Goal: Information Seeking & Learning: Learn about a topic

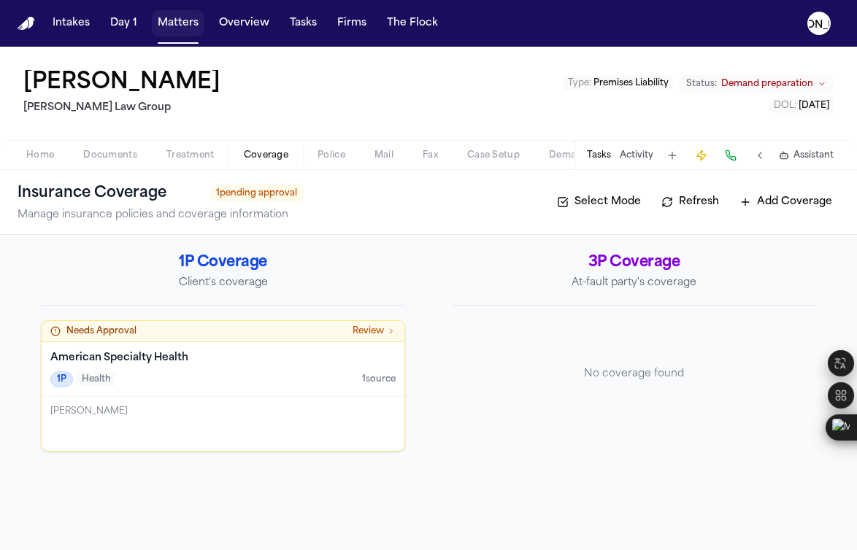
click at [162, 28] on button "Matters" at bounding box center [178, 23] width 53 height 26
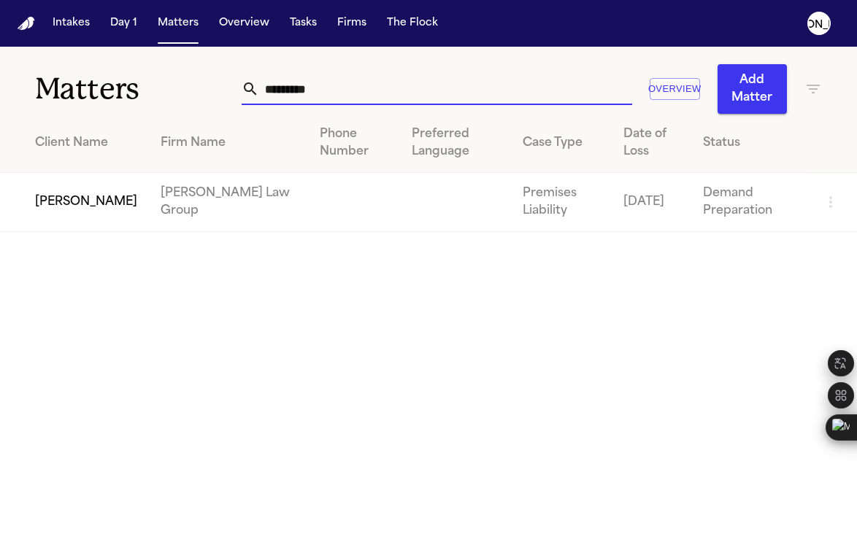
click at [293, 94] on input "*********" at bounding box center [445, 89] width 373 height 32
drag, startPoint x: 348, startPoint y: 92, endPoint x: 122, endPoint y: 92, distance: 226.3
click at [123, 92] on div "Matters ********* Overview Add Matter" at bounding box center [428, 80] width 857 height 67
type input "*******"
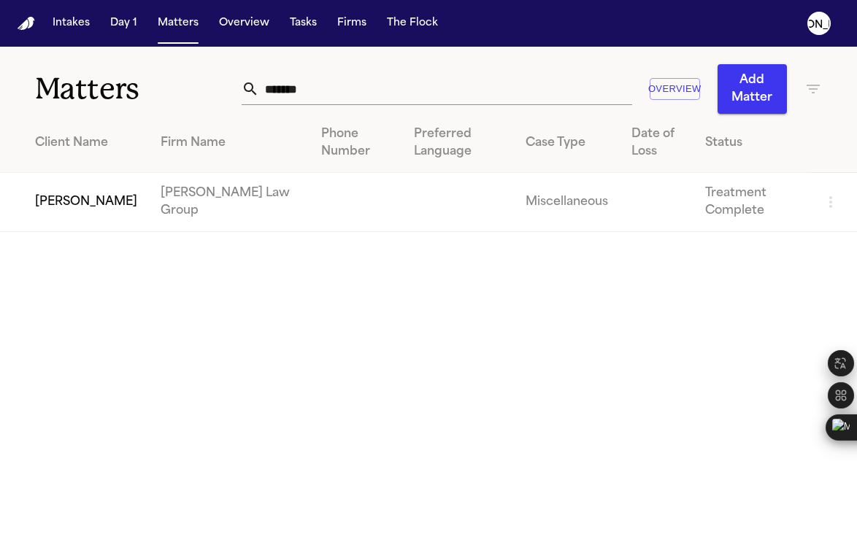
click at [64, 208] on td "[PERSON_NAME]" at bounding box center [74, 202] width 149 height 59
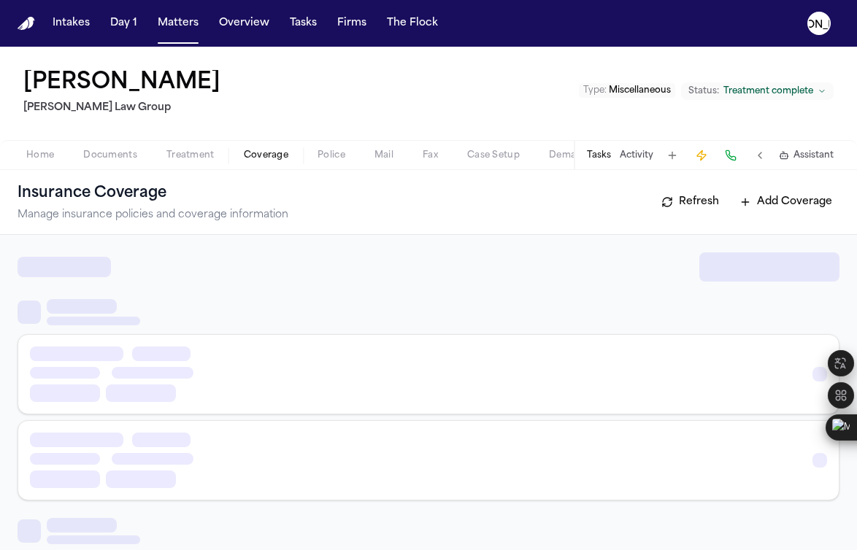
click at [278, 153] on span "Coverage" at bounding box center [266, 156] width 45 height 12
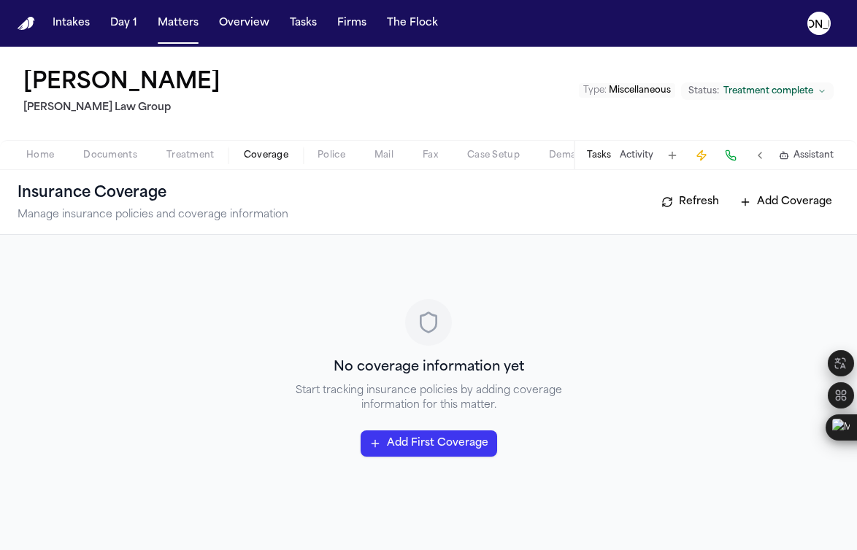
click at [278, 153] on span "Coverage" at bounding box center [266, 156] width 45 height 12
click at [91, 154] on span "Documents" at bounding box center [110, 156] width 54 height 12
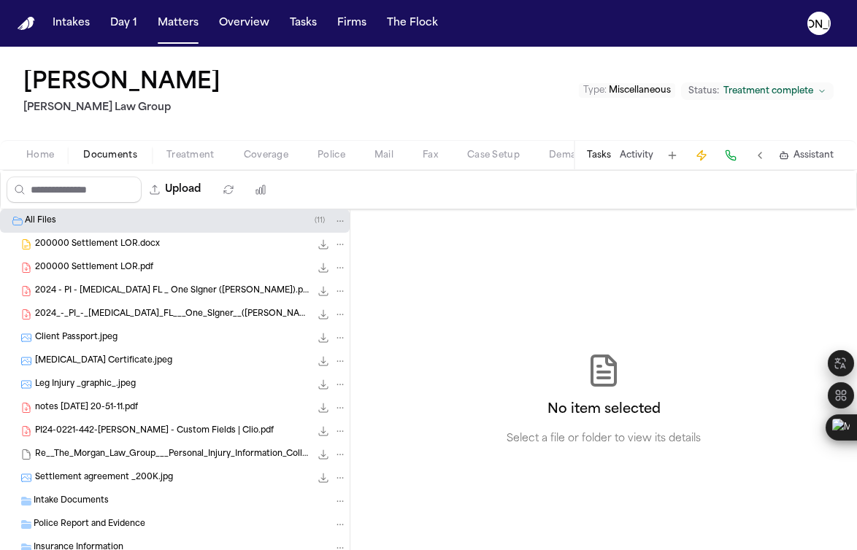
click at [25, 153] on button "Home" at bounding box center [40, 156] width 57 height 18
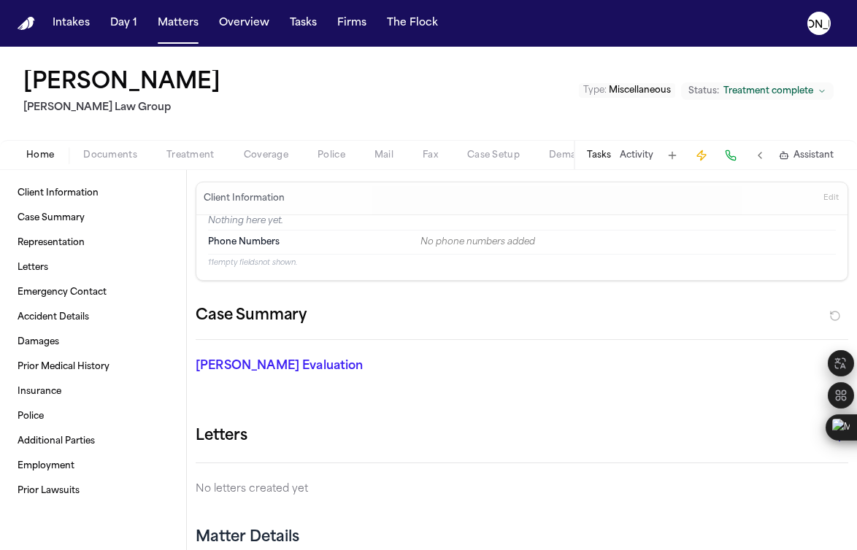
click at [109, 157] on span "Documents" at bounding box center [110, 156] width 54 height 12
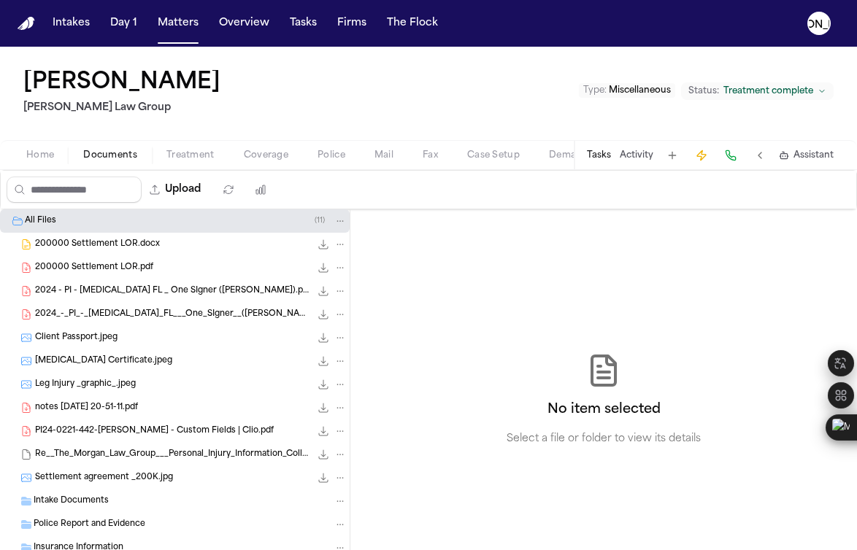
click at [115, 247] on span "200000 Settlement LOR.docx" at bounding box center [97, 245] width 125 height 12
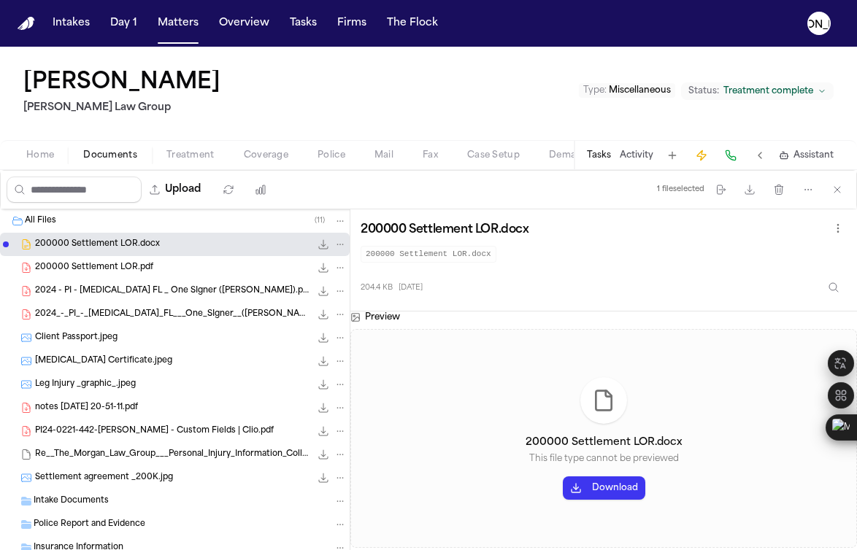
click at [135, 269] on span "200000 Settlement LOR.pdf" at bounding box center [94, 268] width 118 height 12
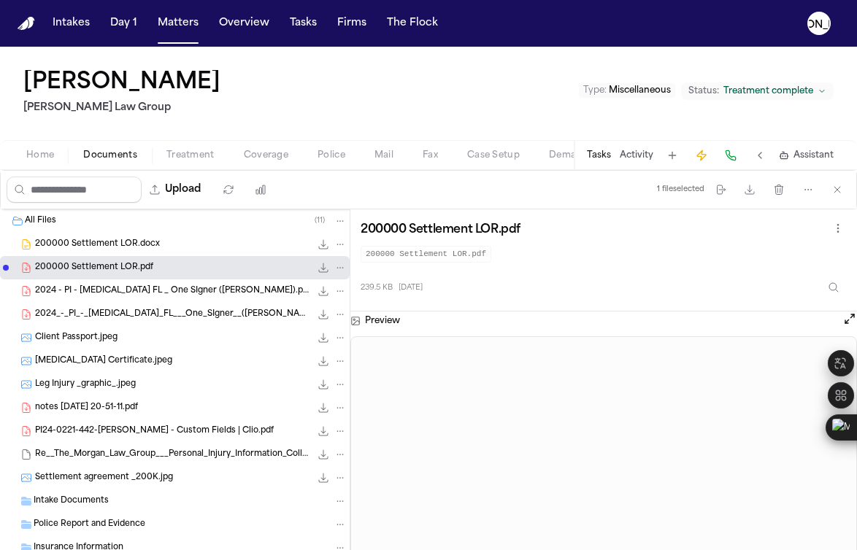
click at [87, 333] on span "Client Passport.jpeg" at bounding box center [76, 338] width 82 height 12
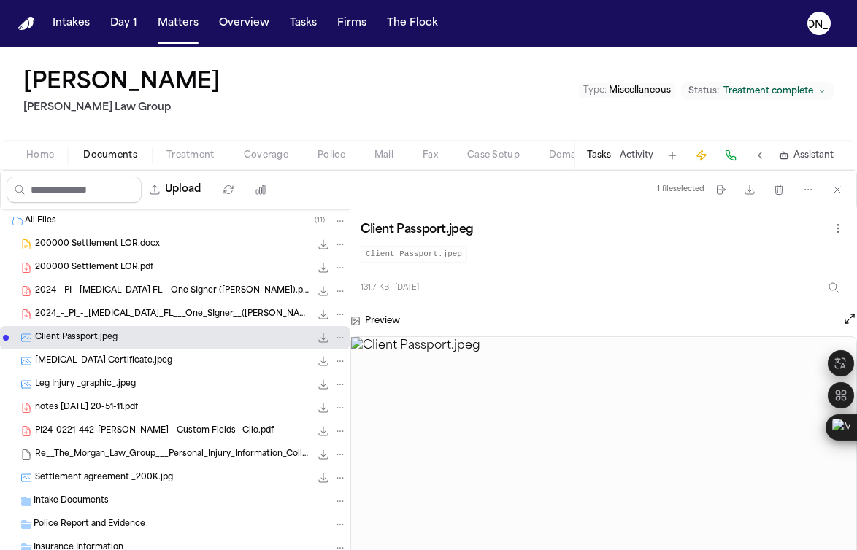
click at [81, 267] on span "200000 Settlement LOR.pdf" at bounding box center [94, 268] width 118 height 12
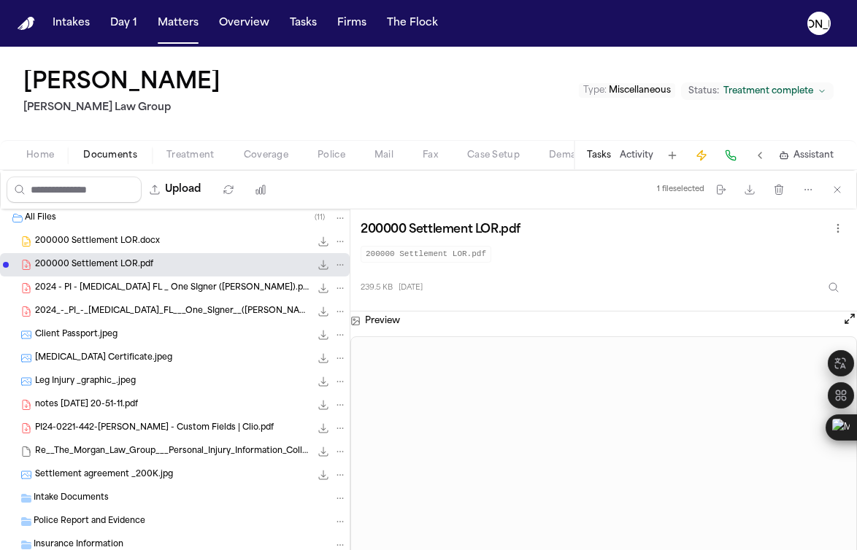
scroll to position [31, 0]
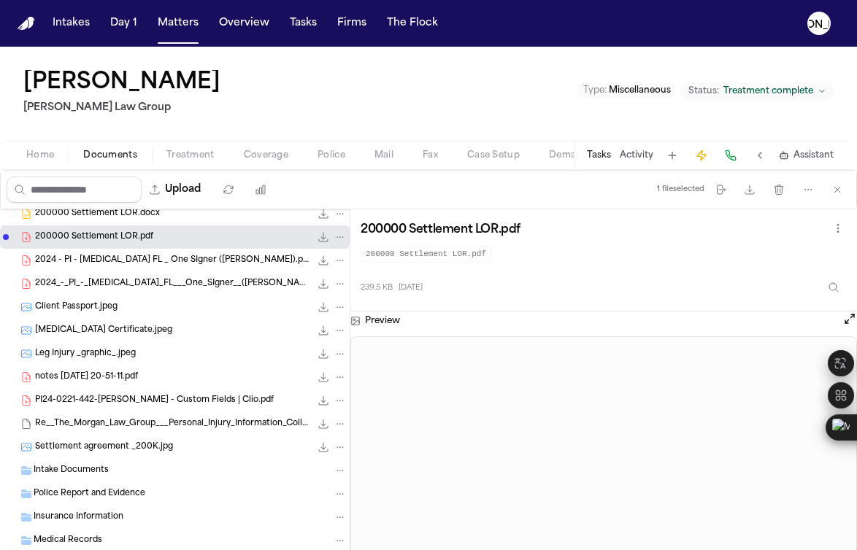
click at [51, 334] on span "[MEDICAL_DATA] Certificate.jpeg" at bounding box center [103, 331] width 137 height 12
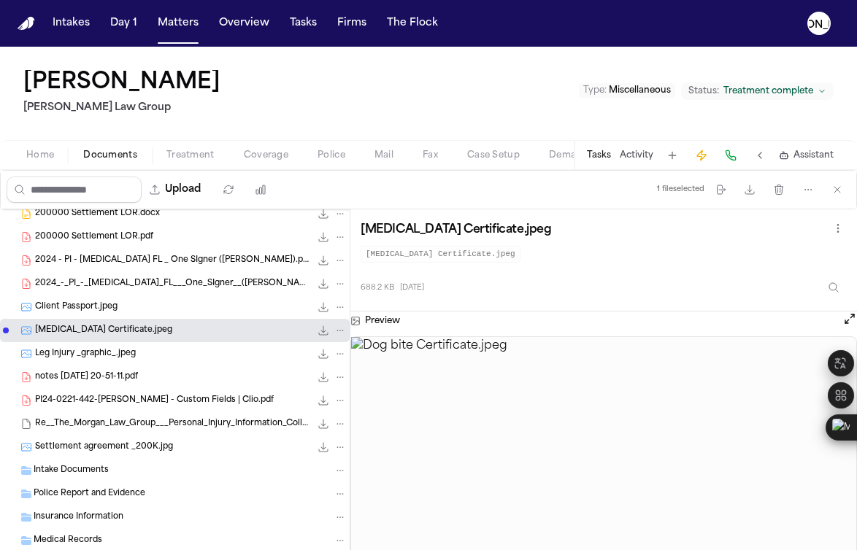
click at [91, 377] on span "notes [DATE] 20-51-11.pdf" at bounding box center [86, 378] width 103 height 12
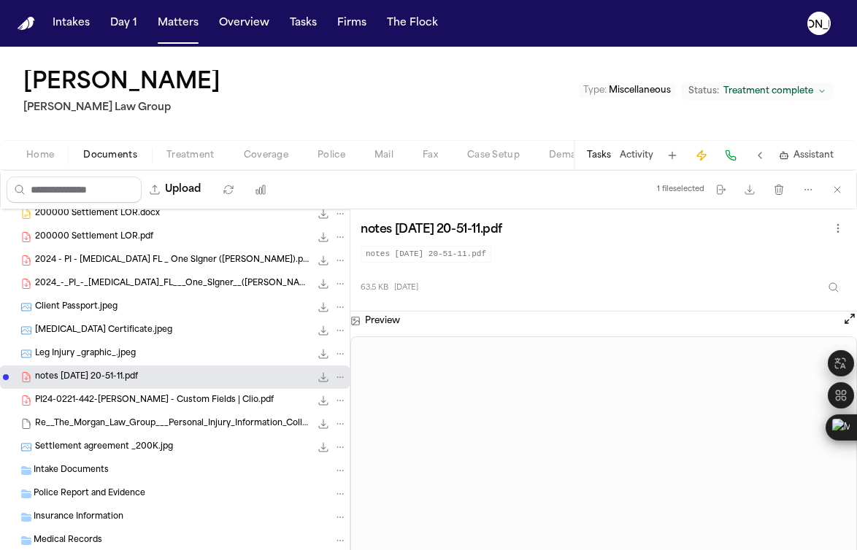
click at [93, 409] on div "PI24-0221-442-[PERSON_NAME] - Custom Fields | Clio.pdf 110.9 KB • PDF" at bounding box center [175, 400] width 350 height 23
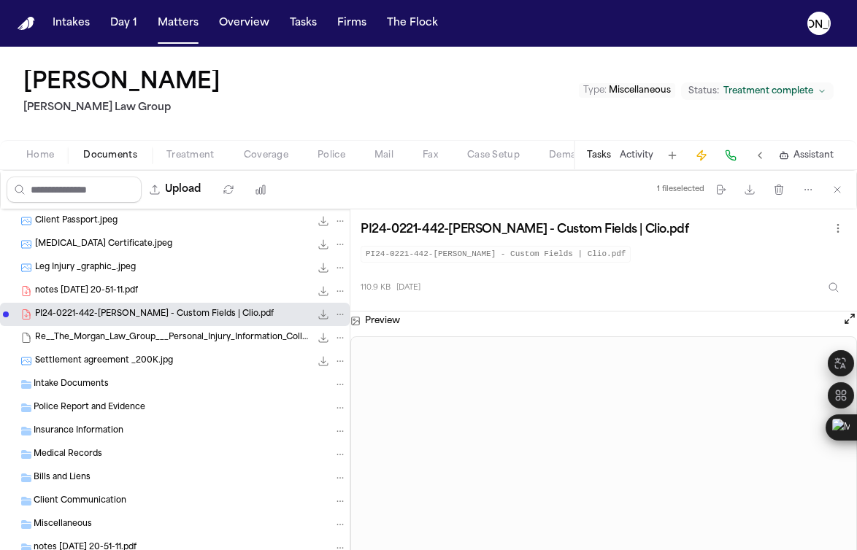
scroll to position [122, 0]
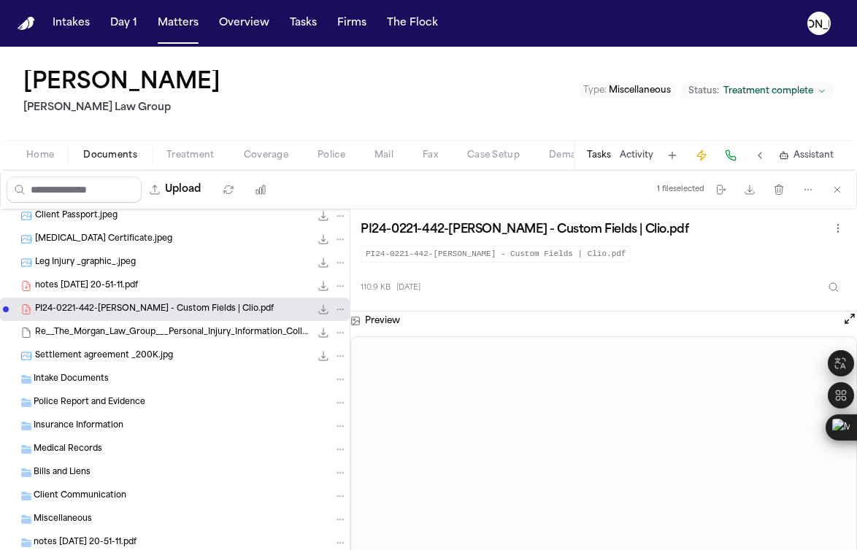
click at [85, 357] on span "Settlement agreement _200K.jpg" at bounding box center [104, 356] width 138 height 12
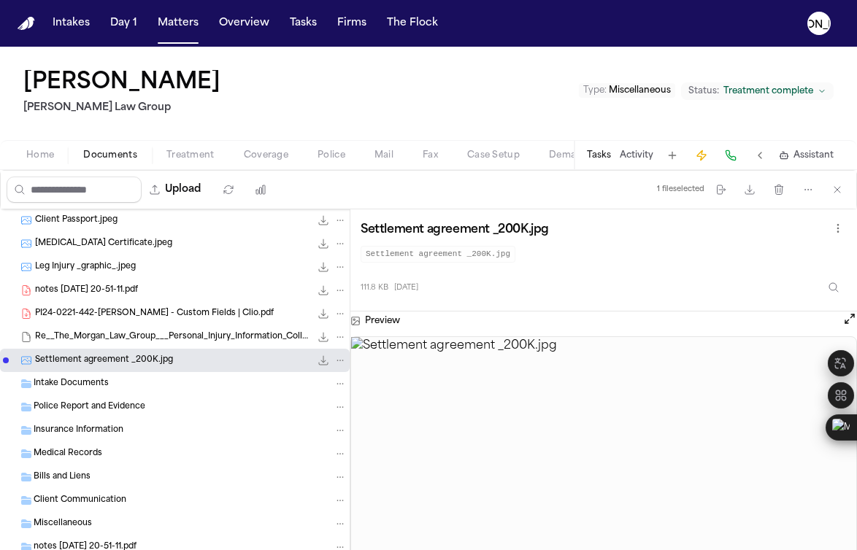
scroll to position [115, 0]
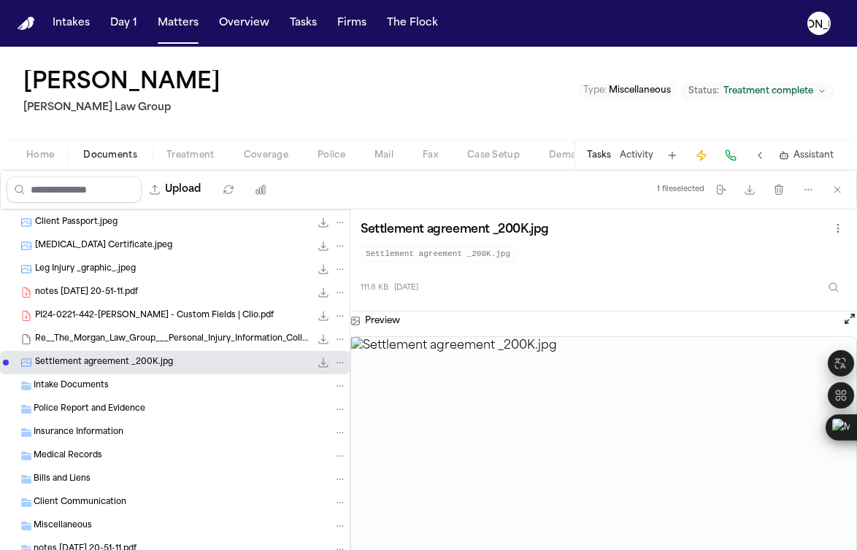
click at [103, 340] on span "Re__The_Morgan_Law_Group___Personal_Injury_Information_Collection_Form.msg" at bounding box center [172, 340] width 275 height 12
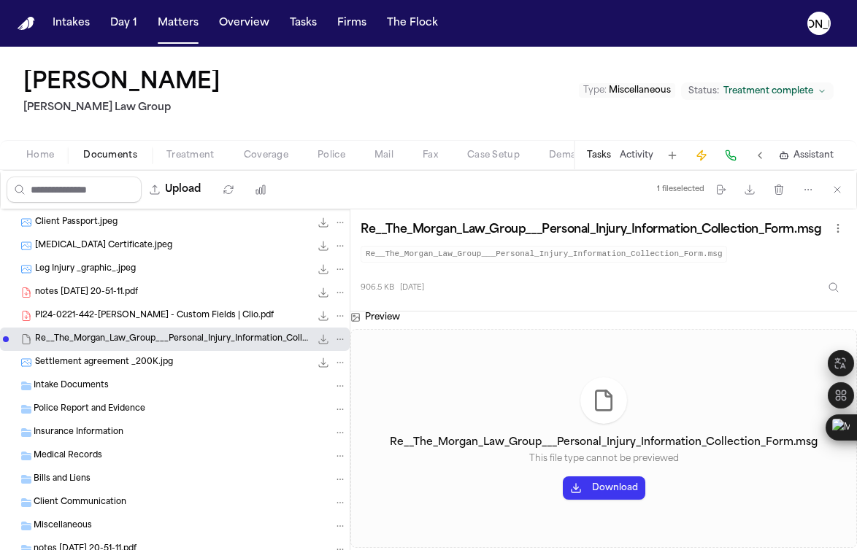
click at [121, 313] on span "PI24-0221-442-[PERSON_NAME] - Custom Fields | Clio.pdf" at bounding box center [154, 316] width 239 height 12
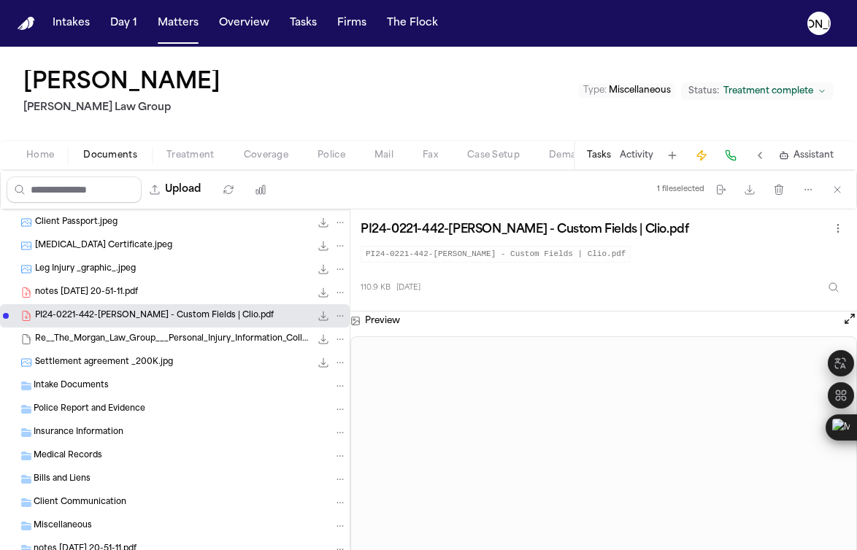
click at [52, 296] on span "notes [DATE] 20-51-11.pdf" at bounding box center [86, 293] width 103 height 12
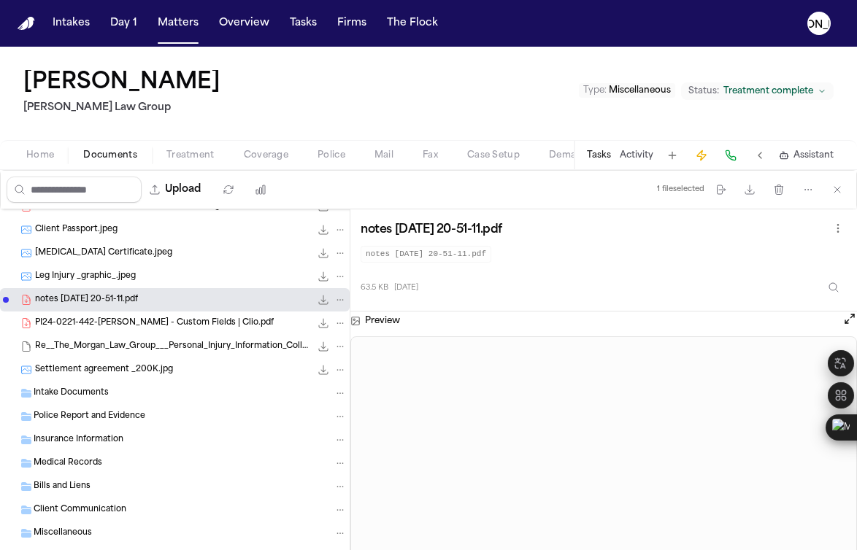
scroll to position [4, 0]
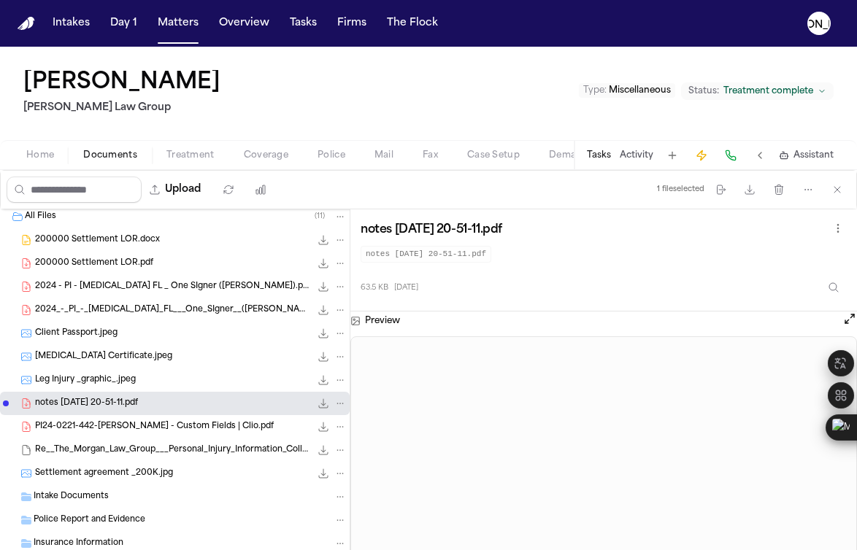
click at [71, 380] on span "Leg Injury _graphic_.jpeg" at bounding box center [85, 380] width 101 height 12
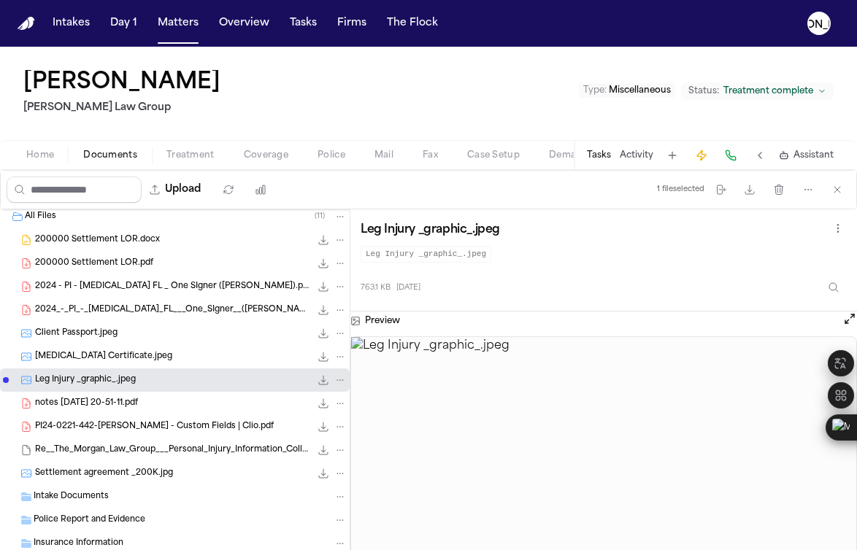
click at [77, 360] on span "[MEDICAL_DATA] Certificate.jpeg" at bounding box center [103, 357] width 137 height 12
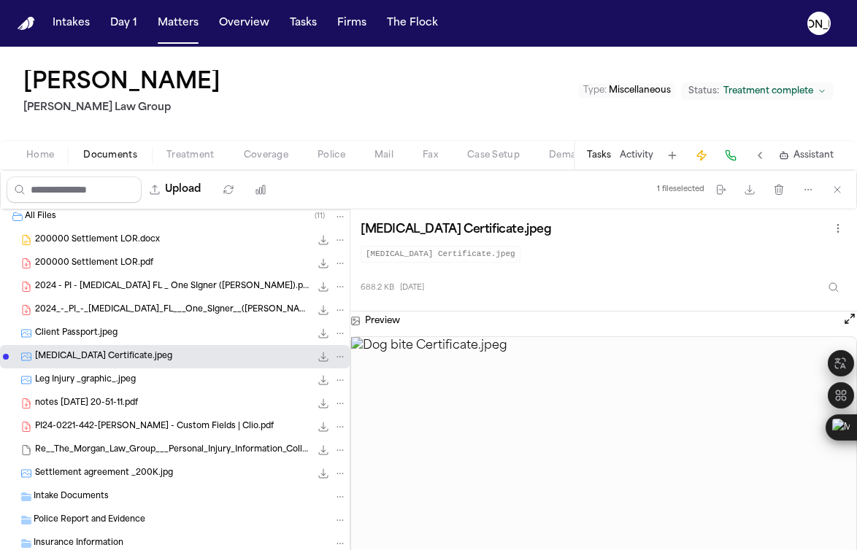
click at [77, 320] on div "2024_-_PI_-_[MEDICAL_DATA]_FL___One_SIgner__([PERSON_NAME]).pdf 568.3 KB • PDF" at bounding box center [175, 310] width 350 height 23
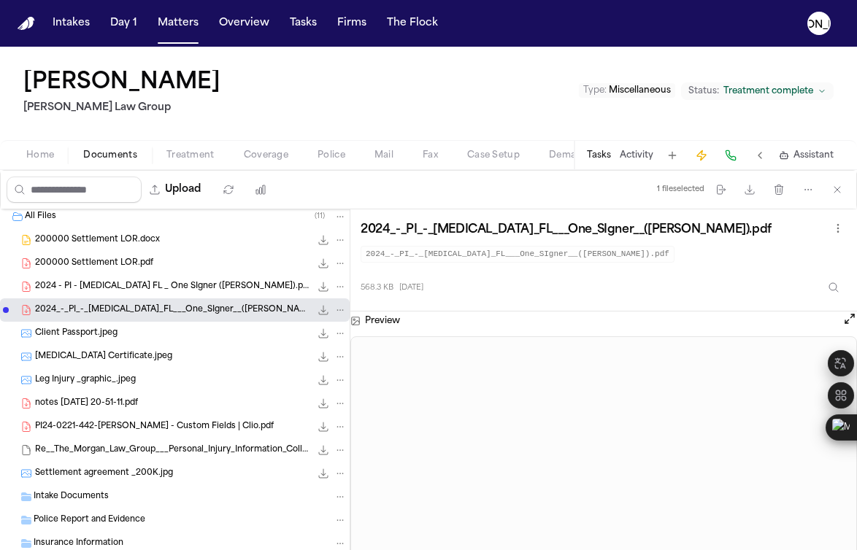
click at [72, 277] on div "2024 - PI - [MEDICAL_DATA] FL _ One SIgner ([PERSON_NAME]).pdf 568.3 KB • PDF" at bounding box center [175, 286] width 350 height 23
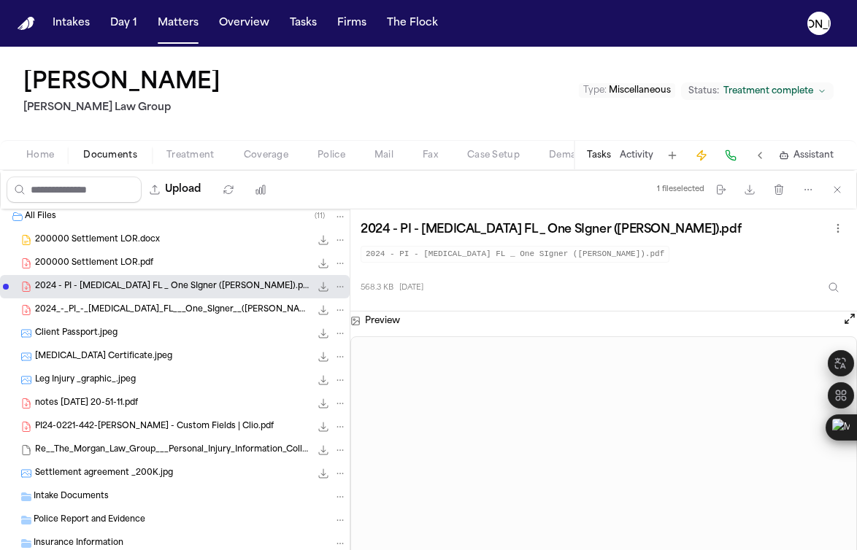
click at [111, 261] on span "200000 Settlement LOR.pdf" at bounding box center [94, 264] width 118 height 12
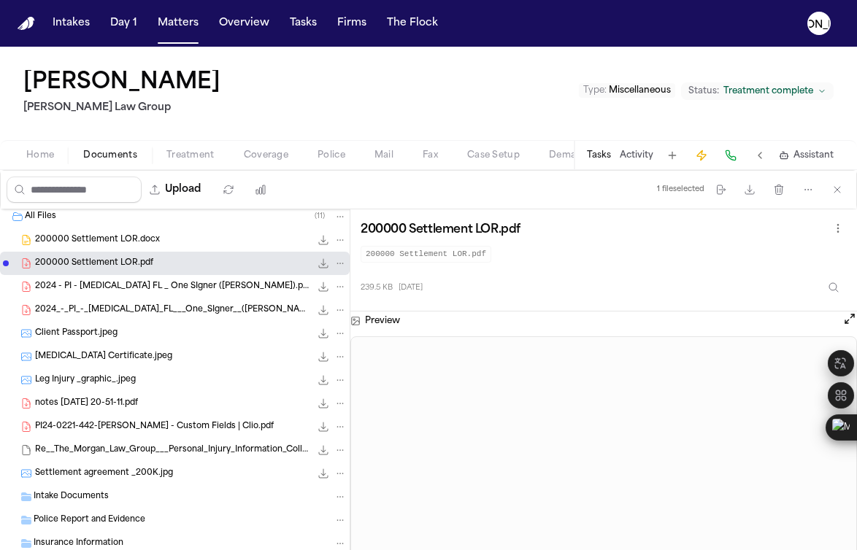
click at [109, 259] on span "200000 Settlement LOR.pdf" at bounding box center [94, 264] width 118 height 12
click at [101, 308] on span "2024_-_PI_-_[MEDICAL_DATA]_FL___One_SIgner__([PERSON_NAME]).pdf" at bounding box center [172, 310] width 275 height 12
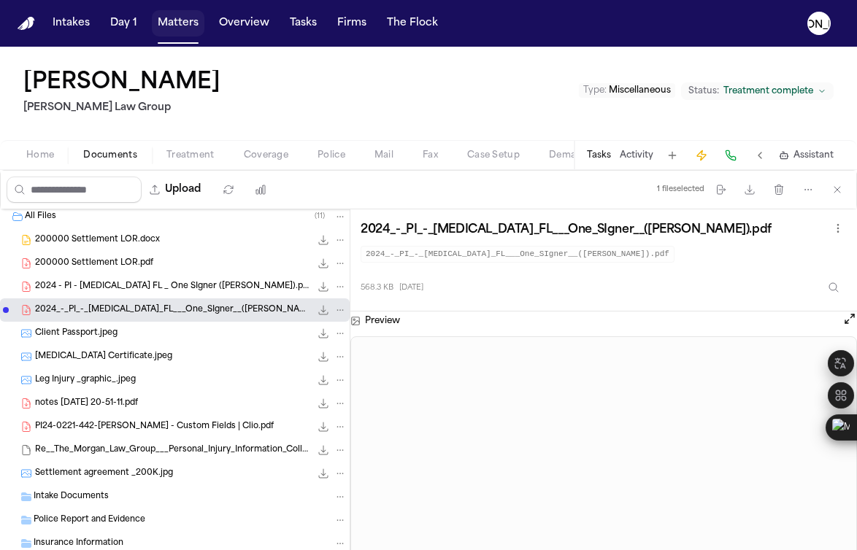
click at [172, 30] on button "Matters" at bounding box center [178, 23] width 53 height 26
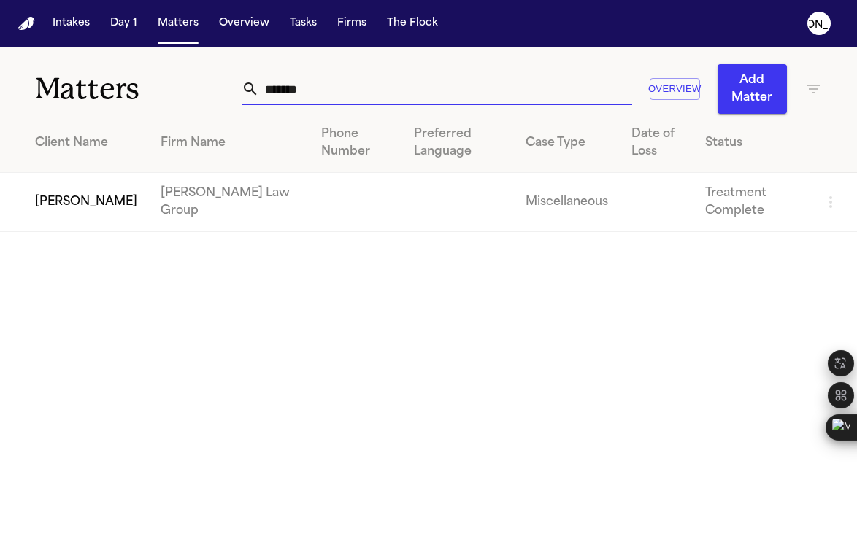
drag, startPoint x: 311, startPoint y: 91, endPoint x: 137, endPoint y: 77, distance: 174.3
click at [137, 77] on div "Matters ******* Overview Add Matter" at bounding box center [428, 80] width 857 height 67
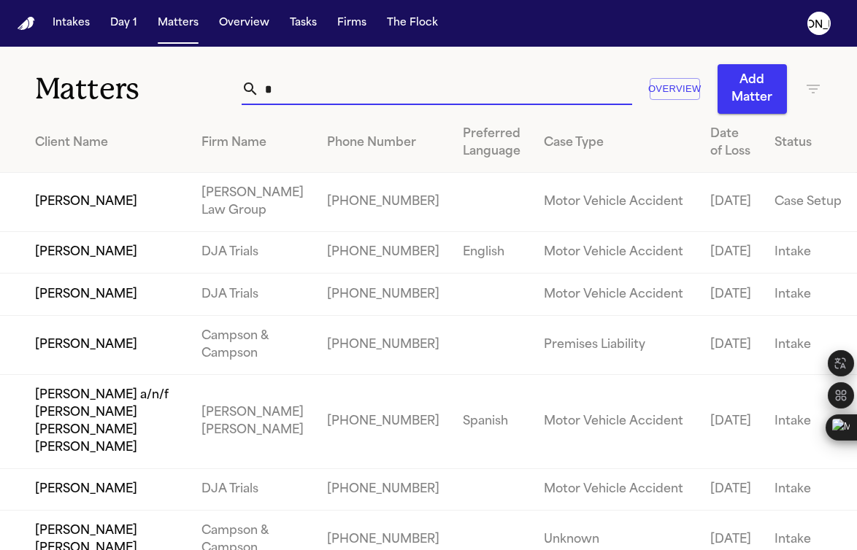
paste input "**********"
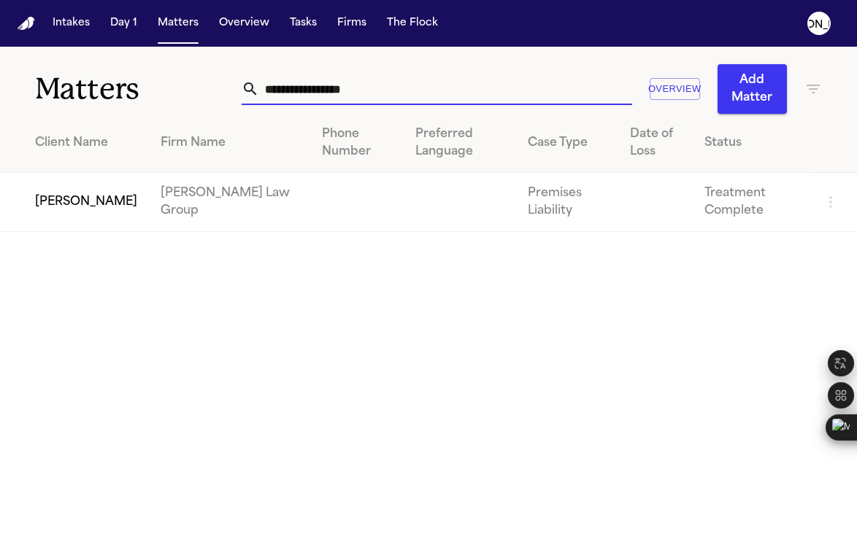
type input "**********"
click at [118, 211] on td "[PERSON_NAME]" at bounding box center [74, 202] width 149 height 59
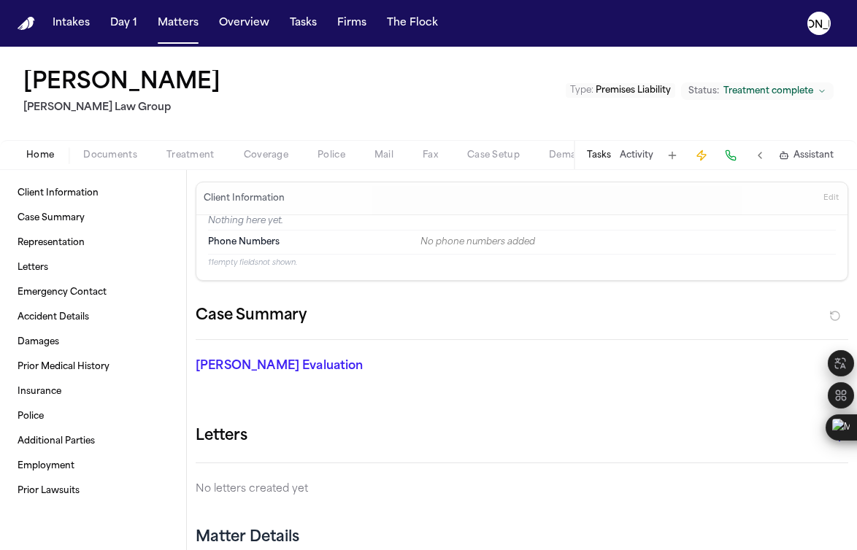
scroll to position [3, 0]
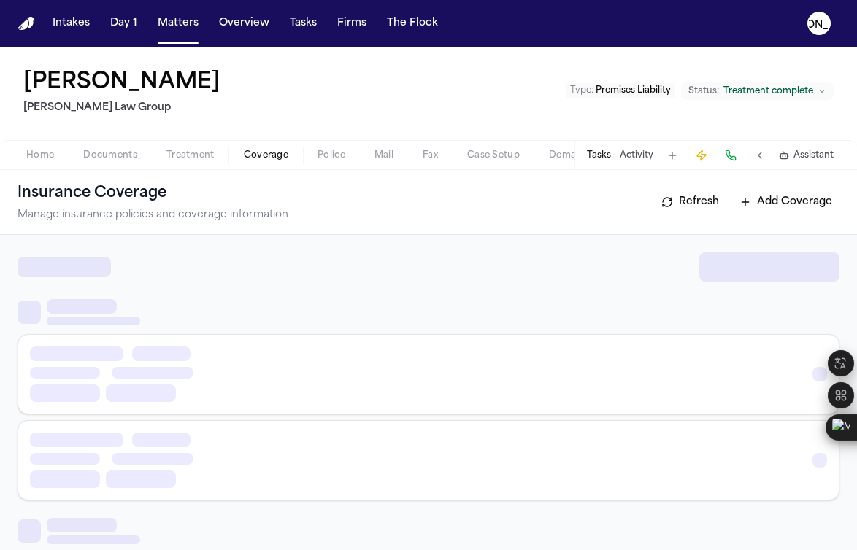
click at [265, 159] on span "Coverage" at bounding box center [266, 156] width 45 height 12
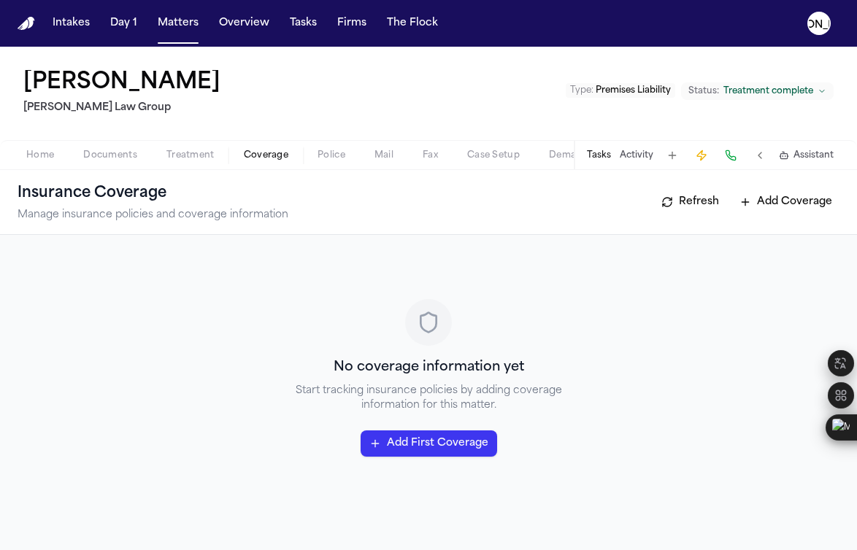
click at [29, 154] on span "Home" at bounding box center [40, 156] width 28 height 12
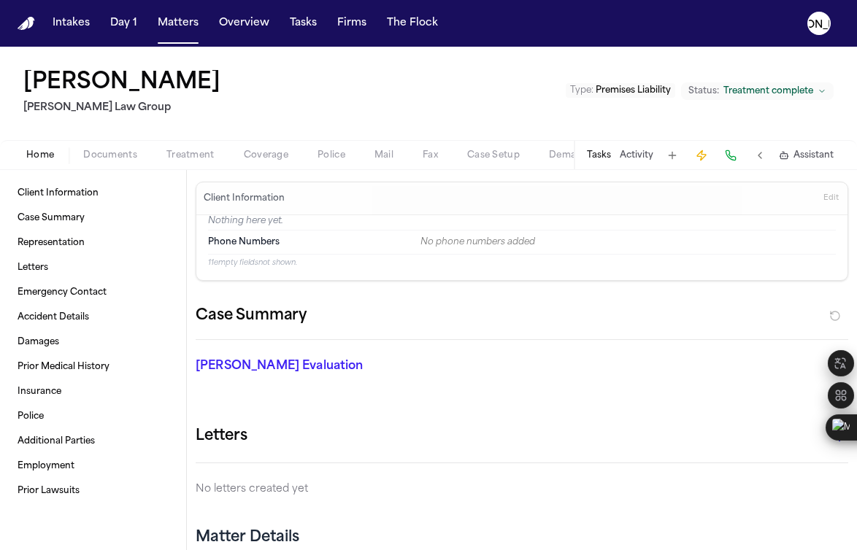
click at [154, 151] on button "Treatment" at bounding box center [190, 156] width 77 height 18
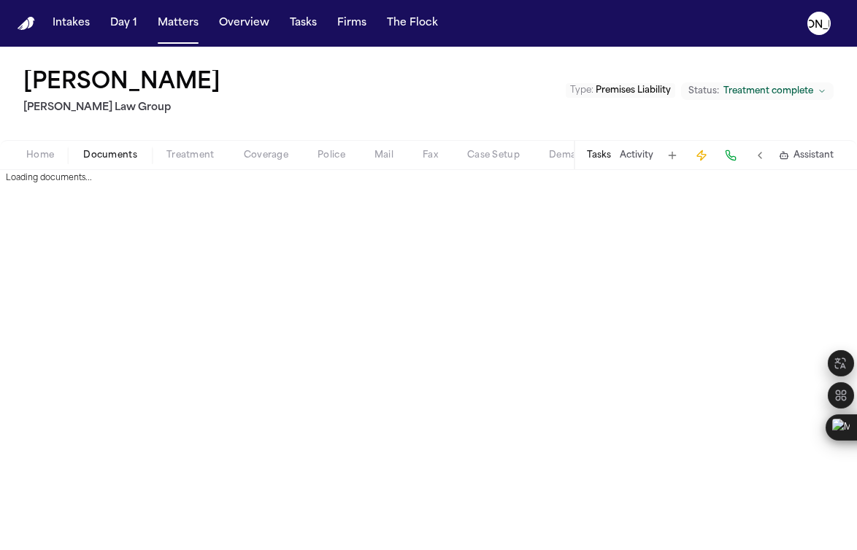
click at [123, 158] on span "Documents" at bounding box center [110, 156] width 54 height 12
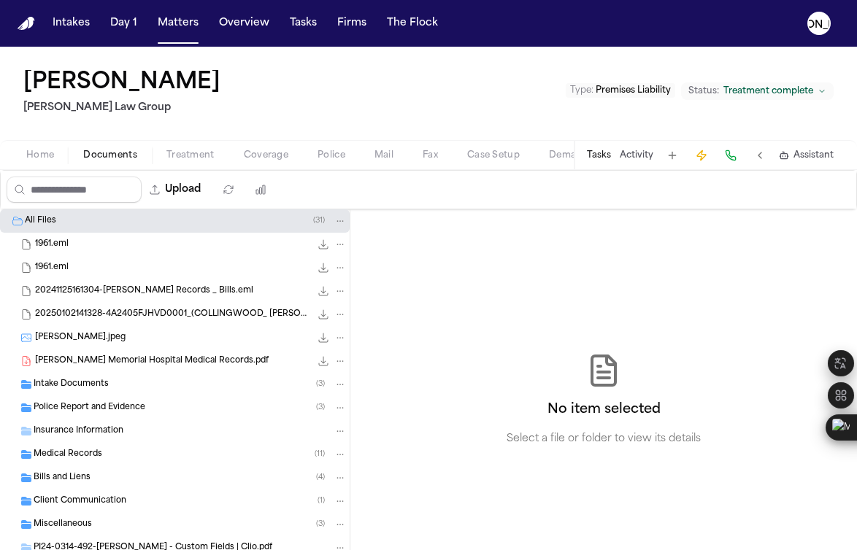
click at [108, 342] on span "[PERSON_NAME].jpeg" at bounding box center [80, 338] width 91 height 12
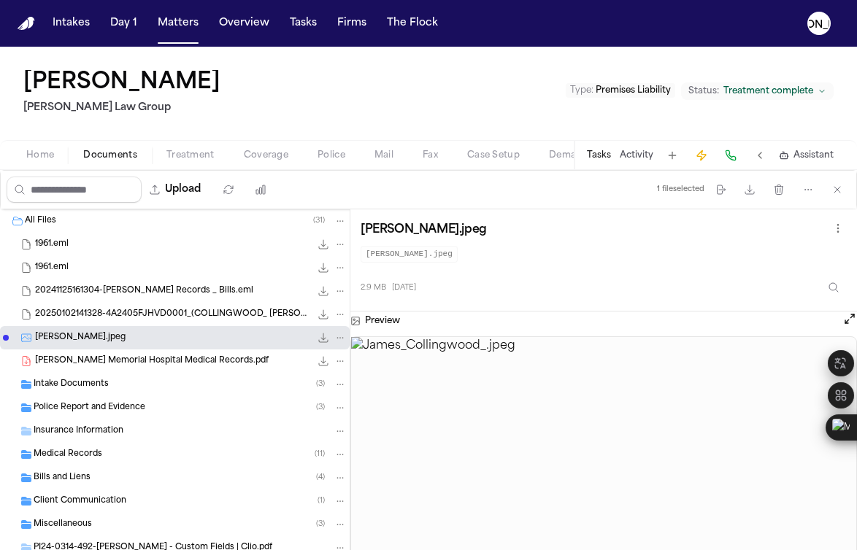
click at [121, 319] on span "20250102141328-4A2405FJHVD0001_(COLLINGWOOD_ [PERSON_NAME]).eml" at bounding box center [172, 315] width 275 height 12
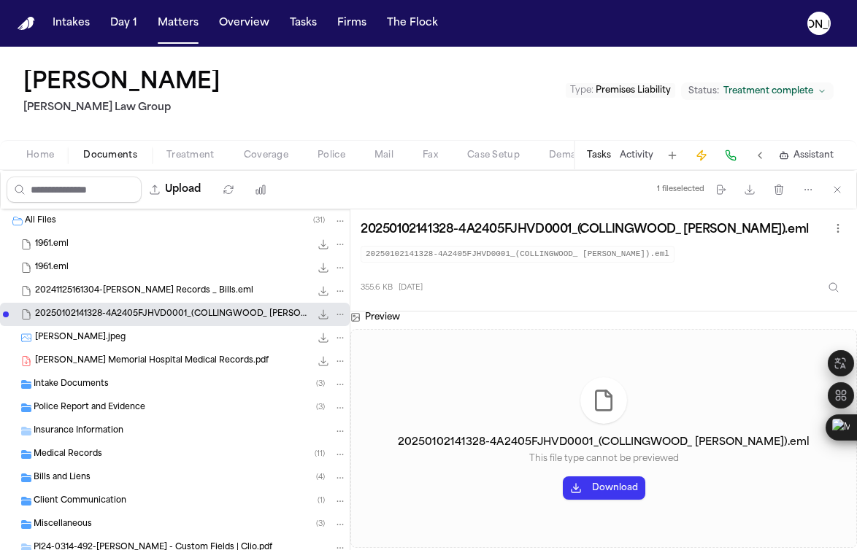
click at [115, 336] on span "[PERSON_NAME].jpeg" at bounding box center [80, 338] width 91 height 12
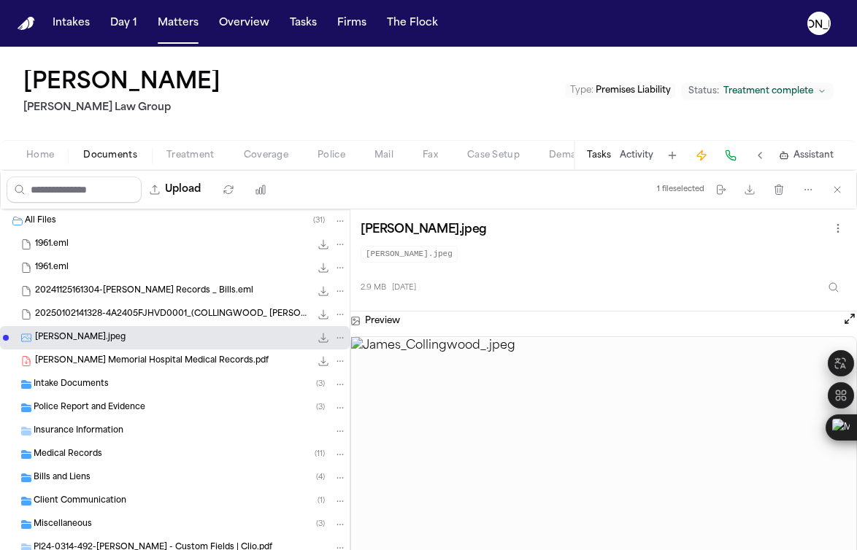
click at [107, 372] on div "[PERSON_NAME] Memorial Hospital Medical Records.pdf 23.5 MB • PDF" at bounding box center [175, 361] width 350 height 23
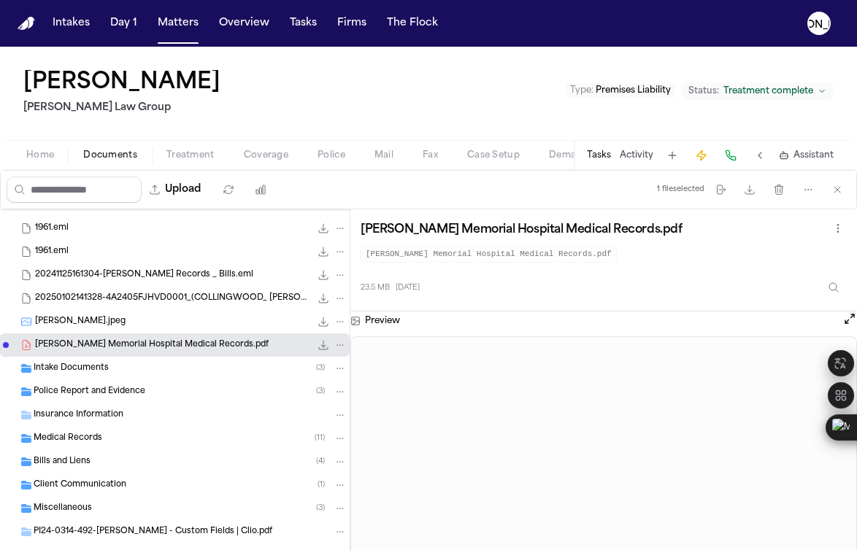
scroll to position [18, 0]
click at [105, 389] on span "Police Report and Evidence" at bounding box center [90, 391] width 112 height 12
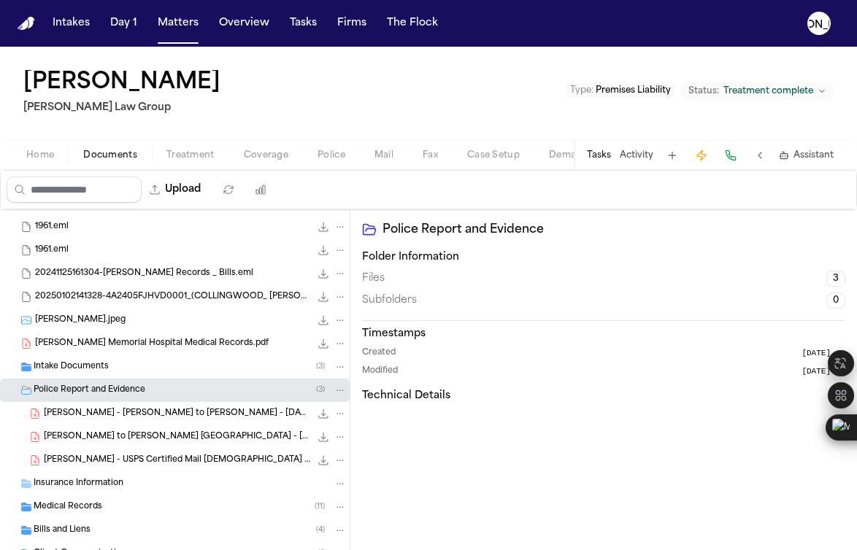
click at [129, 463] on span "[PERSON_NAME] - USPS Certified Mail [DEMOGRAPHIC_DATA] to Lowes - [DATE]" at bounding box center [177, 461] width 266 height 12
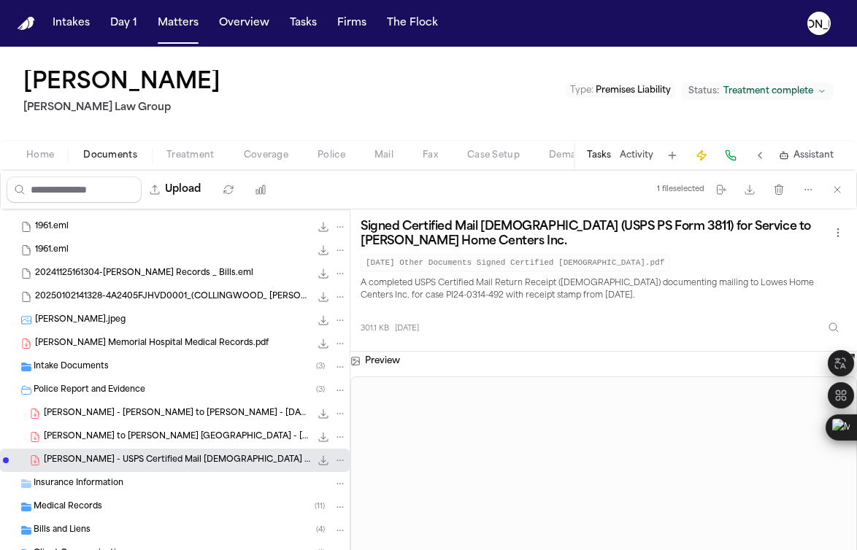
click at [126, 441] on span "[PERSON_NAME] to [PERSON_NAME] [GEOGRAPHIC_DATA] - [DATE]" at bounding box center [177, 437] width 266 height 12
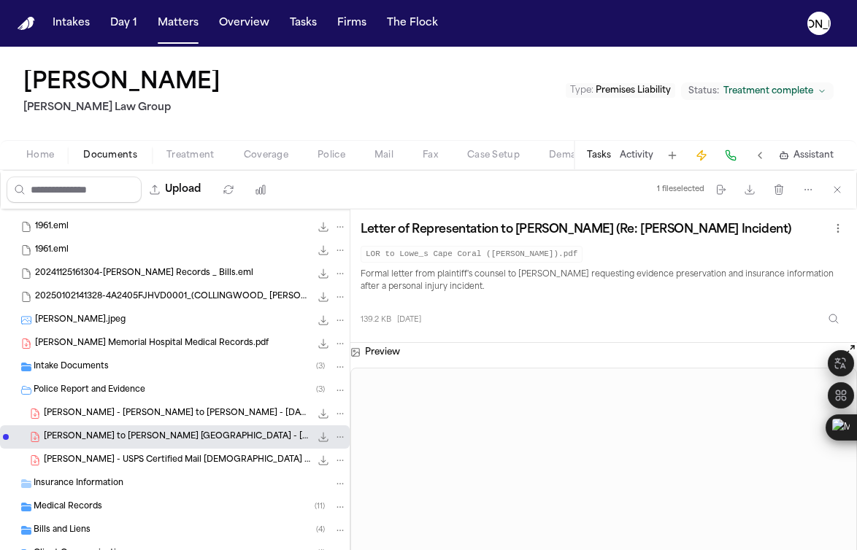
click at [107, 420] on div "[PERSON_NAME] - [PERSON_NAME] to [PERSON_NAME] - [DATE] 139.2 KB • PDF" at bounding box center [175, 413] width 350 height 23
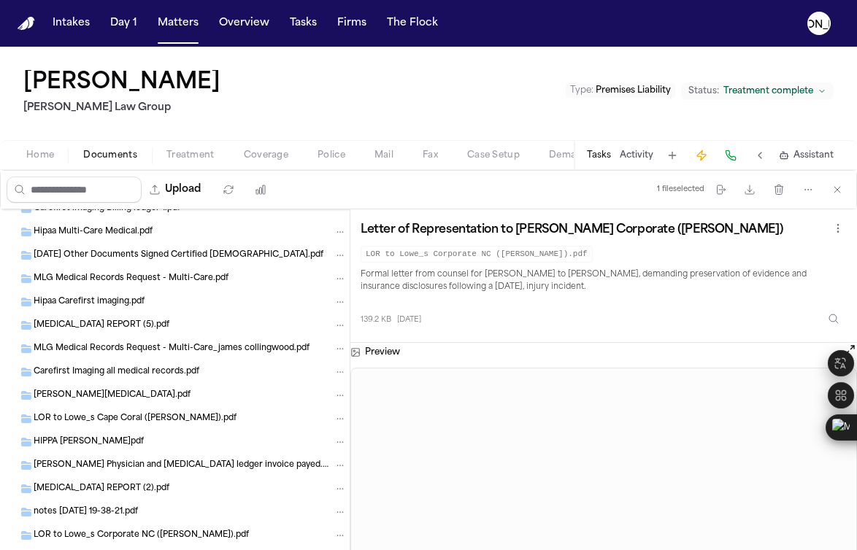
scroll to position [697, 0]
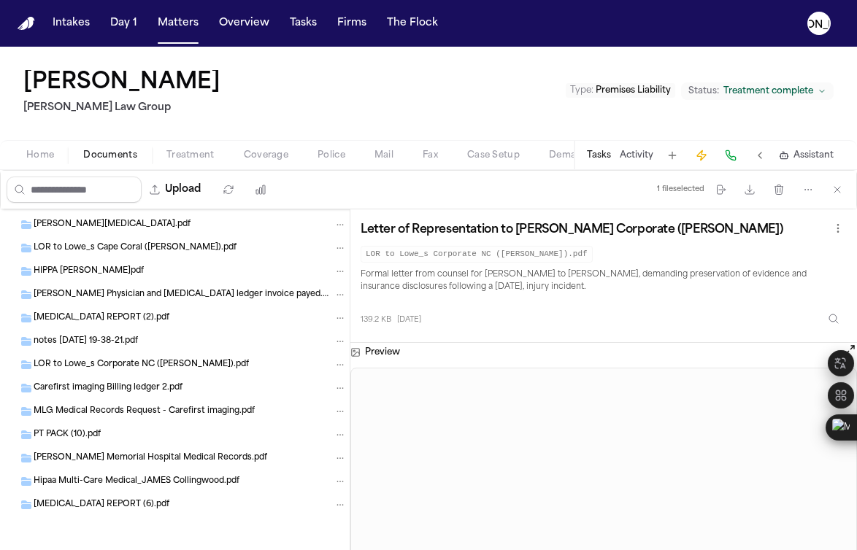
click at [95, 508] on span "[MEDICAL_DATA] REPORT (6).pdf" at bounding box center [102, 505] width 136 height 12
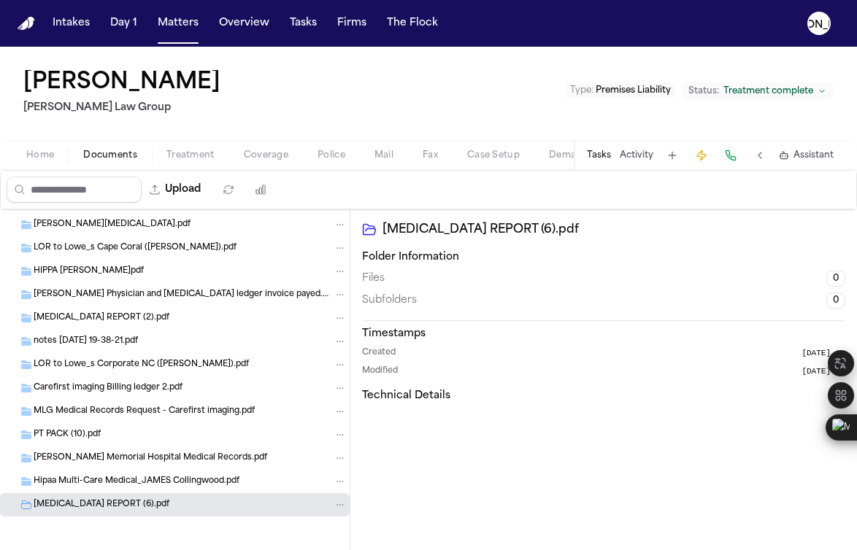
click at [84, 477] on span "Hipaa Multi-Care Medical_JAMES Collingwood.pdf" at bounding box center [137, 482] width 206 height 12
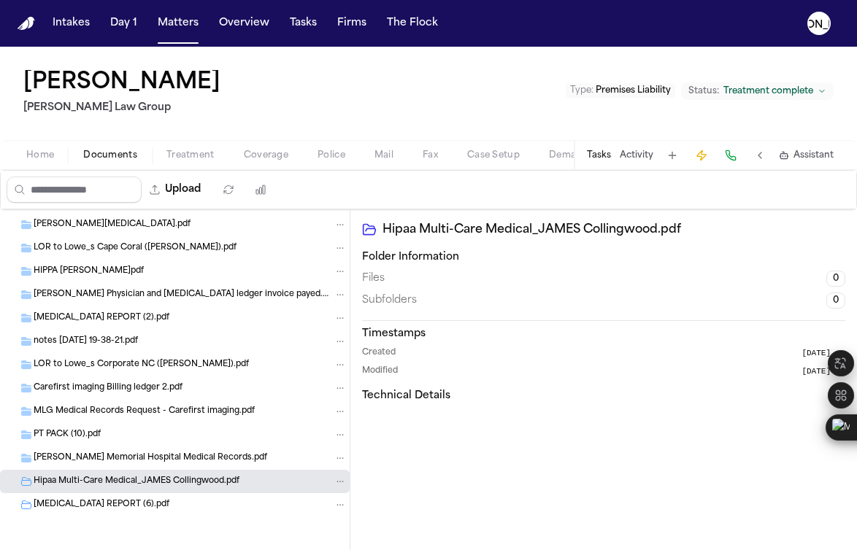
click at [84, 465] on div "[PERSON_NAME] Memorial Hospital Medical Records.pdf" at bounding box center [175, 458] width 350 height 23
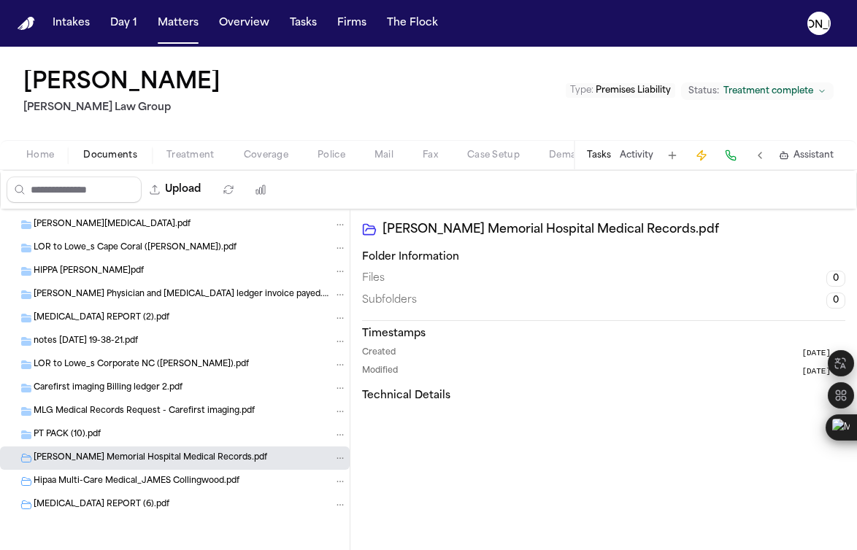
click at [73, 445] on div "PT PACK (10).pdf" at bounding box center [175, 434] width 350 height 23
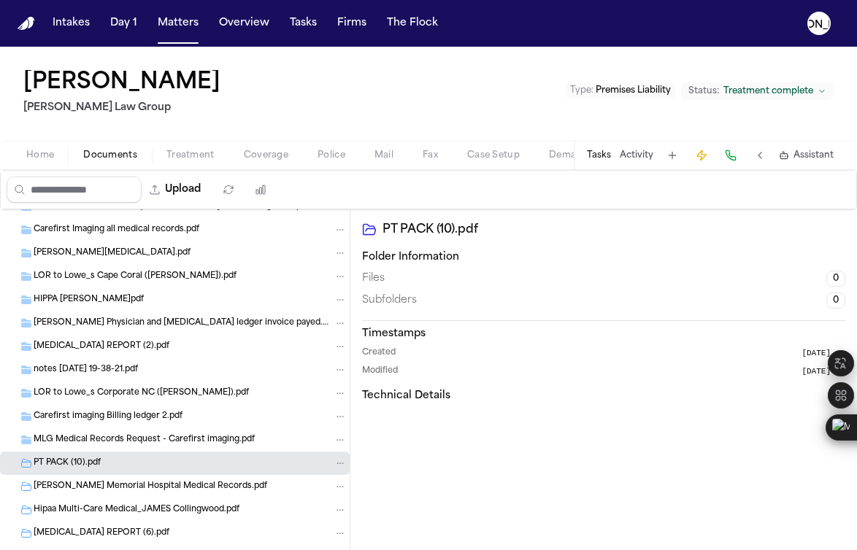
scroll to position [203, 0]
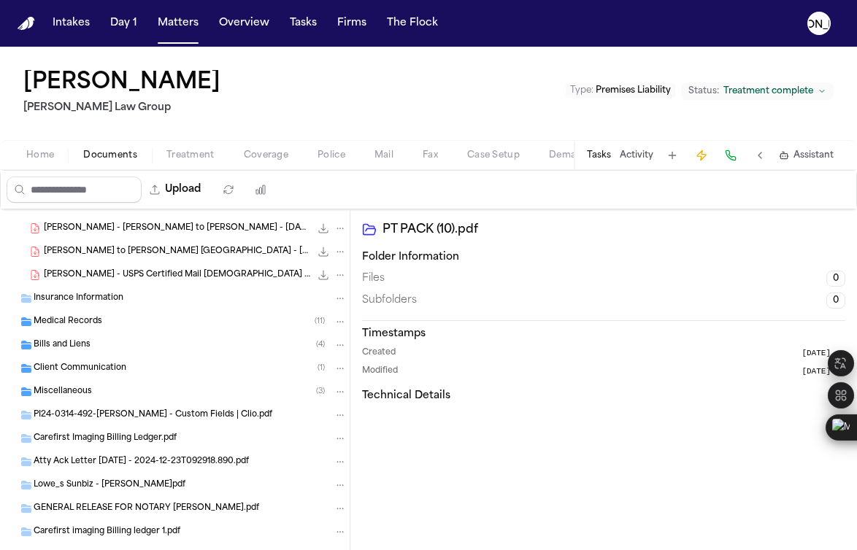
click at [58, 390] on span "Miscellaneous" at bounding box center [63, 392] width 58 height 12
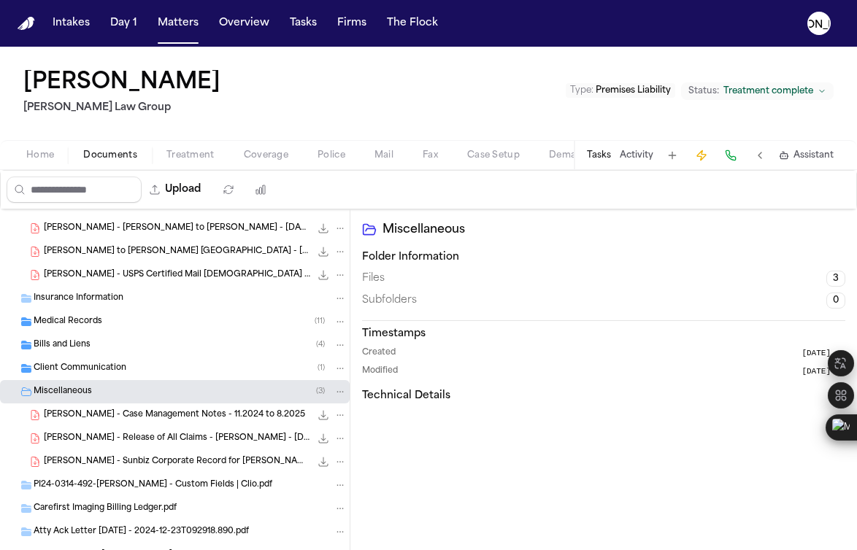
click at [66, 367] on span "Client Communication" at bounding box center [80, 369] width 93 height 12
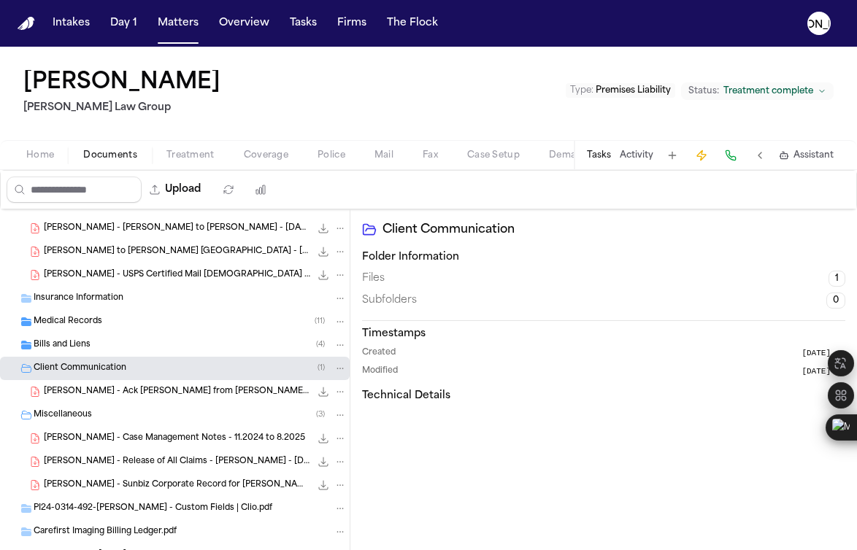
click at [62, 337] on div "Bills and Liens ( 4 )" at bounding box center [175, 345] width 350 height 23
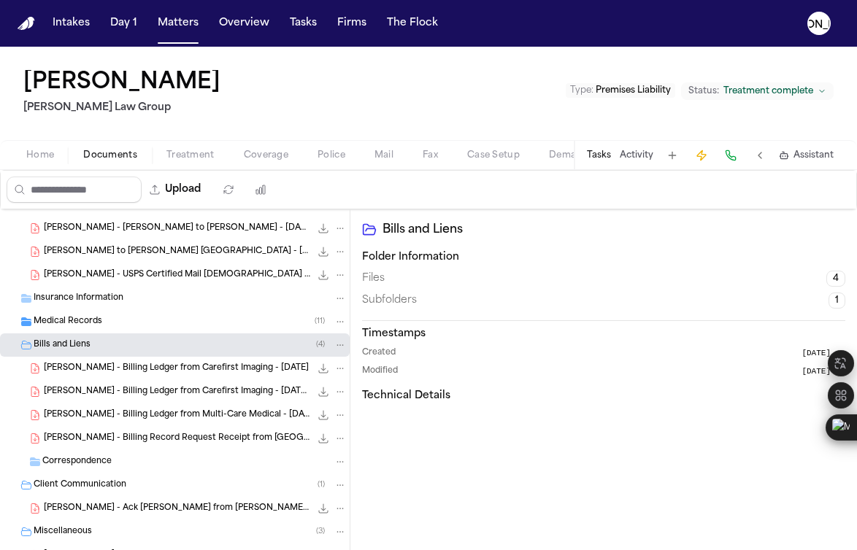
click at [63, 326] on span "Medical Records" at bounding box center [68, 322] width 69 height 12
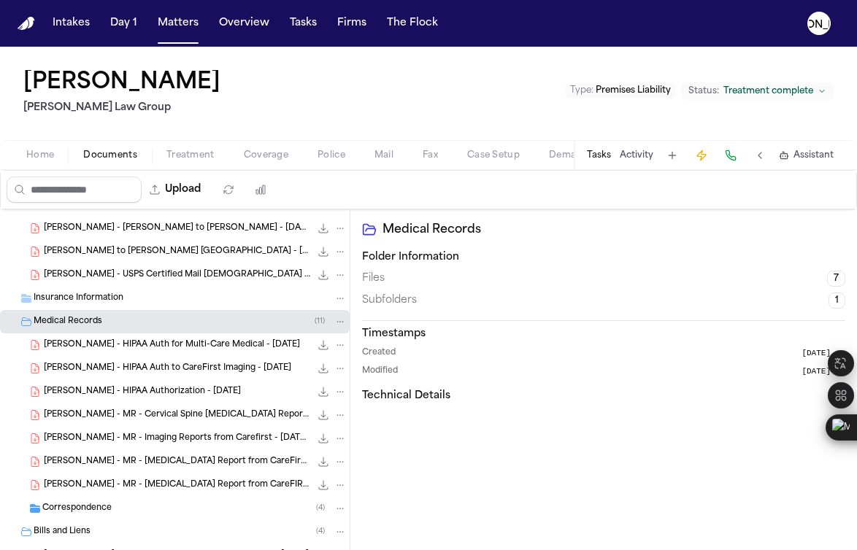
click at [68, 308] on div "Insurance Information" at bounding box center [175, 298] width 350 height 23
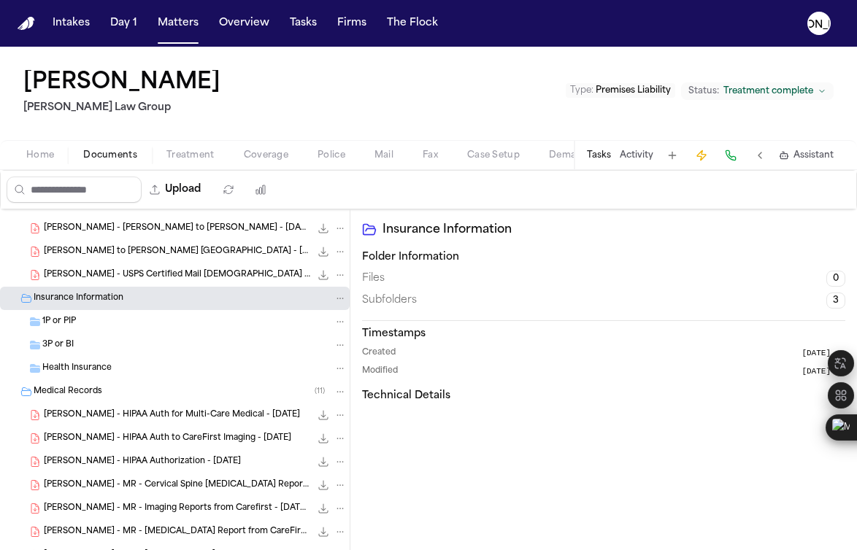
click at [77, 321] on div "1P or PIP" at bounding box center [194, 321] width 304 height 13
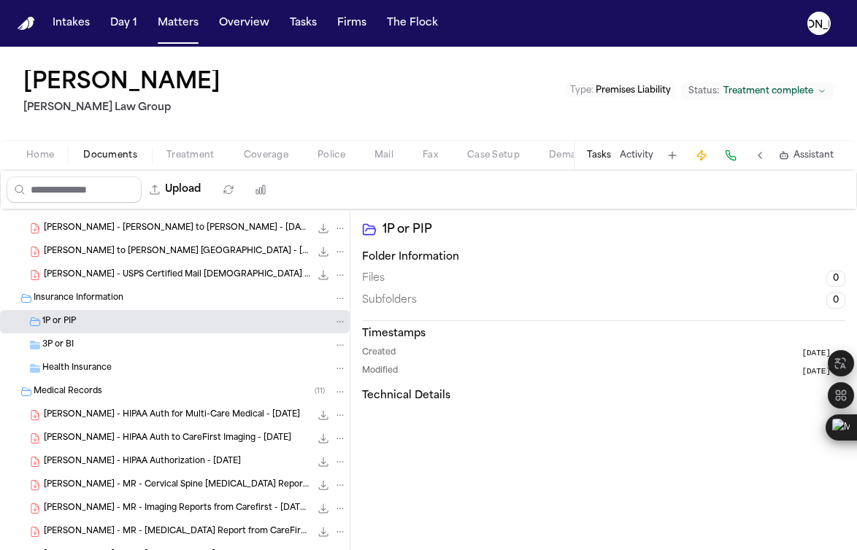
click at [74, 332] on div "1P or PIP" at bounding box center [175, 321] width 350 height 23
click at [70, 352] on div "3P or BI" at bounding box center [175, 345] width 350 height 23
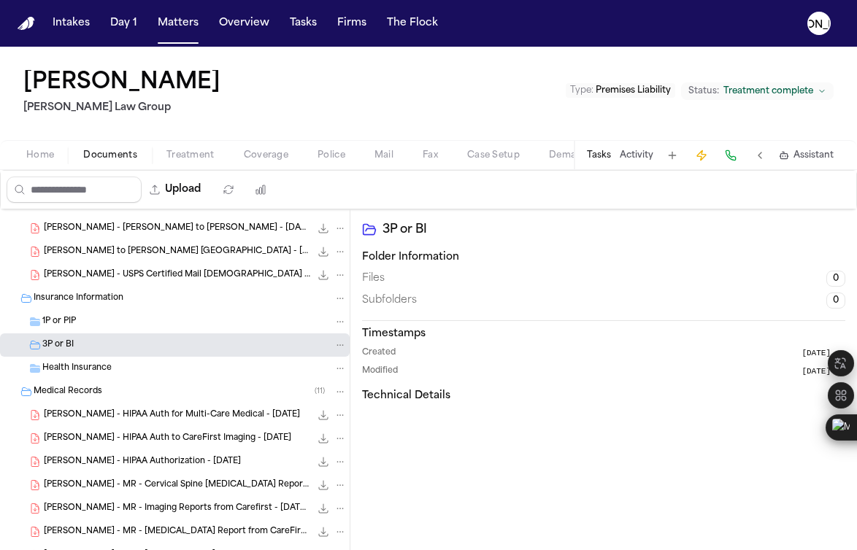
click at [69, 363] on span "Health Insurance" at bounding box center [76, 369] width 69 height 12
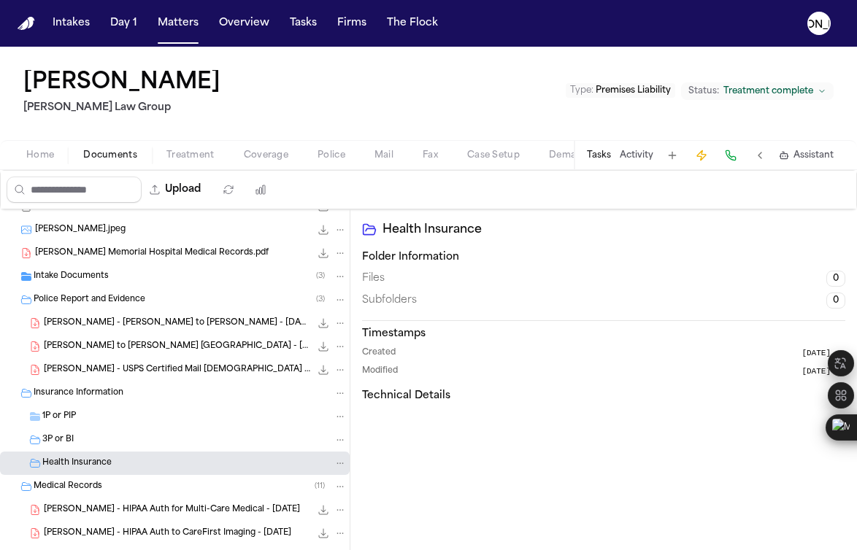
scroll to position [0, 0]
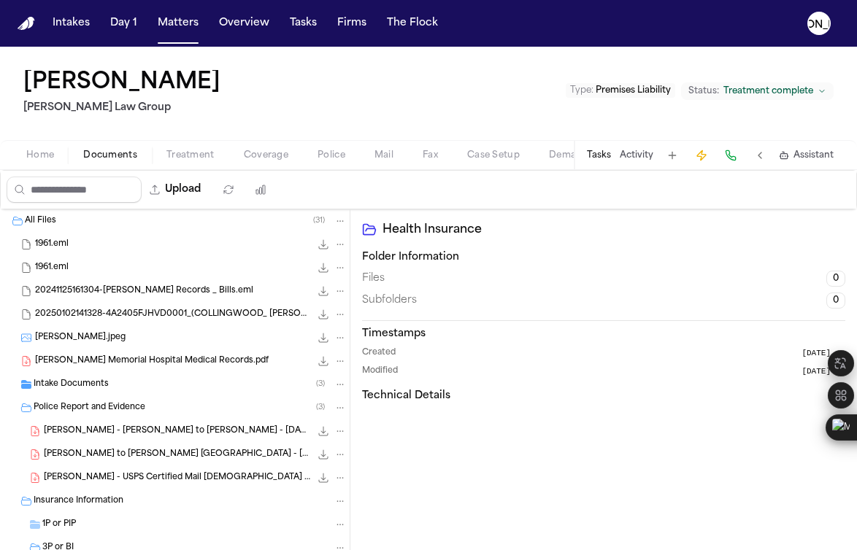
click at [132, 284] on div "20241125161304-[PERSON_NAME] Records _ Bills.eml 1.2 MB • EML" at bounding box center [191, 291] width 312 height 15
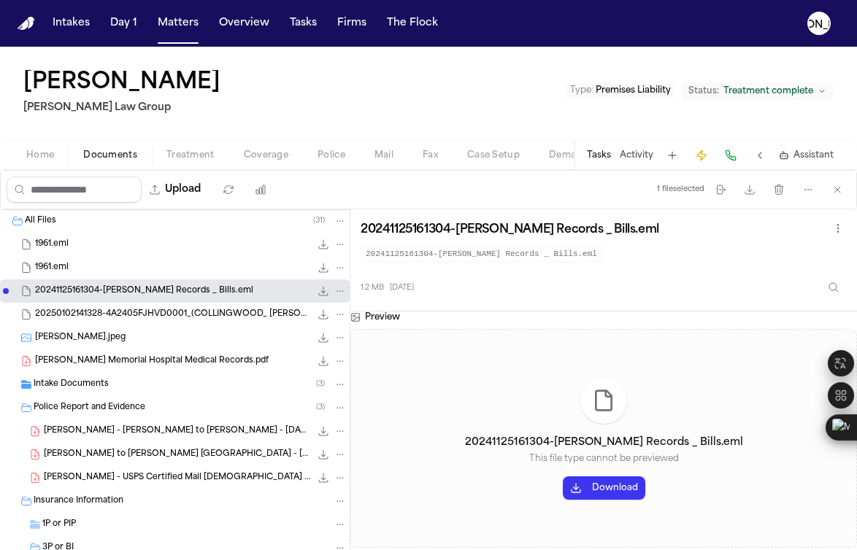
click at [71, 268] on div "1961.eml 572.5 KB • EML" at bounding box center [191, 268] width 312 height 15
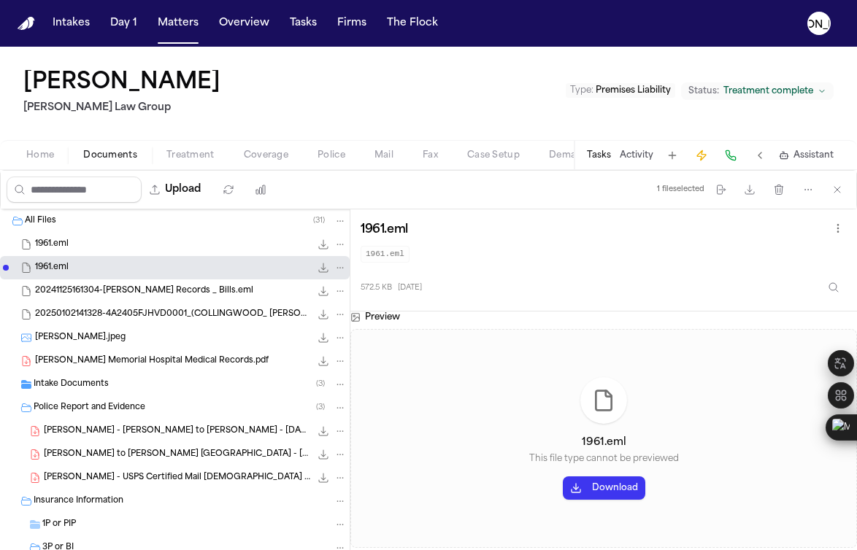
click at [70, 256] on div "1961.eml 572.5 KB • EML" at bounding box center [175, 267] width 350 height 23
click at [66, 248] on span "1961.eml" at bounding box center [52, 245] width 34 height 12
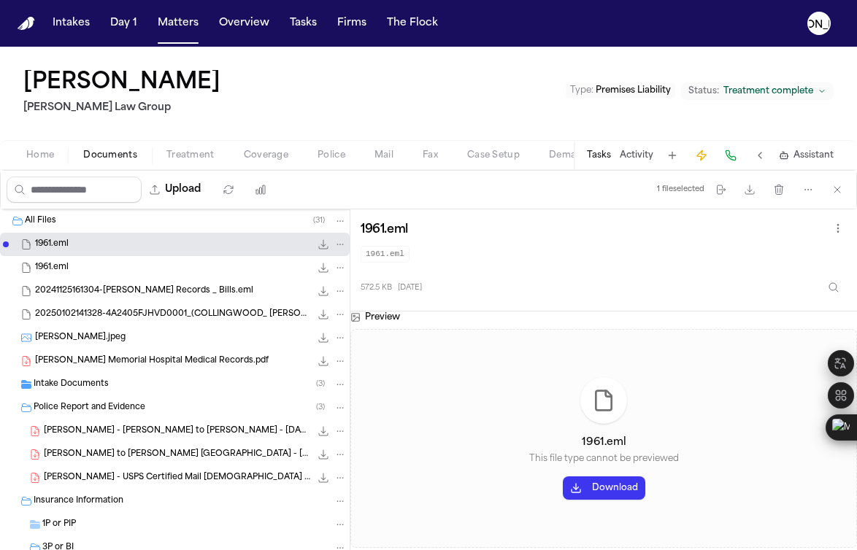
click at [93, 297] on span "20241125161304-[PERSON_NAME] Records _ Bills.eml" at bounding box center [144, 291] width 218 height 12
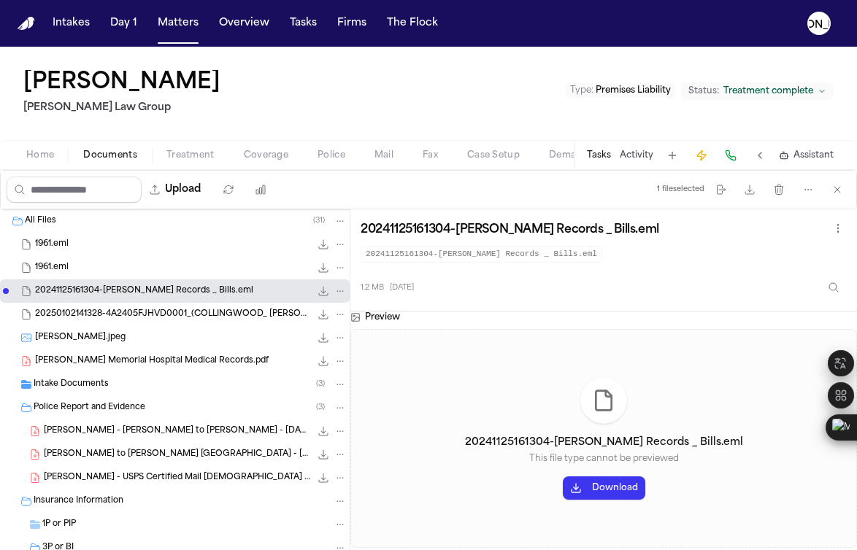
click at [88, 316] on span "20250102141328-4A2405FJHVD0001_(COLLINGWOOD_ [PERSON_NAME]).eml" at bounding box center [172, 315] width 275 height 12
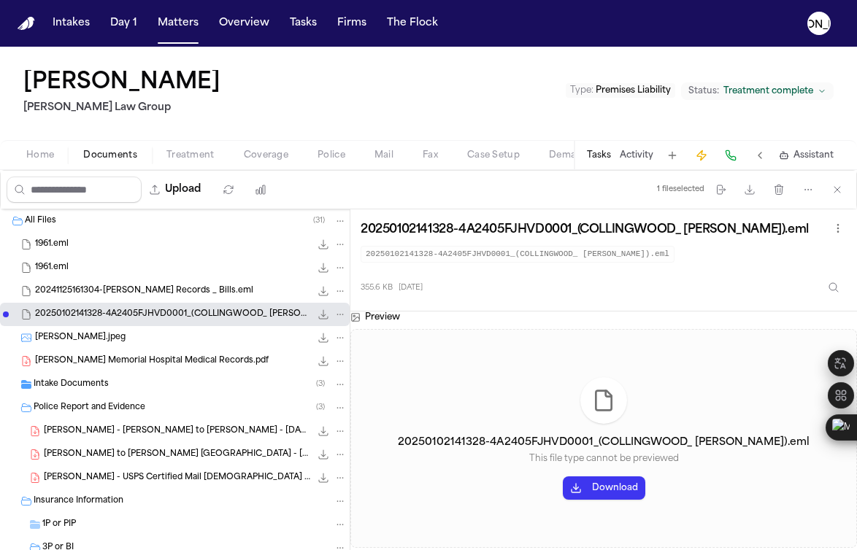
click at [89, 341] on span "[PERSON_NAME].jpeg" at bounding box center [80, 338] width 91 height 12
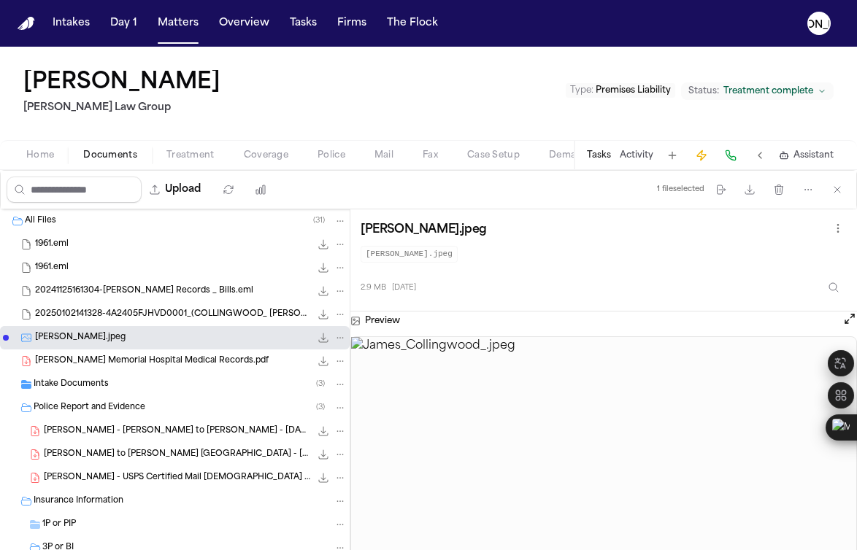
click at [74, 361] on span "[PERSON_NAME] Memorial Hospital Medical Records.pdf" at bounding box center [152, 361] width 234 height 12
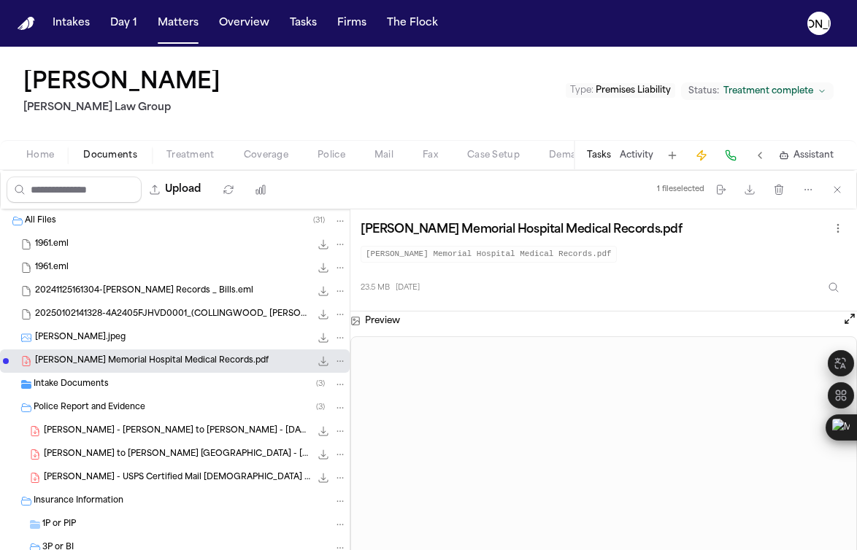
click at [63, 404] on span "Police Report and Evidence" at bounding box center [90, 408] width 112 height 12
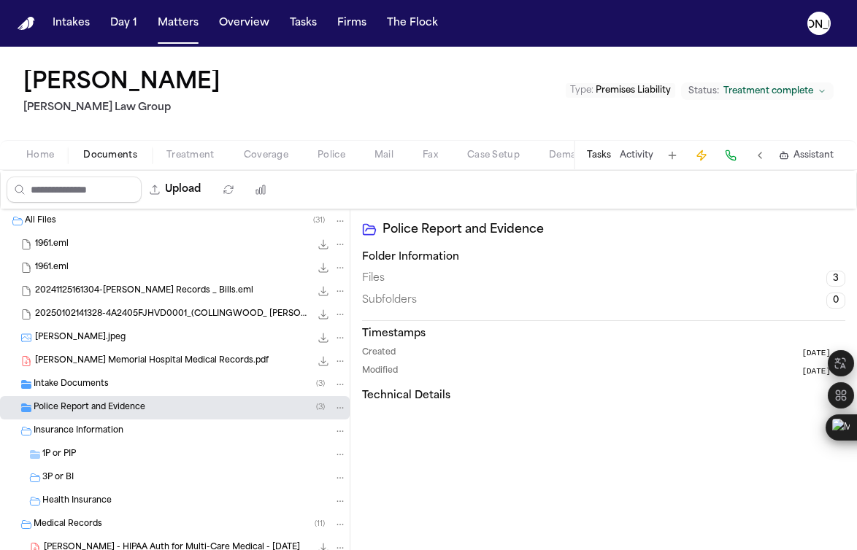
click at [57, 404] on span "Police Report and Evidence" at bounding box center [90, 408] width 112 height 12
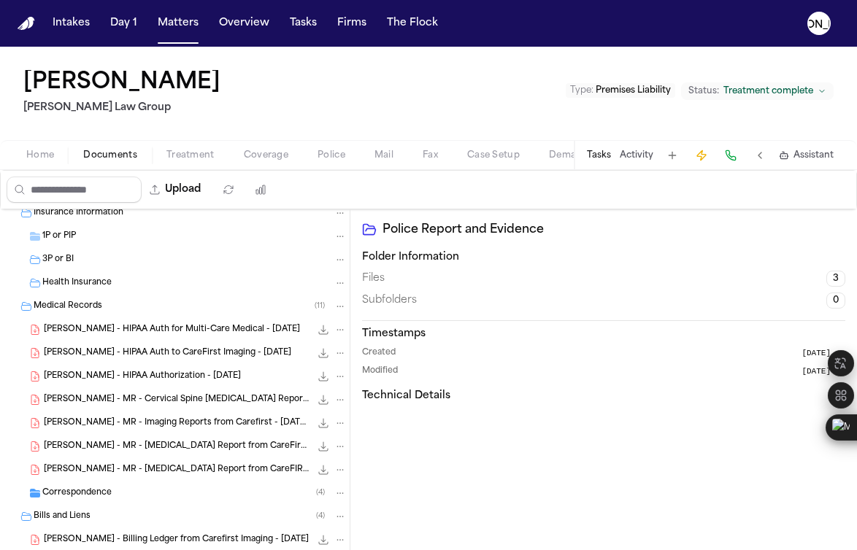
scroll to position [161, 0]
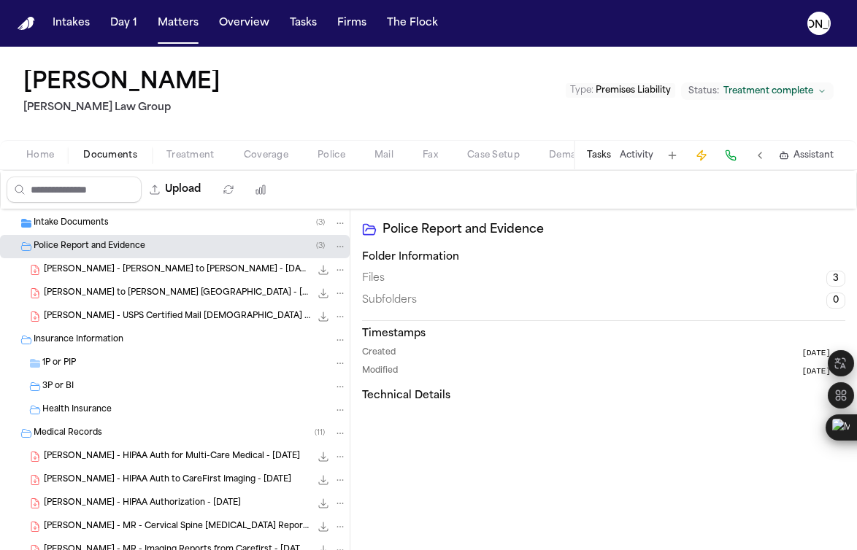
click at [125, 455] on span "[PERSON_NAME] - HIPAA Auth for Multi-Care Medical - [DATE]" at bounding box center [172, 457] width 256 height 12
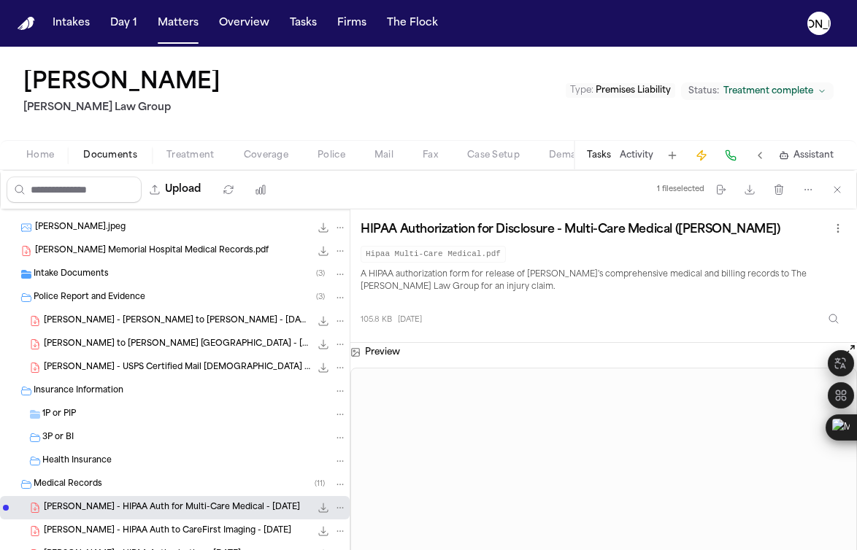
scroll to position [39, 0]
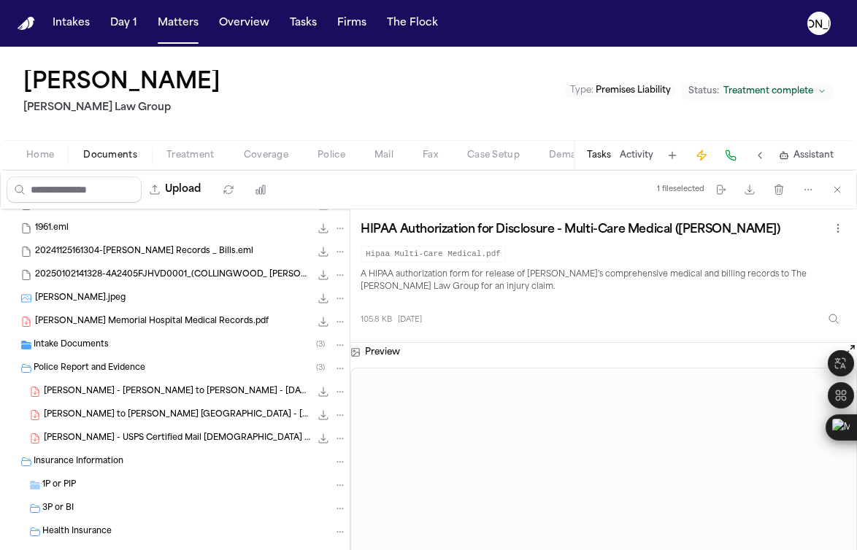
click at [131, 394] on span "[PERSON_NAME] - [PERSON_NAME] to [PERSON_NAME] - [DATE]" at bounding box center [177, 392] width 266 height 12
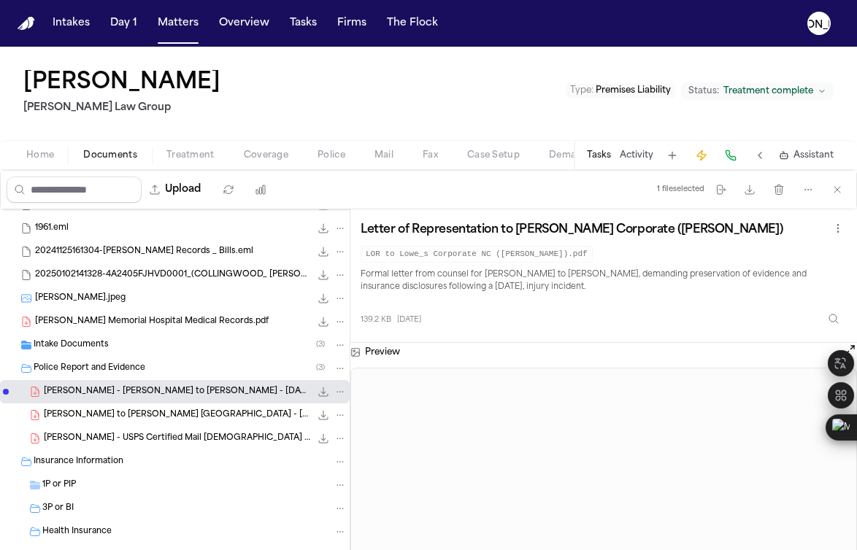
click at [131, 424] on div "[PERSON_NAME] to [PERSON_NAME] [GEOGRAPHIC_DATA] - [DATE] 139.2 KB • PDF" at bounding box center [175, 415] width 350 height 23
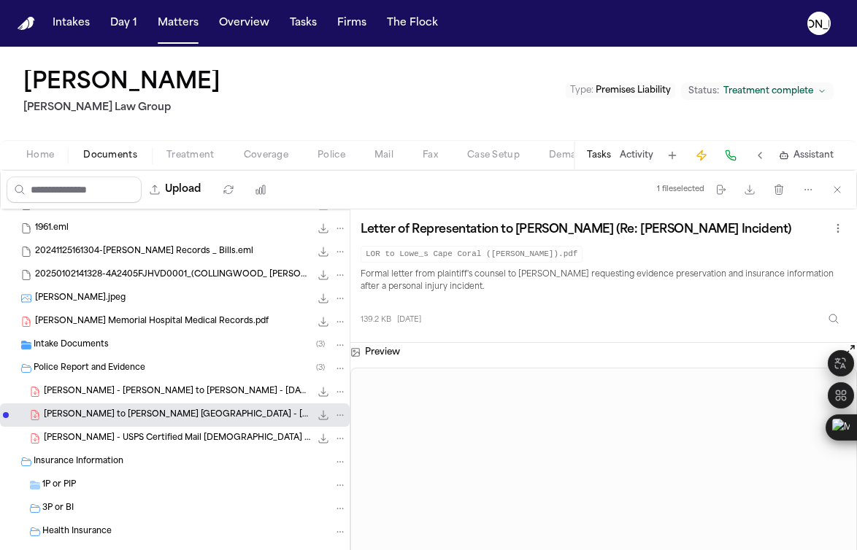
click at [136, 443] on span "[PERSON_NAME] - USPS Certified Mail [DEMOGRAPHIC_DATA] to Lowes - [DATE]" at bounding box center [177, 439] width 266 height 12
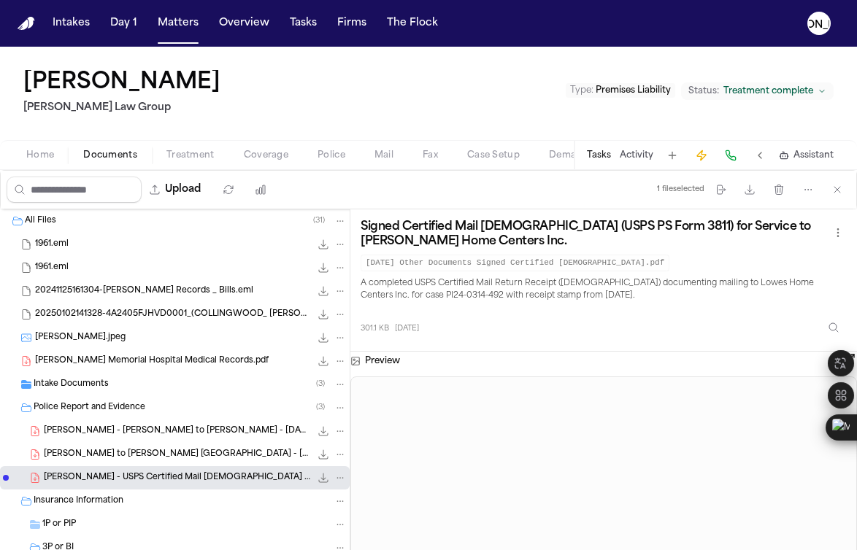
scroll to position [0, 0]
click at [127, 314] on span "20250102141328-4A2405FJHVD0001_(COLLINGWOOD_ [PERSON_NAME]).eml" at bounding box center [172, 315] width 275 height 12
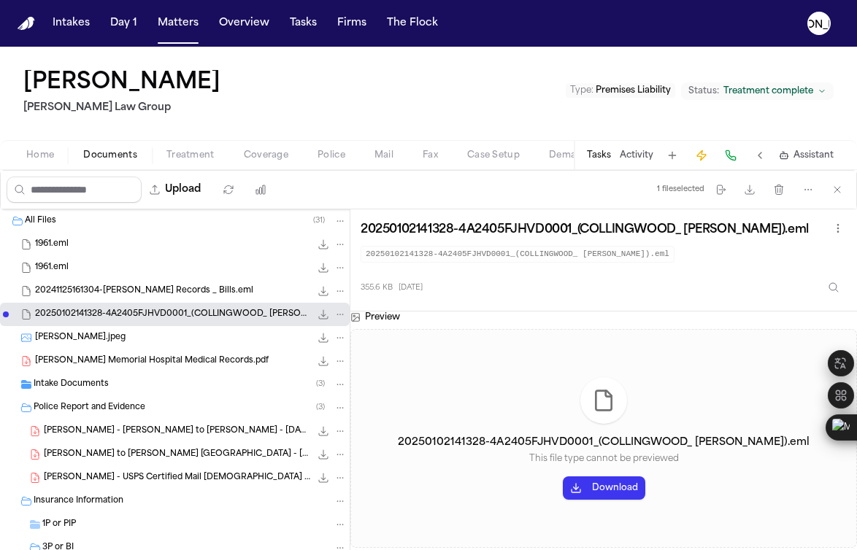
click at [148, 323] on div "20250102141328-4A2405FJHVD0001_(COLLINGWOOD_ [PERSON_NAME]).eml 355.6 KB • EML" at bounding box center [175, 314] width 350 height 23
click at [151, 363] on span "[PERSON_NAME] Memorial Hospital Medical Records.pdf" at bounding box center [152, 361] width 234 height 12
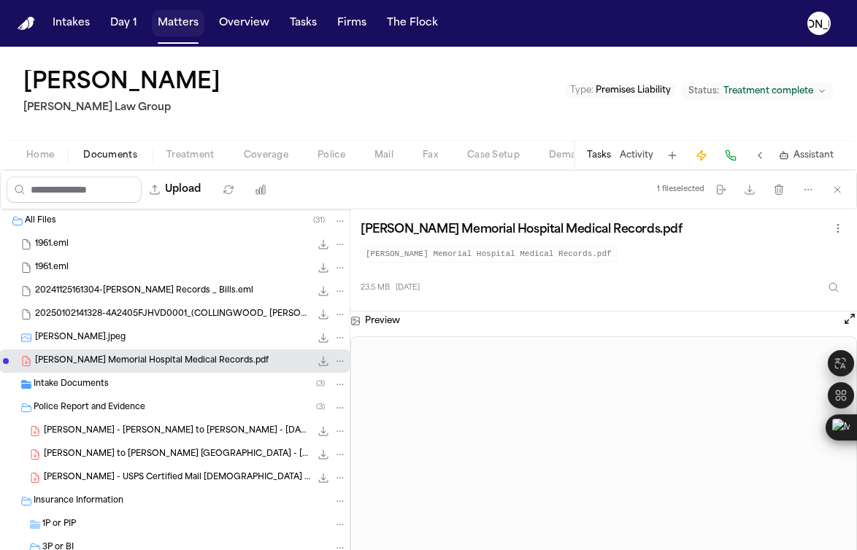
click at [184, 28] on button "Matters" at bounding box center [178, 23] width 53 height 26
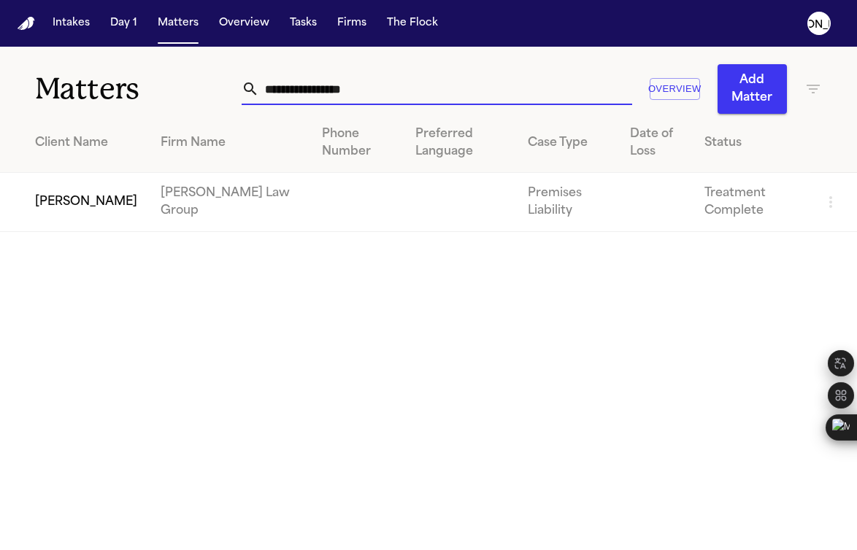
click at [382, 91] on input "**********" at bounding box center [445, 89] width 373 height 32
drag, startPoint x: 418, startPoint y: 99, endPoint x: 131, endPoint y: 51, distance: 291.5
click at [142, 57] on div "**********" at bounding box center [428, 80] width 857 height 67
type input "**********"
click at [82, 188] on td "[PERSON_NAME]" at bounding box center [74, 202] width 149 height 59
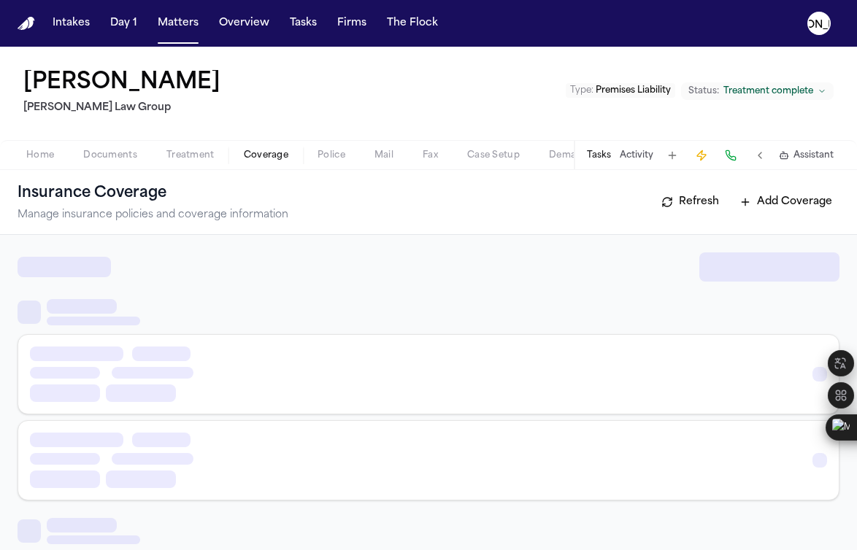
click at [277, 156] on span "Coverage" at bounding box center [266, 156] width 45 height 12
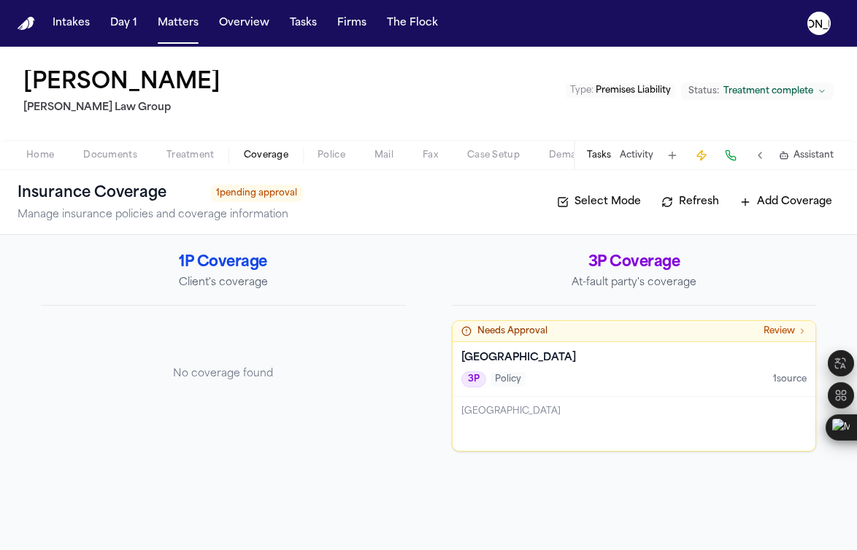
click at [518, 334] on span "Needs Approval" at bounding box center [512, 332] width 70 height 12
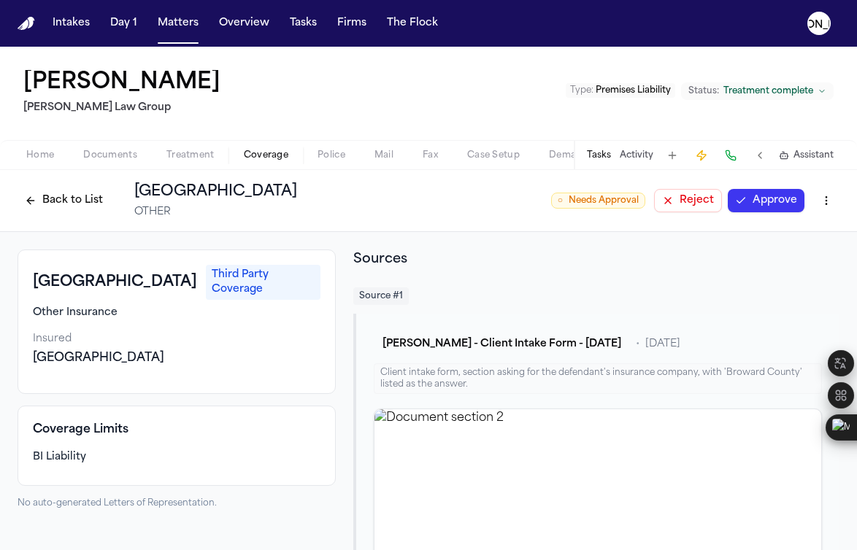
click at [95, 350] on div "[GEOGRAPHIC_DATA]" at bounding box center [177, 359] width 288 height 18
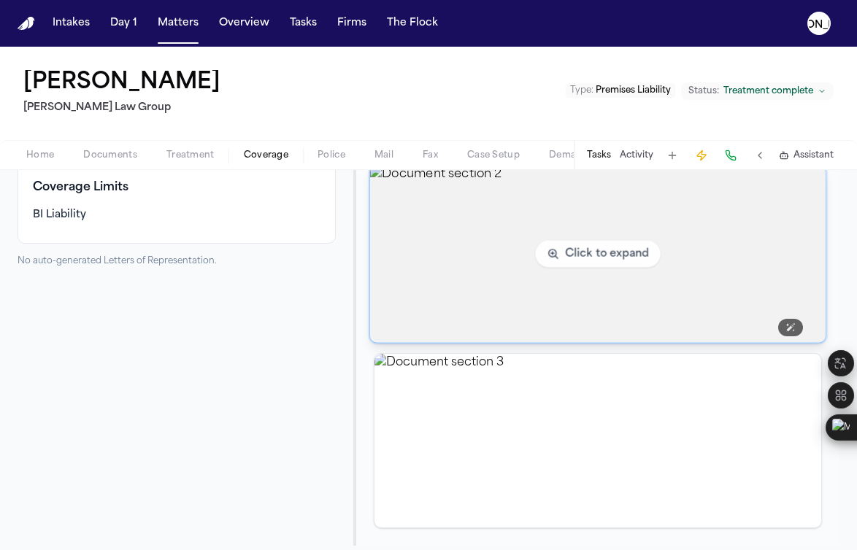
scroll to position [227, 0]
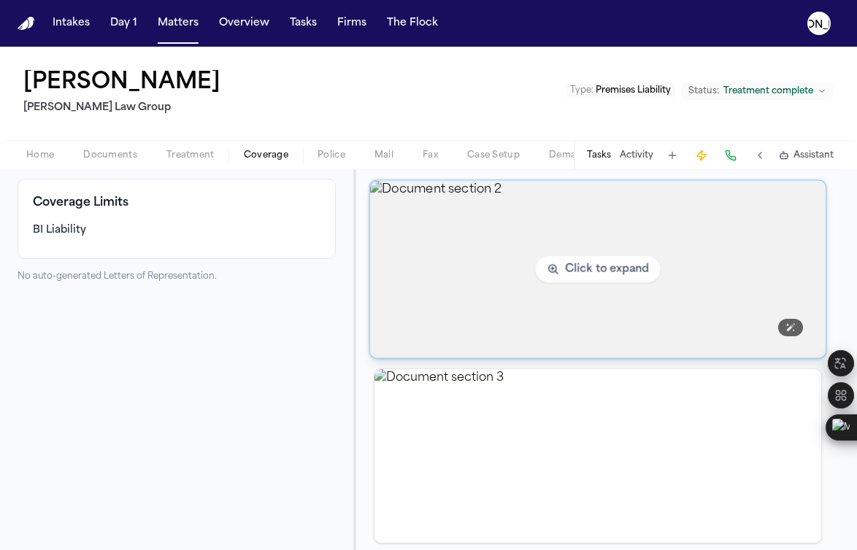
click at [602, 281] on img "View document section 2" at bounding box center [597, 269] width 455 height 177
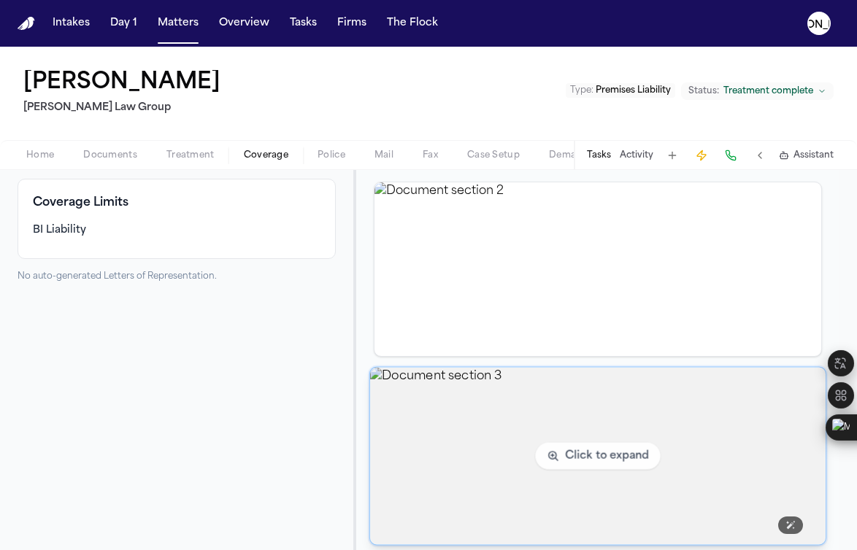
click at [431, 461] on img "View document section 3" at bounding box center [597, 456] width 455 height 177
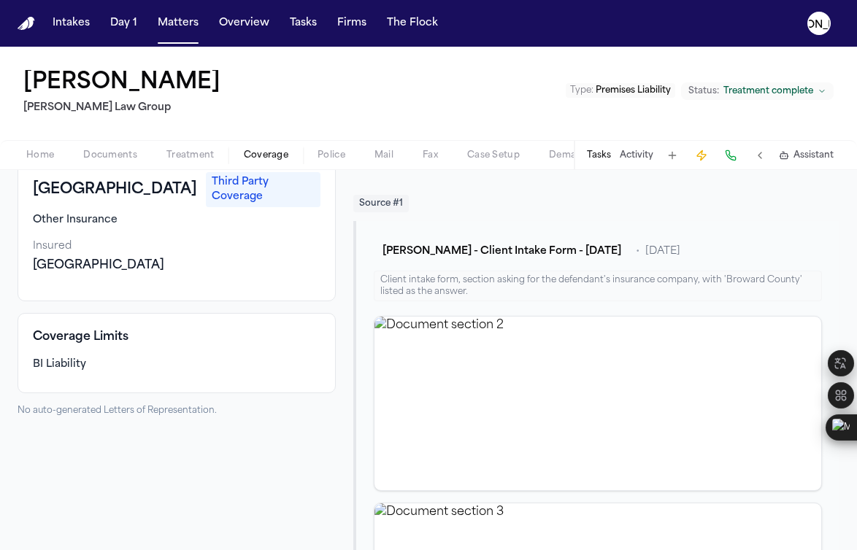
scroll to position [0, 0]
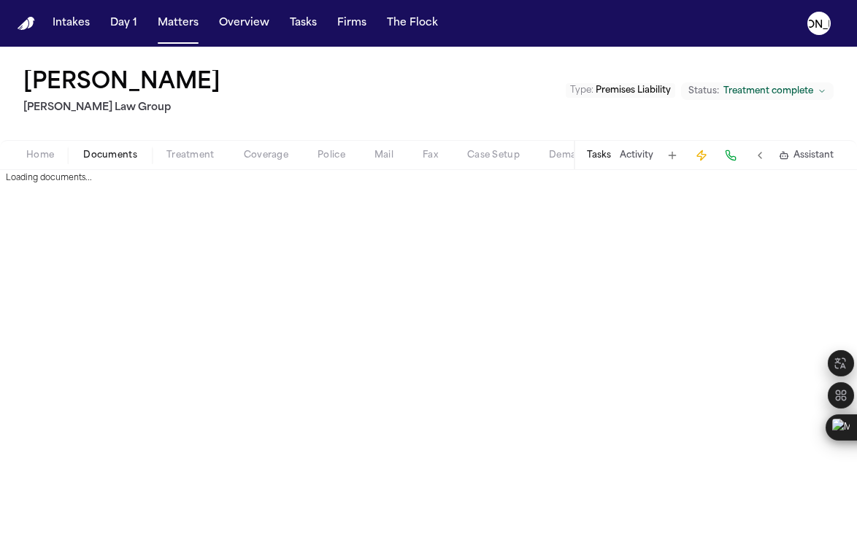
click at [101, 156] on span "Documents" at bounding box center [110, 156] width 54 height 12
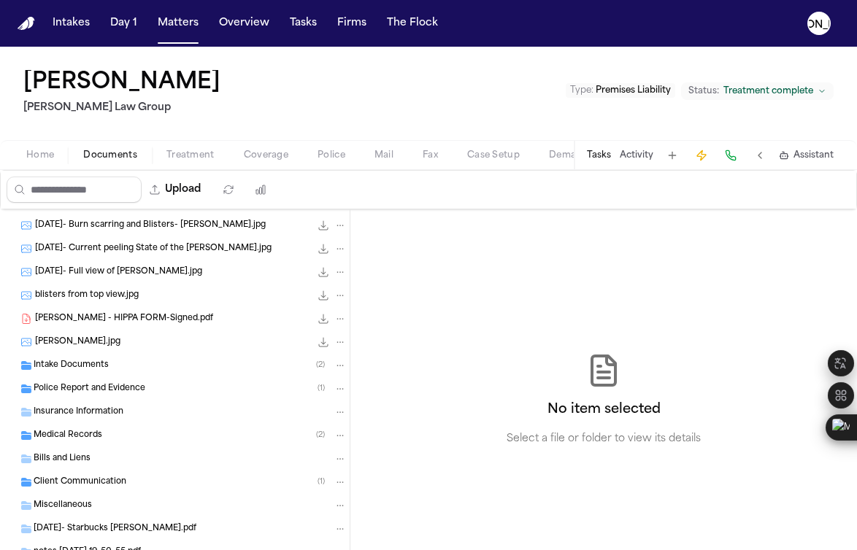
scroll to position [82, 0]
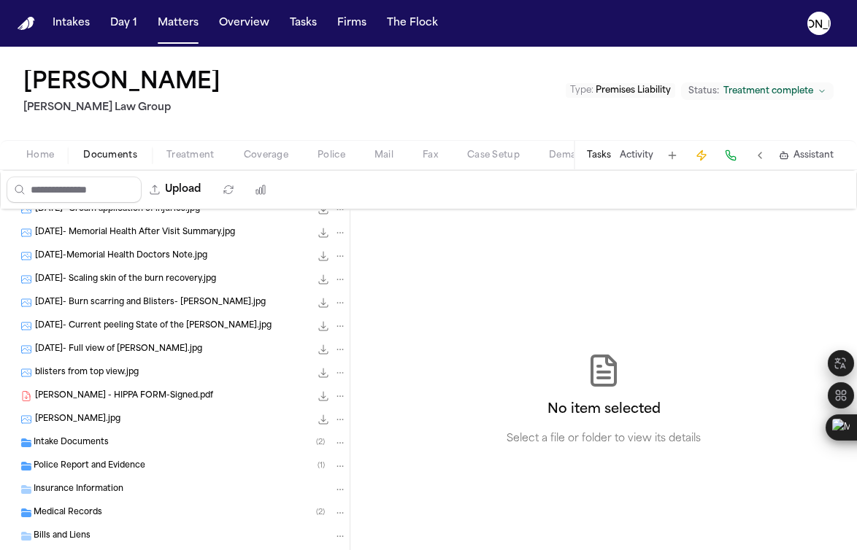
click at [70, 466] on span "Police Report and Evidence" at bounding box center [90, 467] width 112 height 12
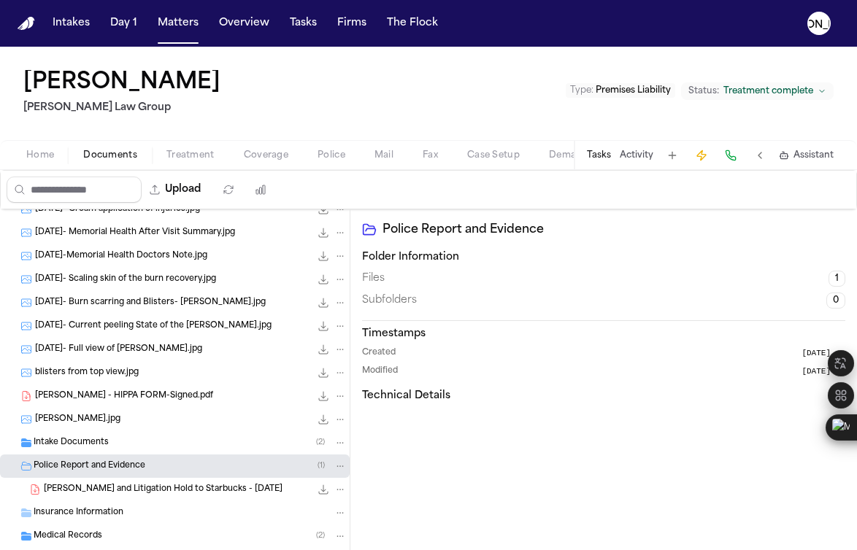
scroll to position [85, 0]
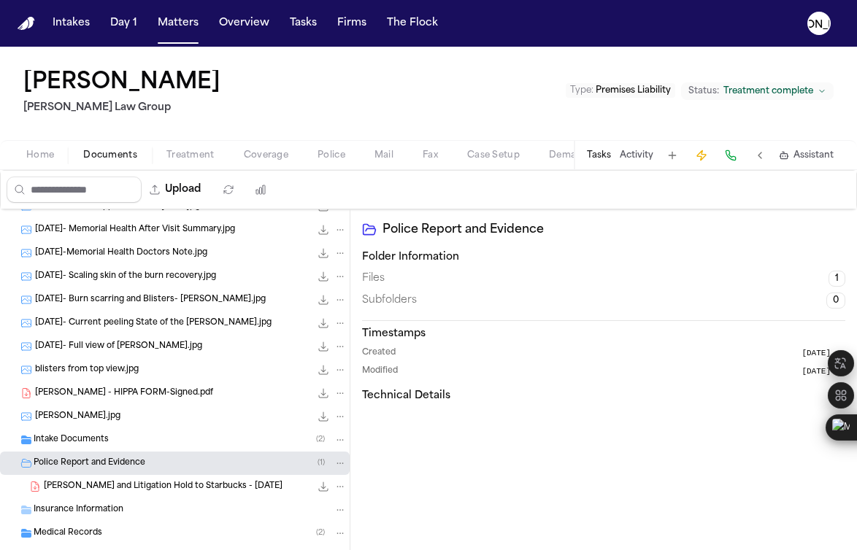
click at [131, 485] on span "[PERSON_NAME] and Litigation Hold to Starbucks - [DATE]" at bounding box center [163, 487] width 239 height 12
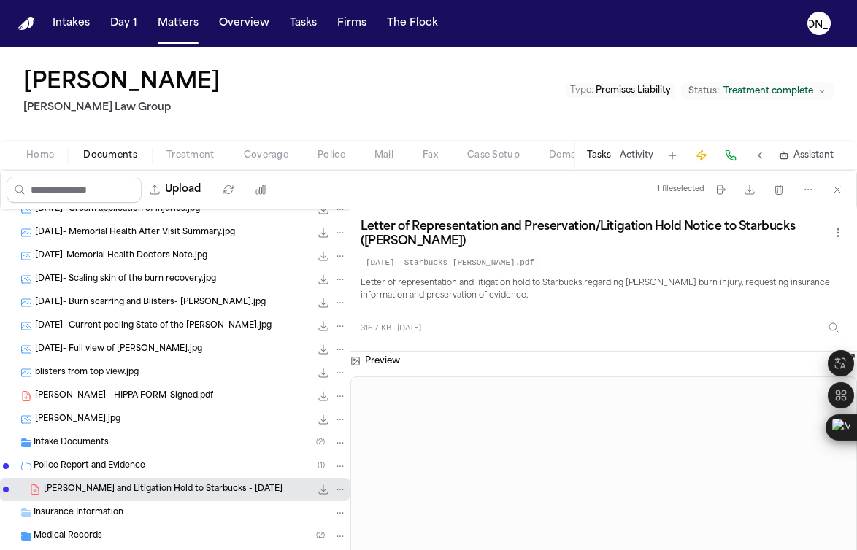
scroll to position [82, 0]
click at [108, 427] on div "[PERSON_NAME].jpg 909.0 KB • JPG" at bounding box center [175, 419] width 350 height 23
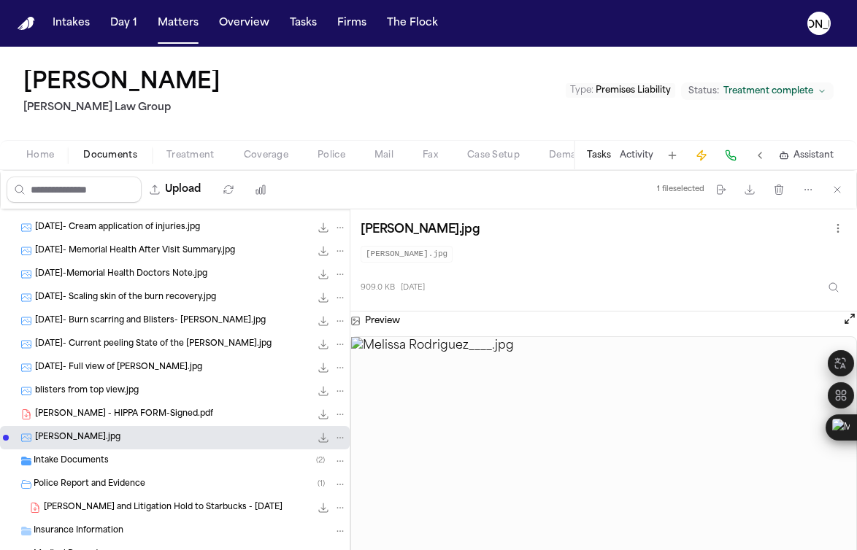
scroll to position [142, 0]
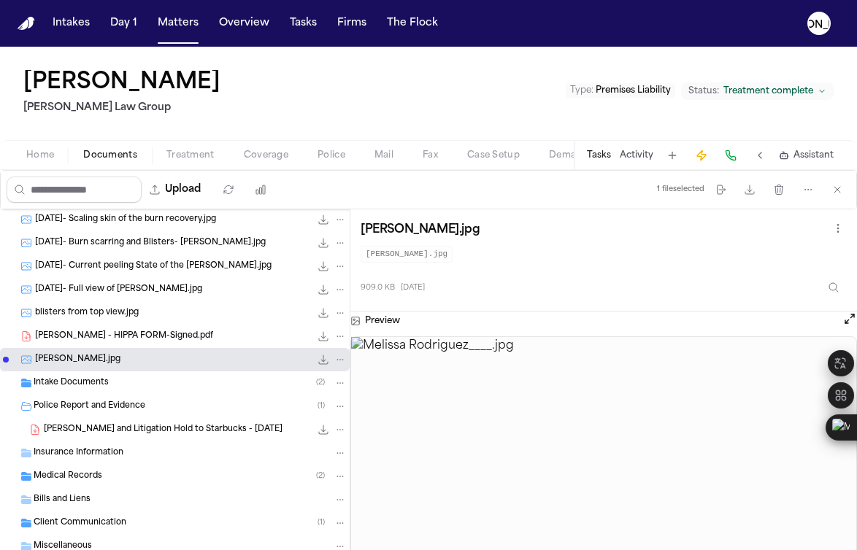
click at [133, 427] on span "[PERSON_NAME] and Litigation Hold to Starbucks - [DATE]" at bounding box center [163, 430] width 239 height 12
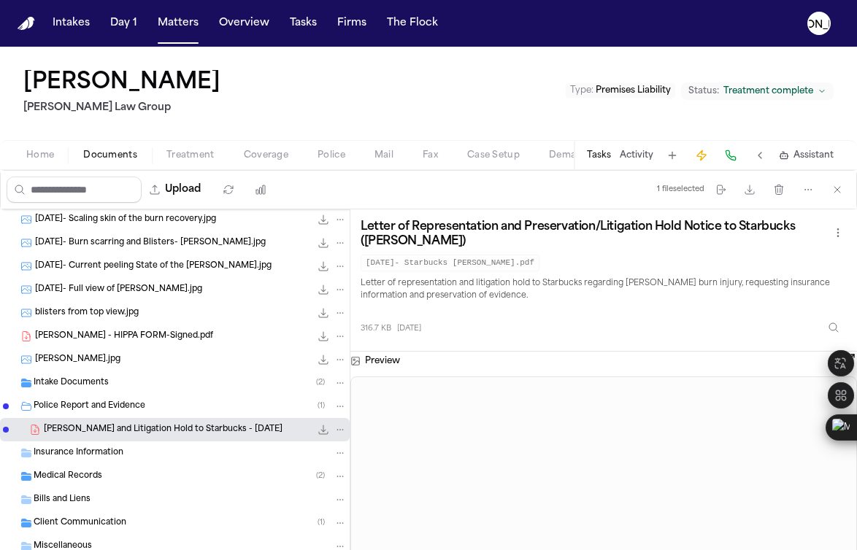
click at [85, 453] on span "Insurance Information" at bounding box center [79, 453] width 90 height 12
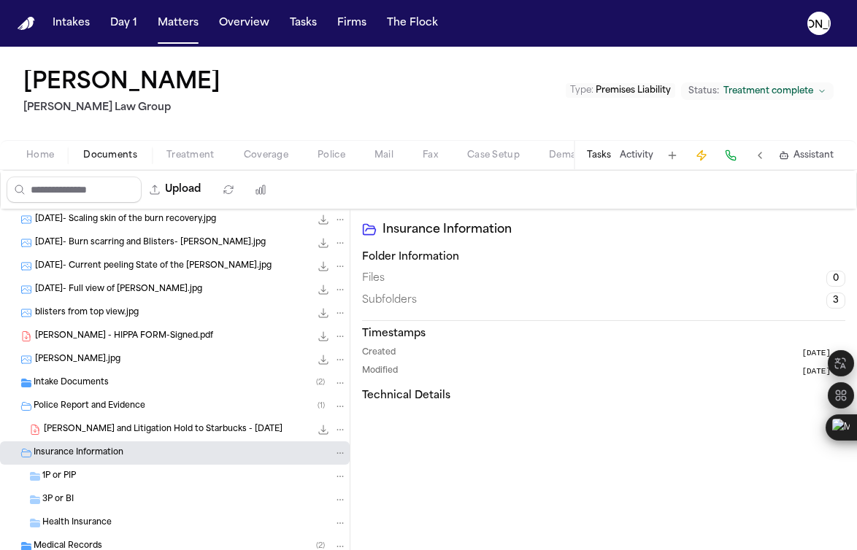
click at [63, 480] on span "1P or PIP" at bounding box center [59, 477] width 34 height 12
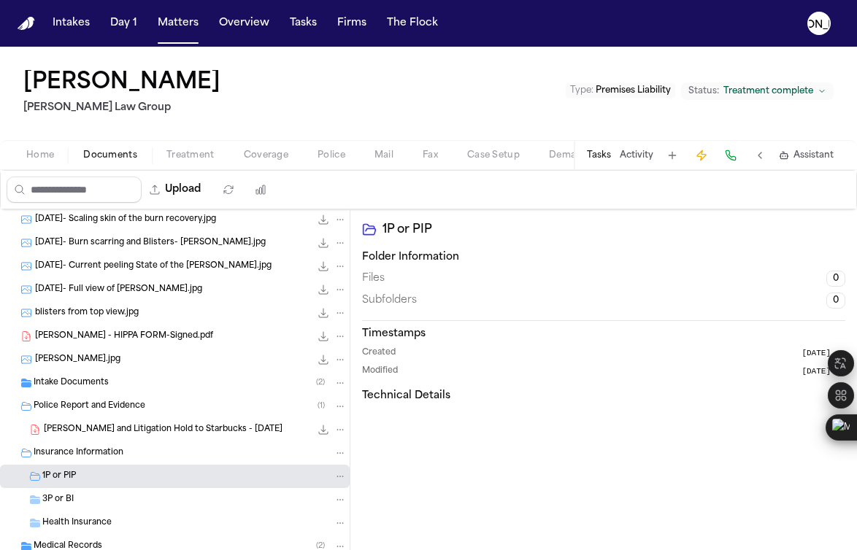
click at [59, 498] on span "3P or BI" at bounding box center [57, 500] width 31 height 12
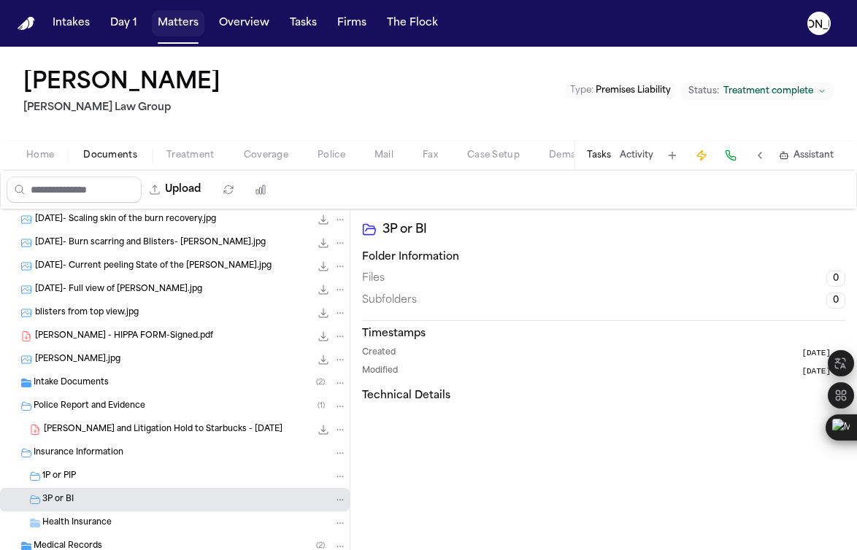
click at [182, 14] on button "Matters" at bounding box center [178, 23] width 53 height 26
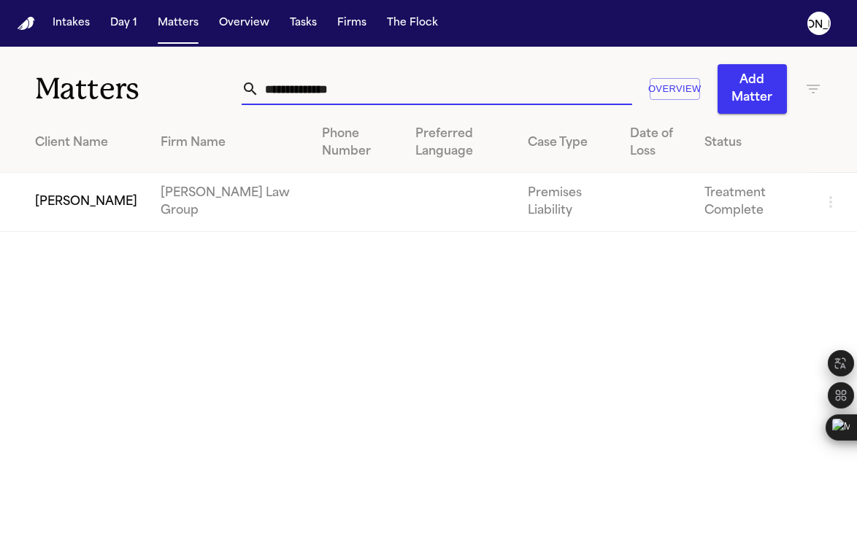
click at [336, 96] on input "**********" at bounding box center [445, 89] width 373 height 32
drag, startPoint x: 372, startPoint y: 96, endPoint x: 192, endPoint y: 83, distance: 180.0
click at [192, 83] on div "**********" at bounding box center [428, 80] width 857 height 67
paste input "text"
type input "**********"
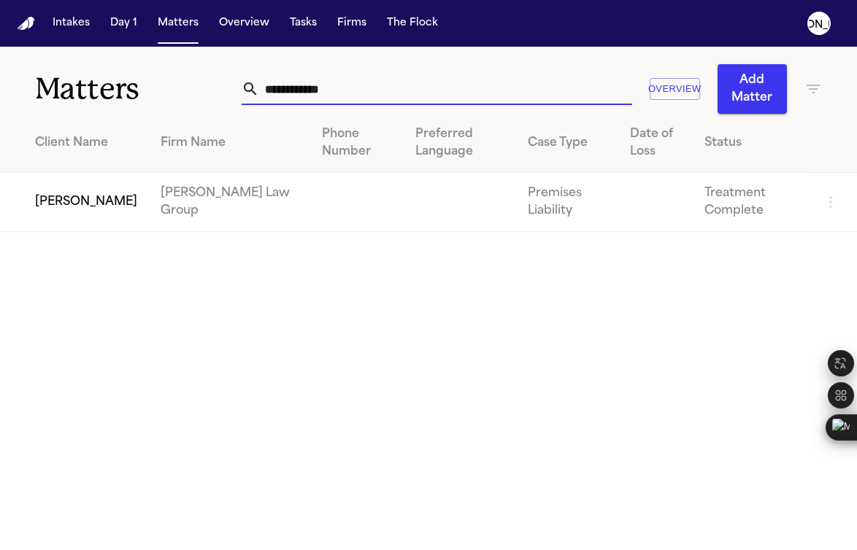
click at [149, 217] on td "[PERSON_NAME] Law Group" at bounding box center [229, 202] width 161 height 59
click at [73, 179] on td "[PERSON_NAME]" at bounding box center [74, 202] width 149 height 59
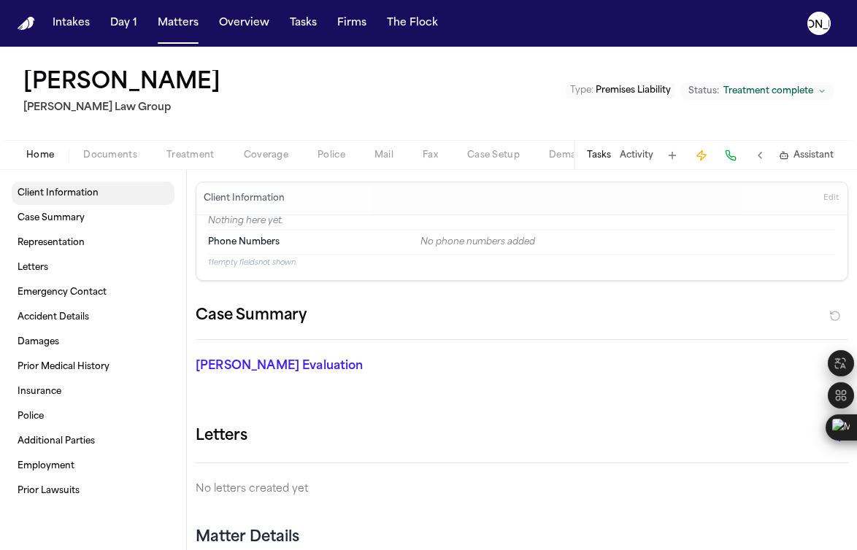
click at [64, 197] on span "Client Information" at bounding box center [58, 194] width 81 height 12
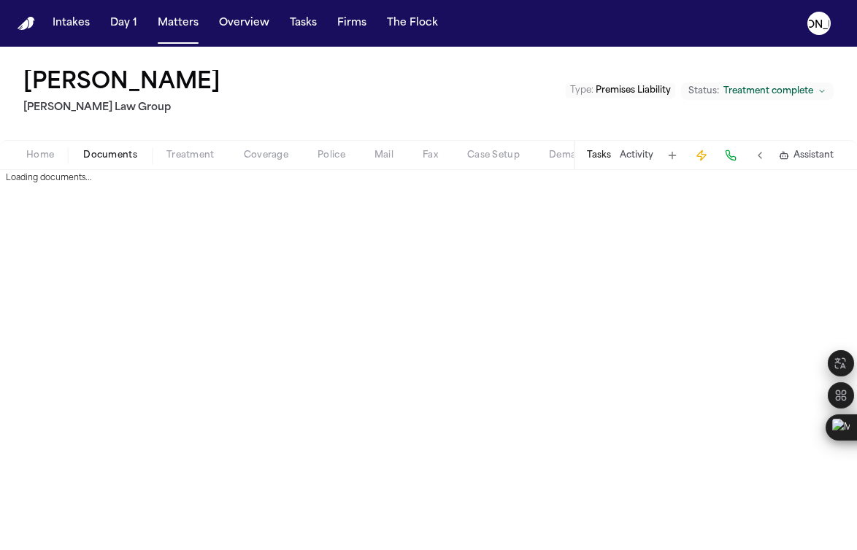
click at [120, 154] on span "Documents" at bounding box center [110, 156] width 54 height 12
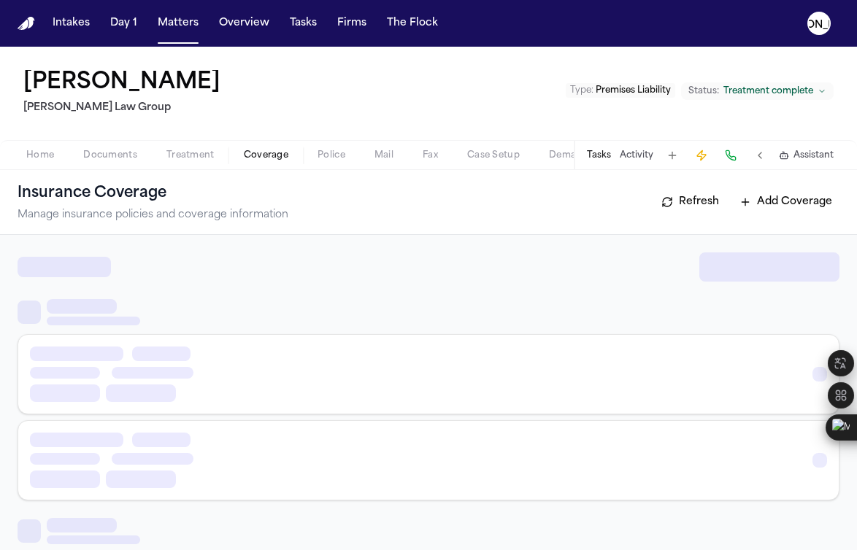
click at [262, 157] on span "Coverage" at bounding box center [266, 156] width 45 height 12
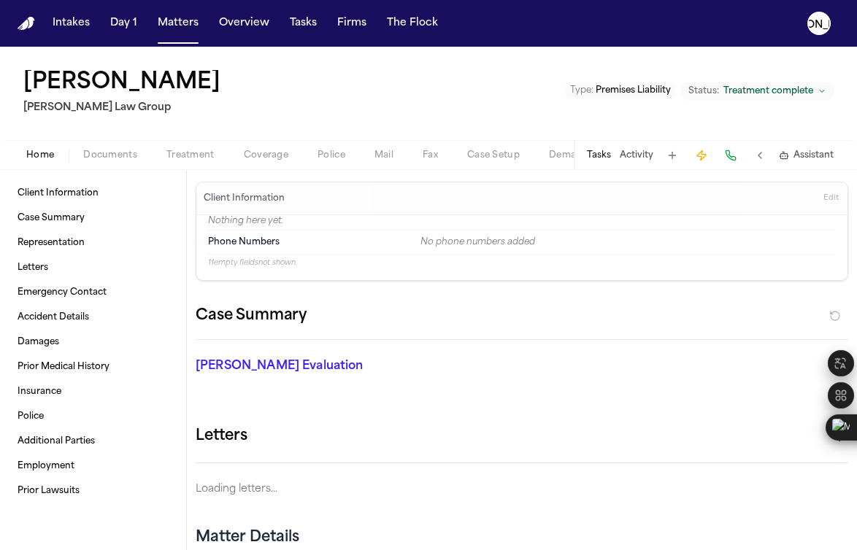
click at [68, 161] on button "Home" at bounding box center [40, 156] width 57 height 18
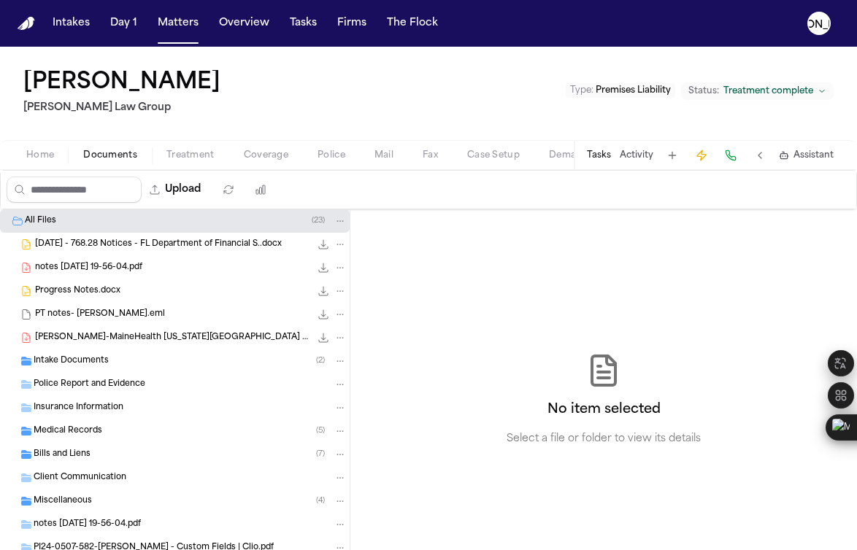
click at [103, 153] on span "Documents" at bounding box center [110, 156] width 54 height 12
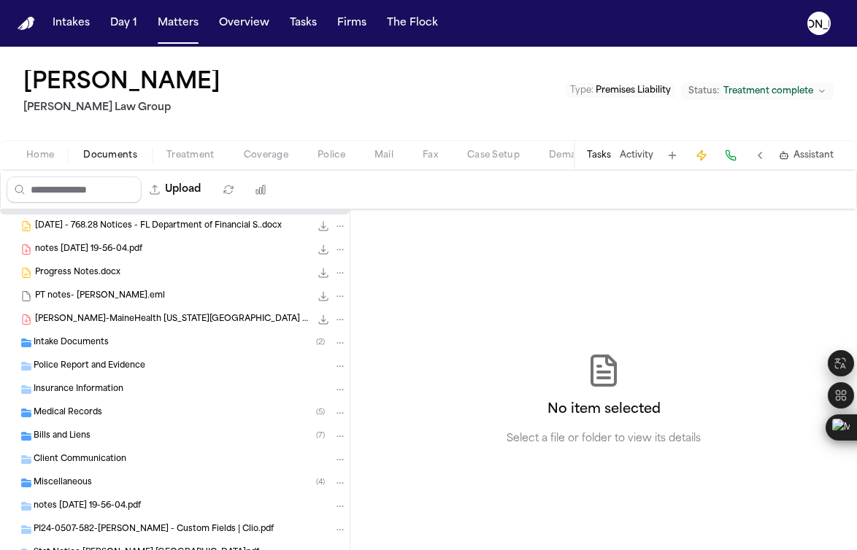
click at [99, 318] on span "[PERSON_NAME]-MaineHealth [US_STATE][GEOGRAPHIC_DATA] - Bill.pdf" at bounding box center [172, 320] width 275 height 12
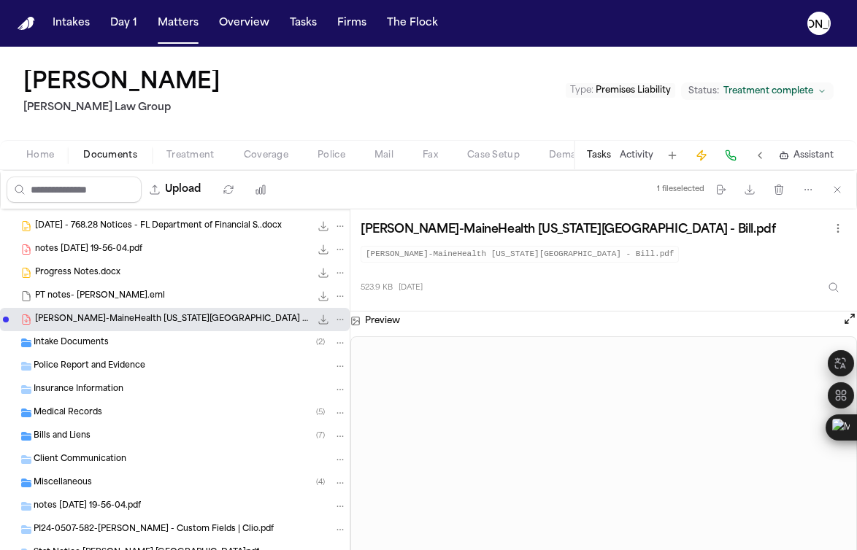
click at [85, 275] on span "Progress Notes.docx" at bounding box center [77, 273] width 85 height 12
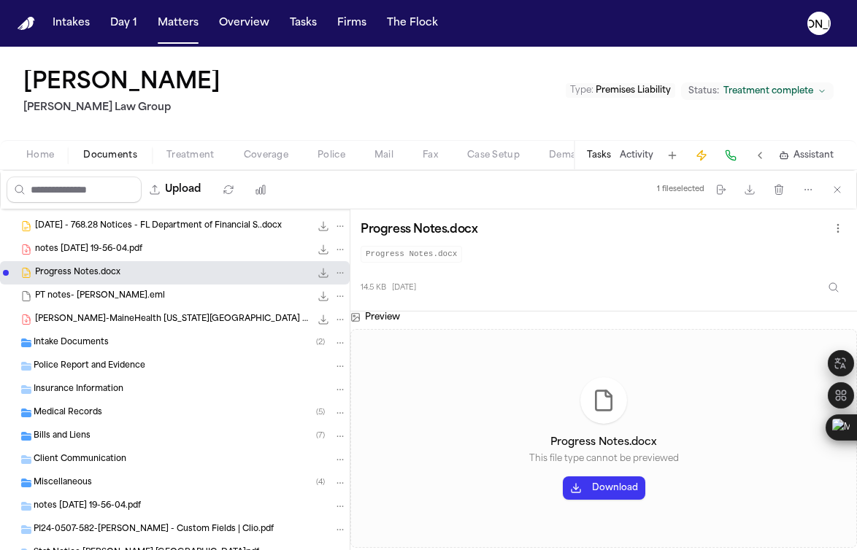
click at [79, 258] on div "notes [DATE] 19-56-04.pdf 78.6 KB • PDF" at bounding box center [175, 249] width 350 height 23
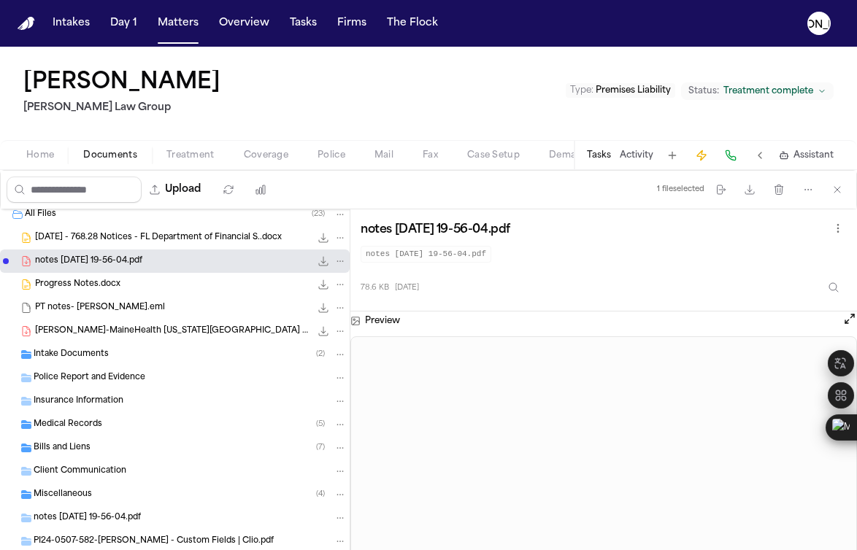
scroll to position [0, 0]
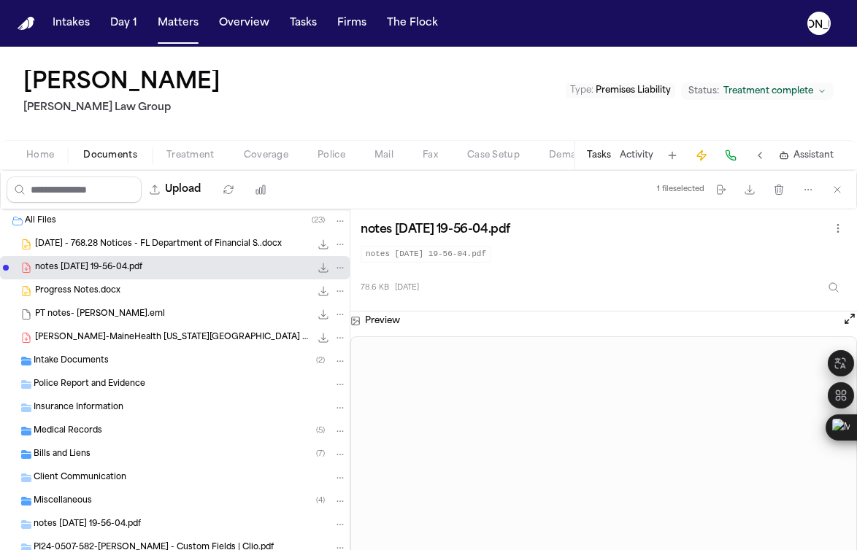
click at [106, 252] on div "[DATE] - 768.28 Notices - FL Department of Financial S..docx 226.6 KB • DOCX" at bounding box center [175, 244] width 350 height 23
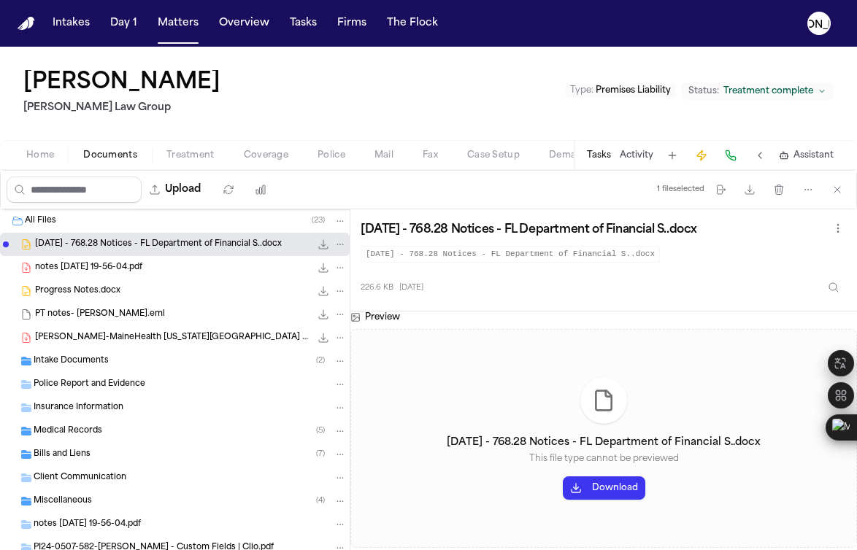
click at [128, 280] on div "Progress Notes.docx 14.5 KB • DOCX" at bounding box center [175, 291] width 350 height 23
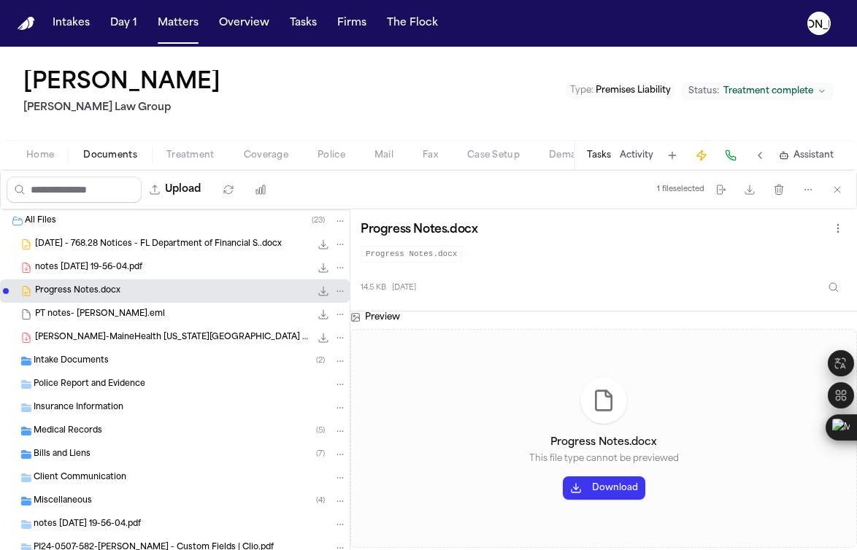
click at [115, 342] on span "[PERSON_NAME]-MaineHealth [US_STATE][GEOGRAPHIC_DATA] - Bill.pdf" at bounding box center [172, 338] width 275 height 12
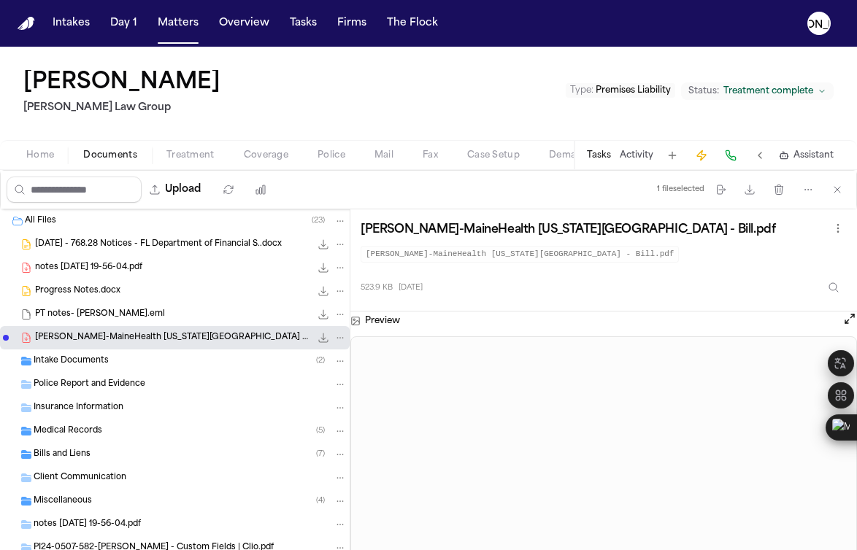
click at [102, 366] on span "Intake Documents" at bounding box center [71, 361] width 75 height 12
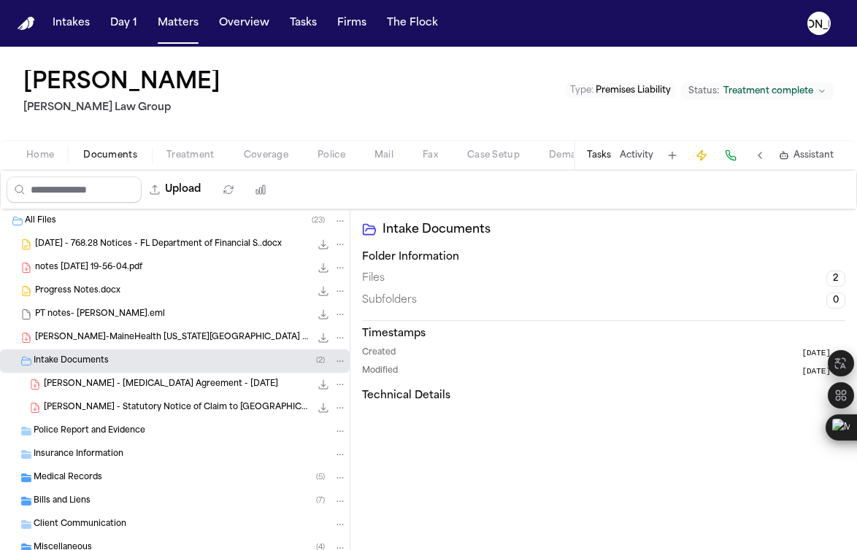
click at [100, 382] on span "[PERSON_NAME] - [MEDICAL_DATA] Agreement - [DATE]" at bounding box center [161, 385] width 234 height 12
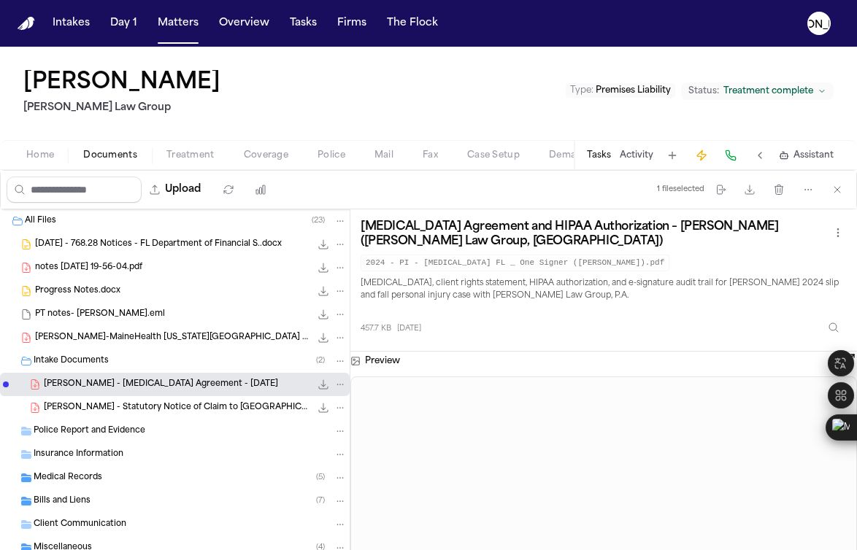
click at [110, 402] on span "[PERSON_NAME] - Statutory Notice of Claim to [GEOGRAPHIC_DATA] - [DATE]" at bounding box center [177, 408] width 266 height 12
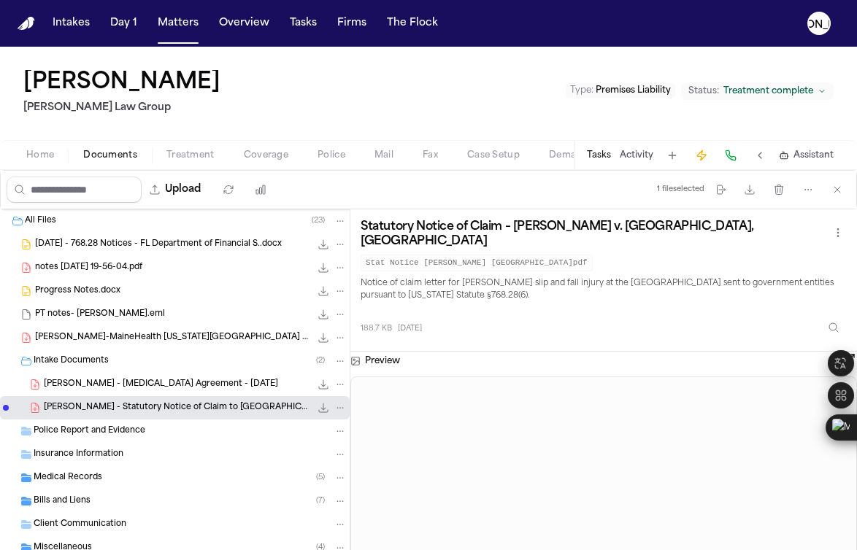
click at [102, 393] on div "[PERSON_NAME] - [MEDICAL_DATA] Agreement - [DATE] 457.7 KB • PDF" at bounding box center [175, 384] width 350 height 23
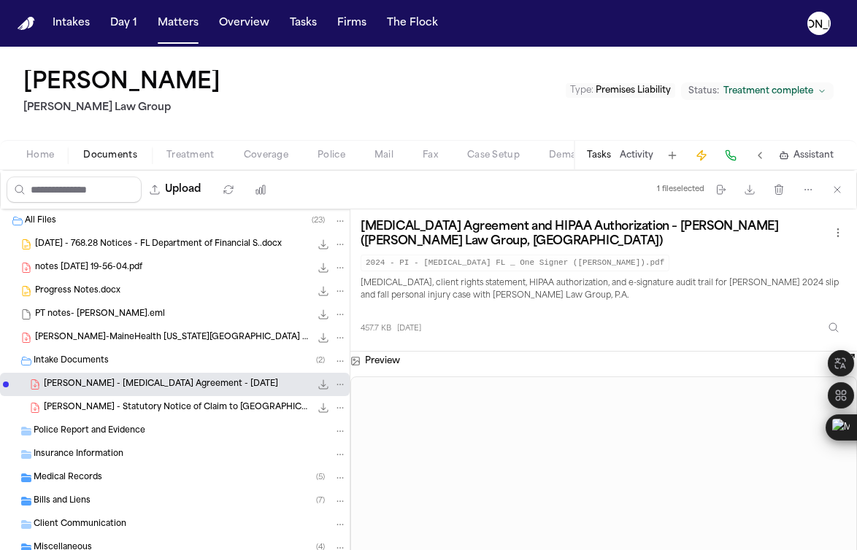
click at [81, 483] on span "Medical Records" at bounding box center [68, 478] width 69 height 12
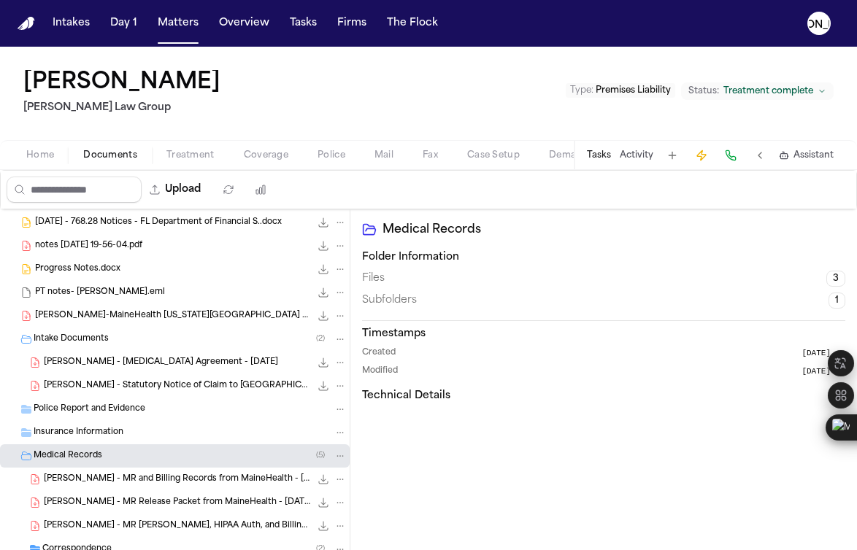
scroll to position [22, 0]
click at [64, 436] on span "Insurance Information" at bounding box center [79, 433] width 90 height 12
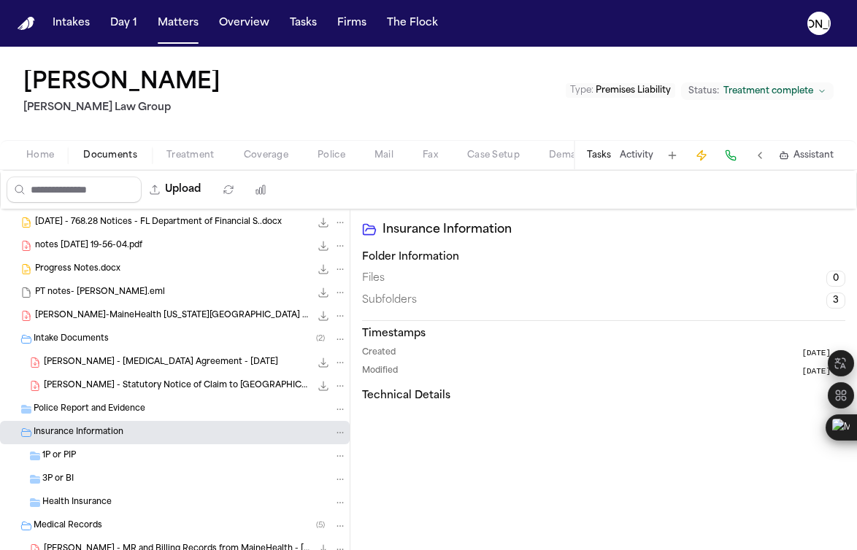
click at [63, 416] on div "Police Report and Evidence" at bounding box center [175, 409] width 350 height 23
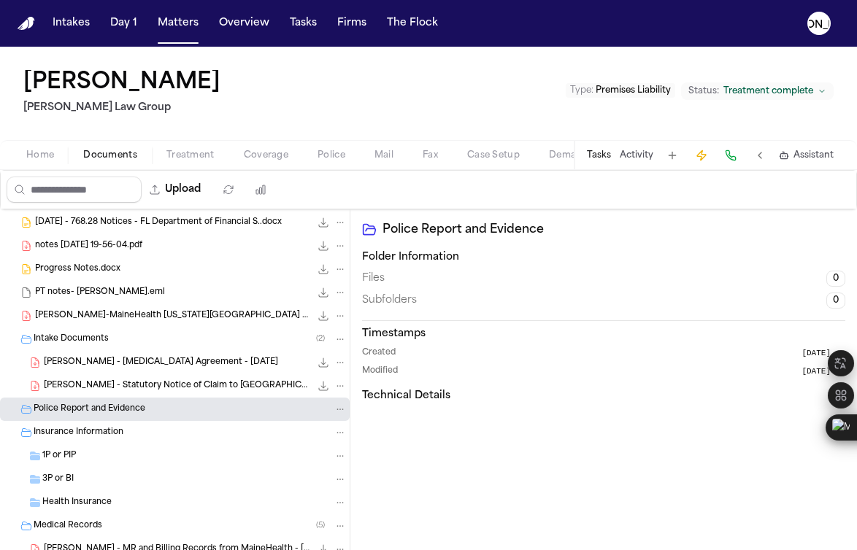
click at [63, 388] on span "[PERSON_NAME] - Statutory Notice of Claim to [GEOGRAPHIC_DATA] - [DATE]" at bounding box center [177, 386] width 266 height 12
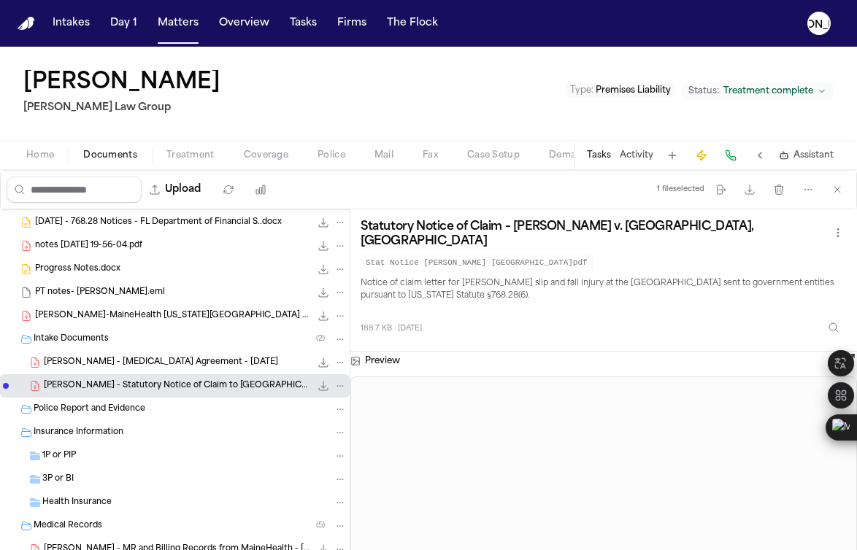
click at [69, 363] on span "[PERSON_NAME] - [MEDICAL_DATA] Agreement - [DATE]" at bounding box center [161, 363] width 234 height 12
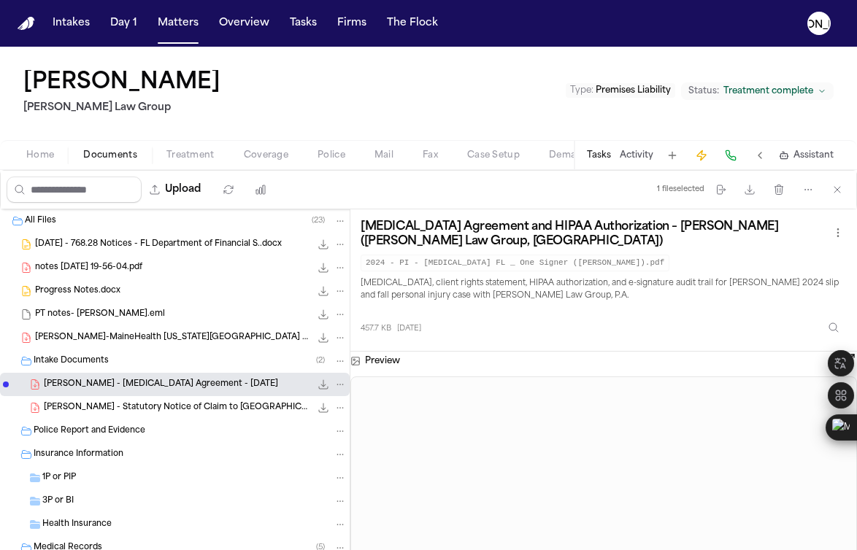
scroll to position [0, 0]
click at [78, 270] on span "notes [DATE] 19-56-04.pdf" at bounding box center [88, 268] width 107 height 12
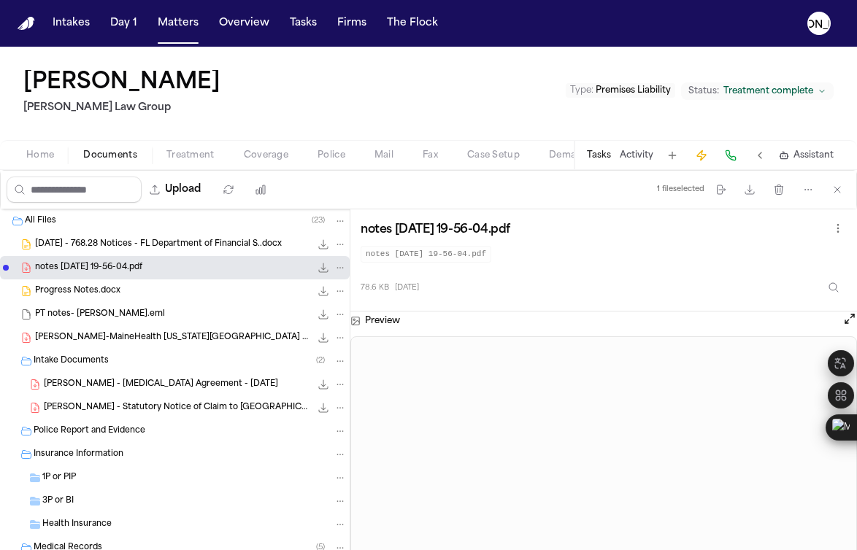
click at [88, 247] on span "[DATE] - 768.28 Notices - FL Department of Financial S..docx" at bounding box center [158, 245] width 247 height 12
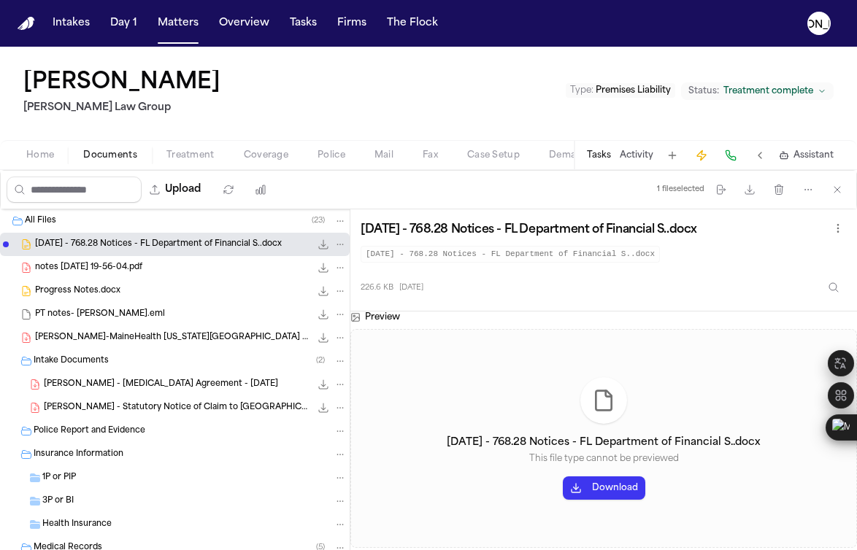
click at [69, 268] on span "notes [DATE] 19-56-04.pdf" at bounding box center [88, 268] width 107 height 12
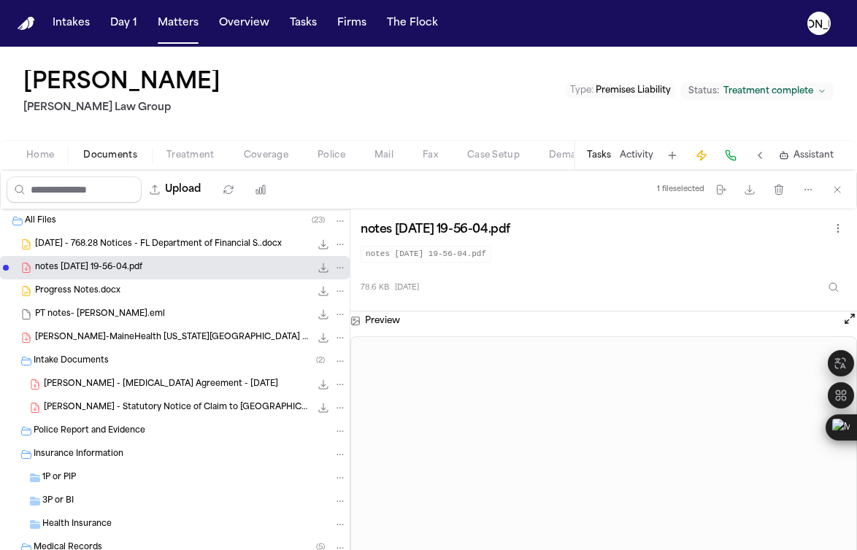
click at [74, 290] on span "Progress Notes.docx" at bounding box center [77, 291] width 85 height 12
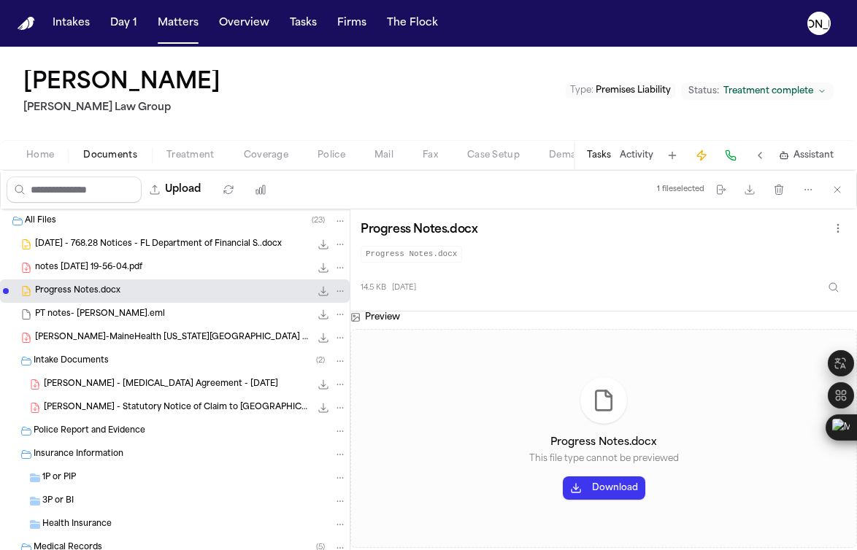
click at [76, 320] on div "PT notes- [PERSON_NAME].eml 31.2 KB • EML" at bounding box center [191, 314] width 312 height 15
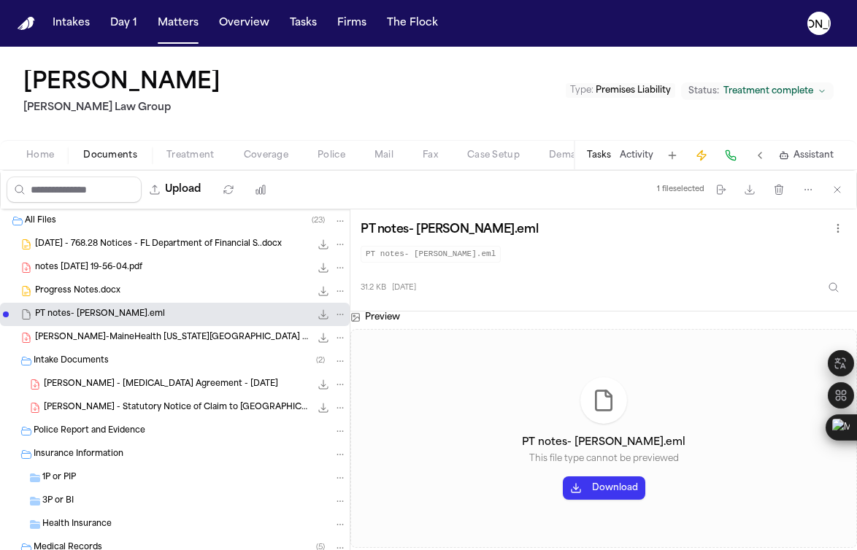
click at [91, 342] on span "[PERSON_NAME]-MaineHealth [US_STATE][GEOGRAPHIC_DATA] - Bill.pdf" at bounding box center [172, 338] width 275 height 12
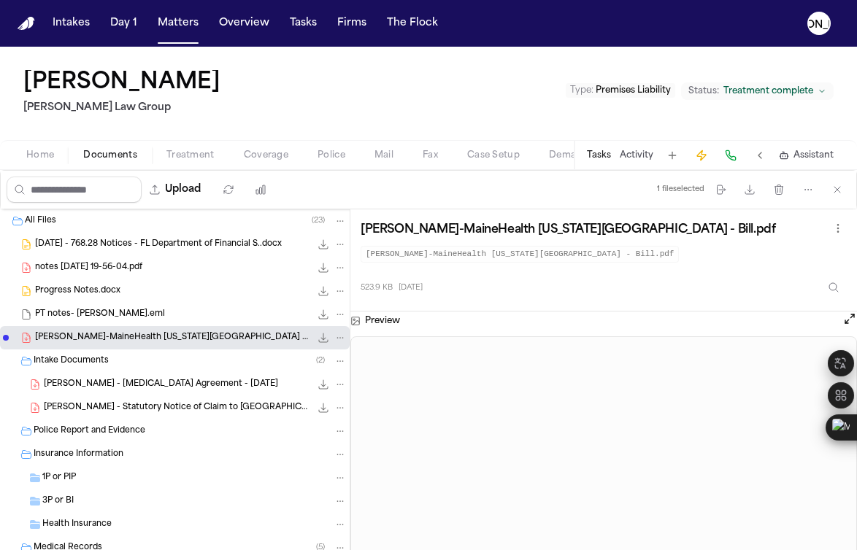
click at [86, 380] on span "[PERSON_NAME] - [MEDICAL_DATA] Agreement - [DATE]" at bounding box center [161, 385] width 234 height 12
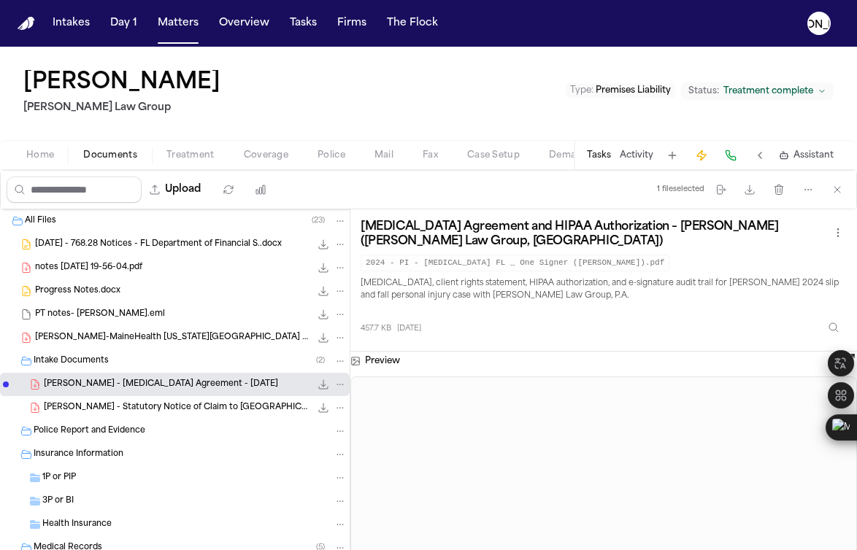
click at [107, 411] on span "[PERSON_NAME] - Statutory Notice of Claim to [GEOGRAPHIC_DATA] - [DATE]" at bounding box center [177, 408] width 266 height 12
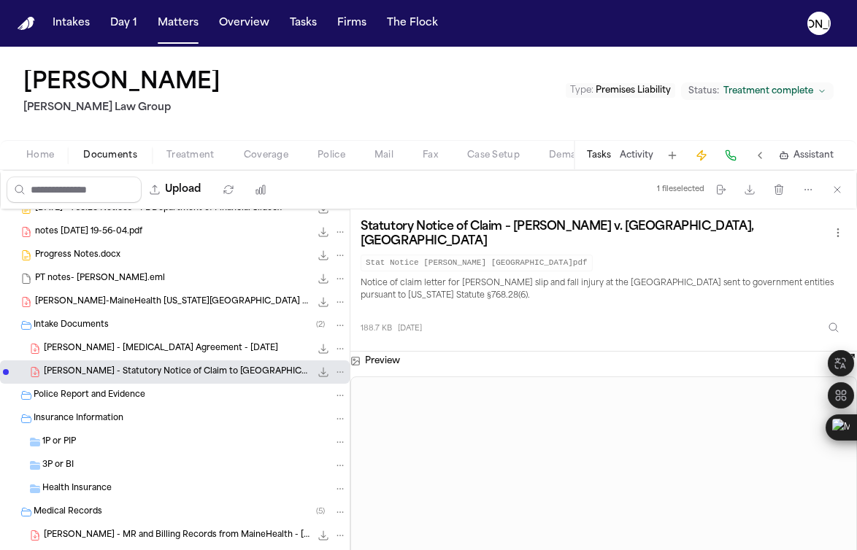
scroll to position [53, 0]
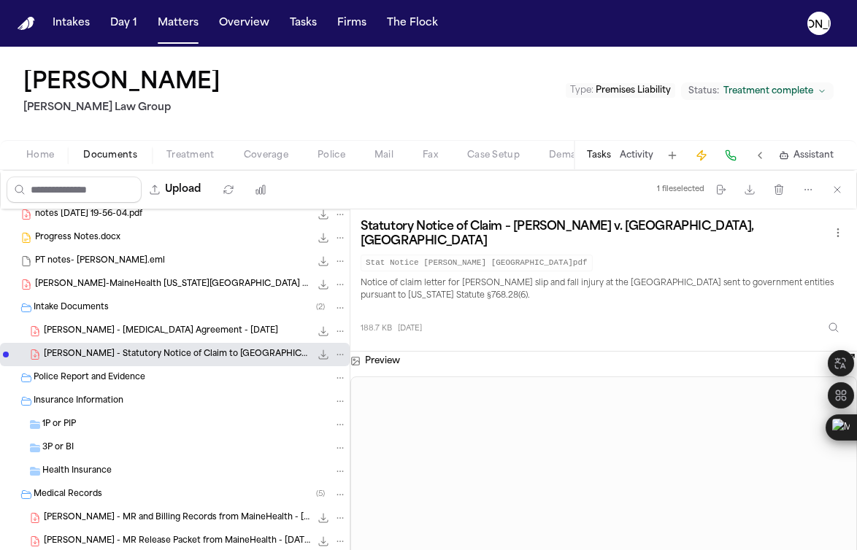
click at [98, 380] on span "Police Report and Evidence" at bounding box center [90, 378] width 112 height 12
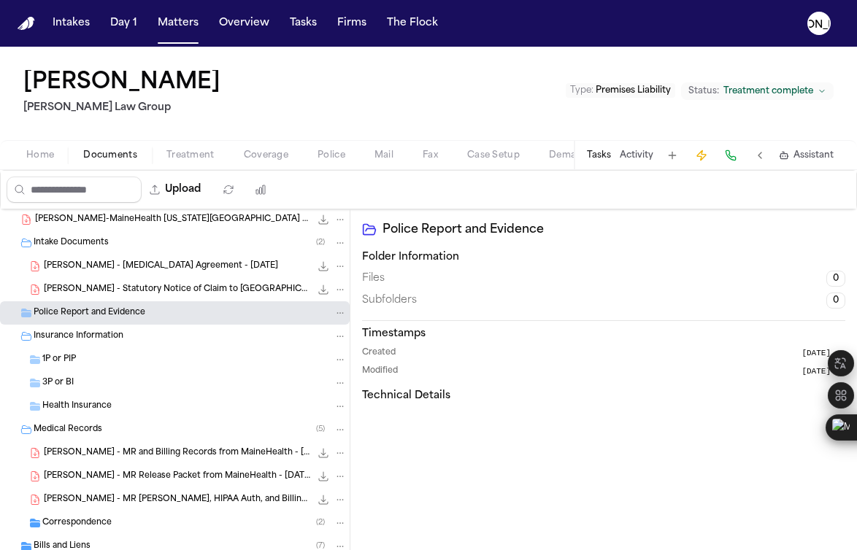
scroll to position [173, 0]
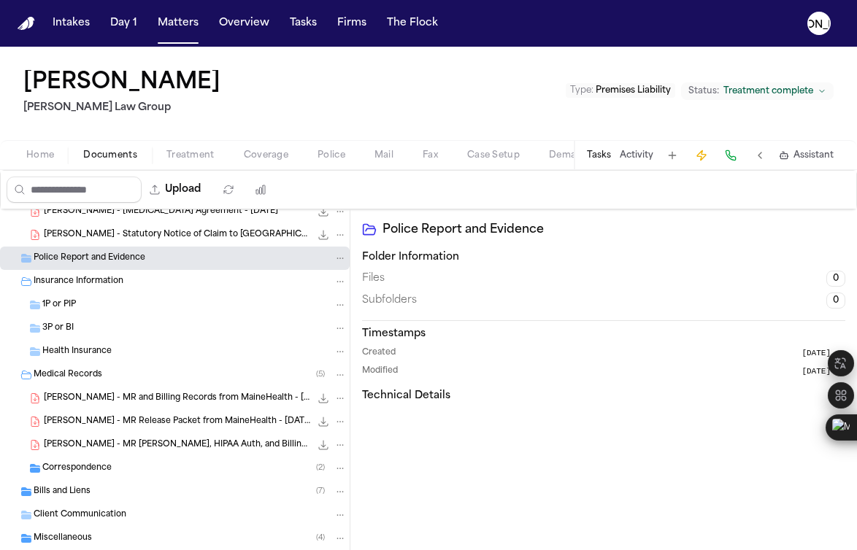
click at [185, 401] on span "[PERSON_NAME] - MR and Billing Records from MaineHealth - [DATE] to [DATE]" at bounding box center [177, 399] width 266 height 12
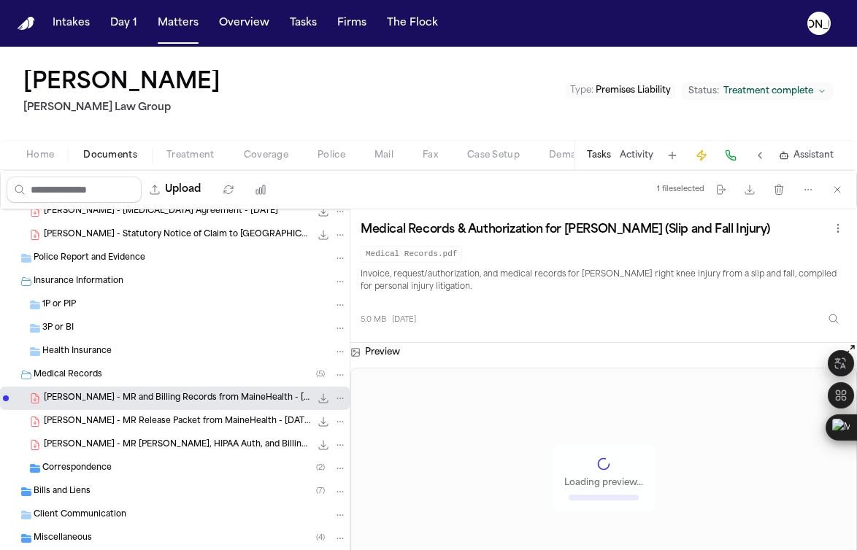
click at [153, 428] on div "[PERSON_NAME] - MR Release Packet from MaineHealth - [DATE] to [DATE] 4.9 MB • …" at bounding box center [195, 422] width 303 height 15
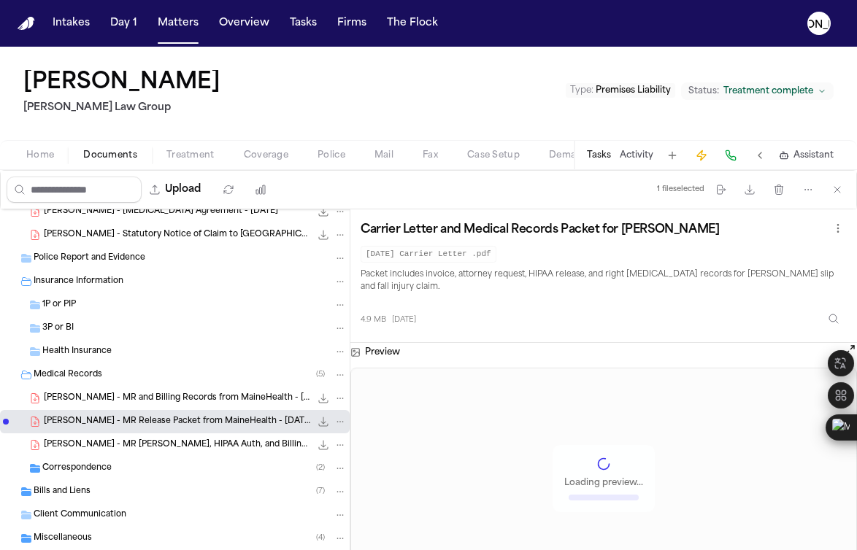
click at [153, 447] on span "[PERSON_NAME] - MR [PERSON_NAME], HIPAA Auth, and Billing from [GEOGRAPHIC_DATA…" at bounding box center [177, 445] width 266 height 12
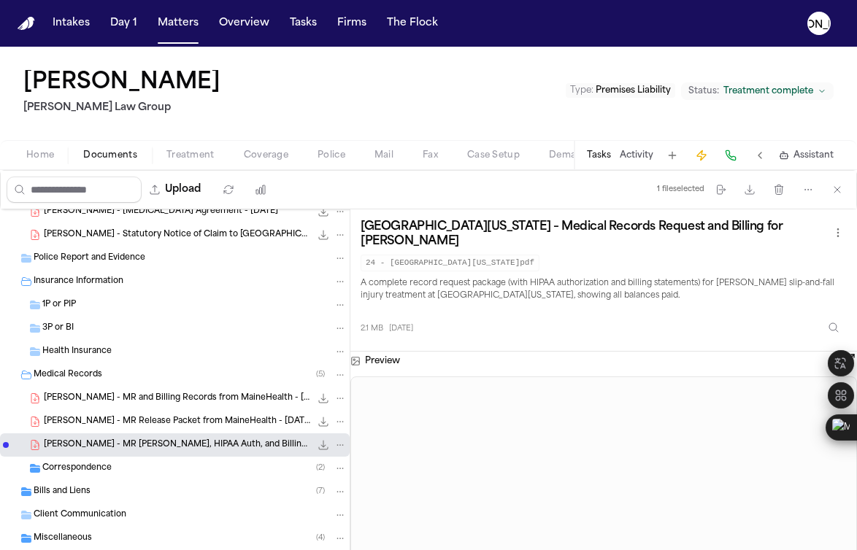
click at [207, 412] on div "[PERSON_NAME] - MR Release Packet from MaineHealth - [DATE] to [DATE] 4.9 MB • …" at bounding box center [175, 421] width 350 height 23
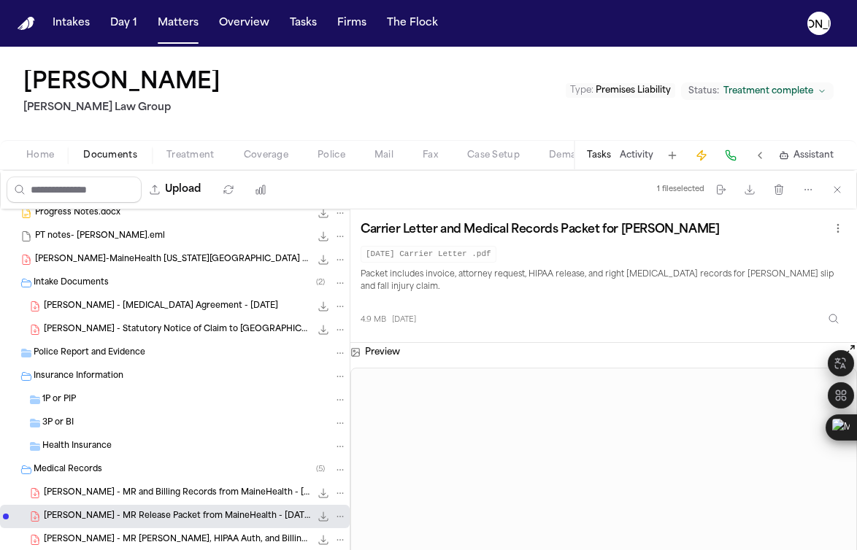
scroll to position [0, 0]
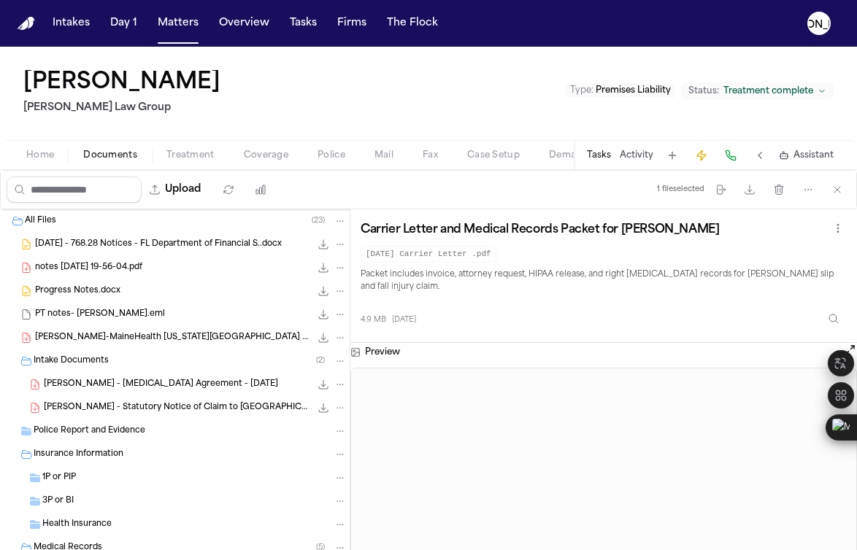
click at [99, 247] on span "[DATE] - 768.28 Notices - FL Department of Financial S..docx" at bounding box center [158, 245] width 247 height 12
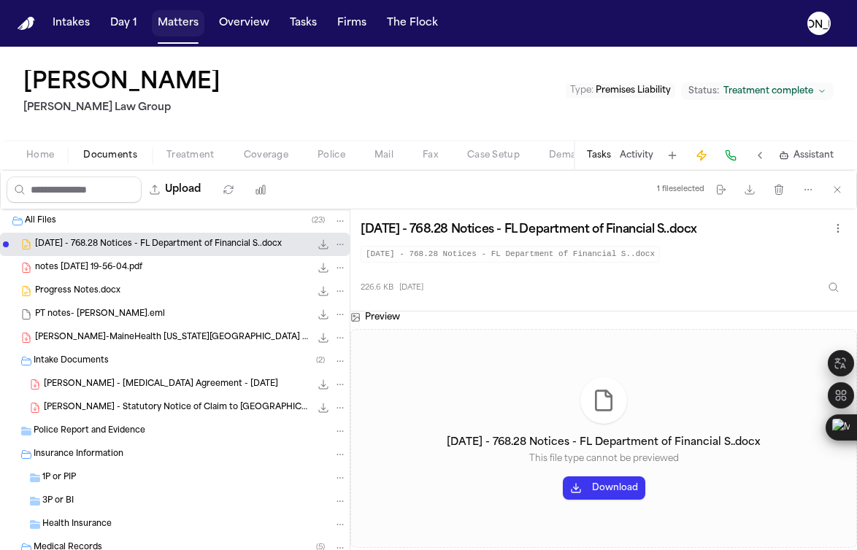
click at [174, 26] on button "Matters" at bounding box center [178, 23] width 53 height 26
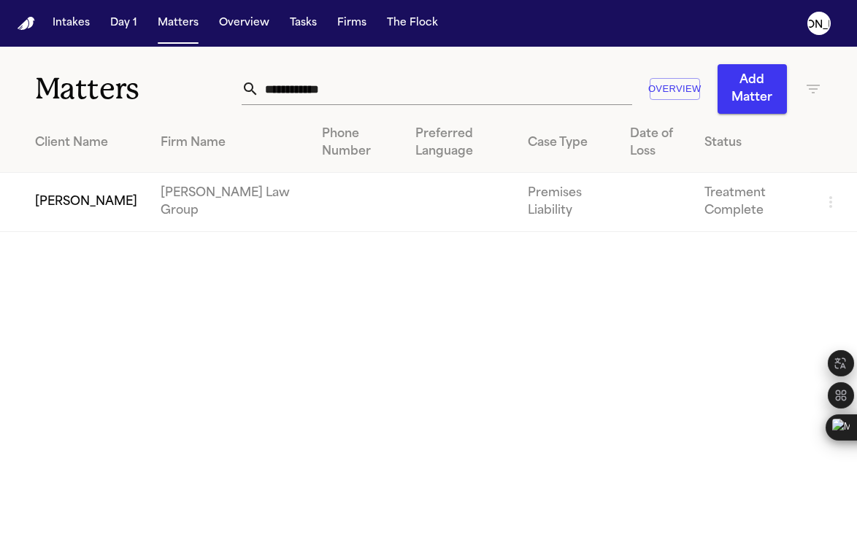
click at [352, 97] on input "**********" at bounding box center [445, 89] width 373 height 32
drag, startPoint x: 393, startPoint y: 93, endPoint x: 115, endPoint y: 59, distance: 280.9
click at [132, 63] on div "**********" at bounding box center [428, 80] width 857 height 67
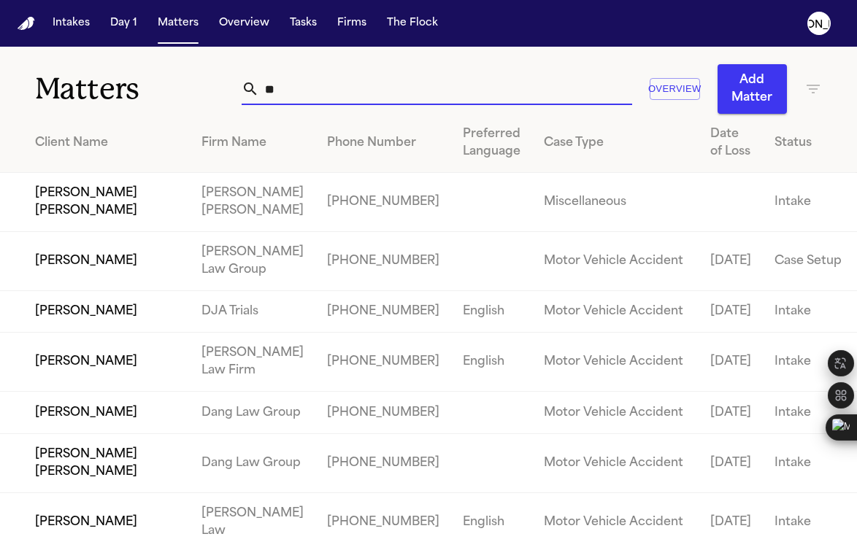
type input "*"
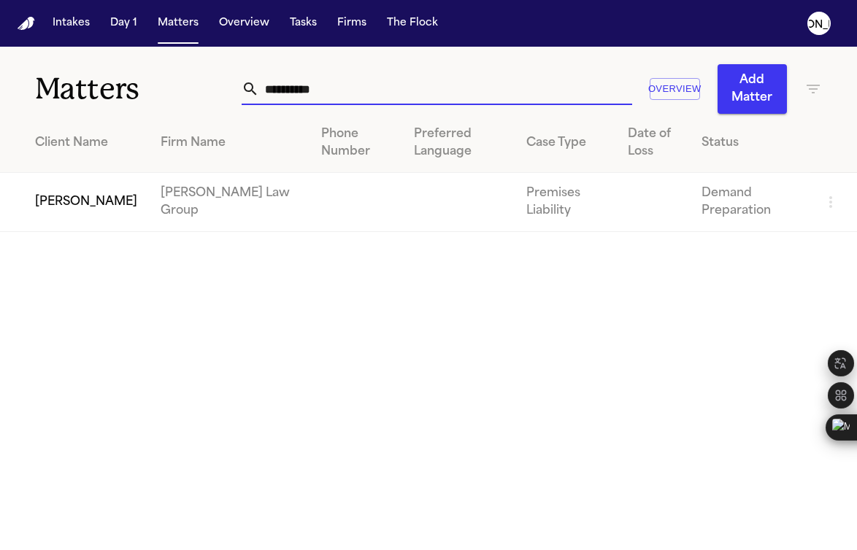
type input "**********"
click at [149, 198] on td "[PERSON_NAME] Law Group" at bounding box center [229, 202] width 161 height 59
click at [62, 201] on td "[PERSON_NAME]" at bounding box center [74, 202] width 149 height 59
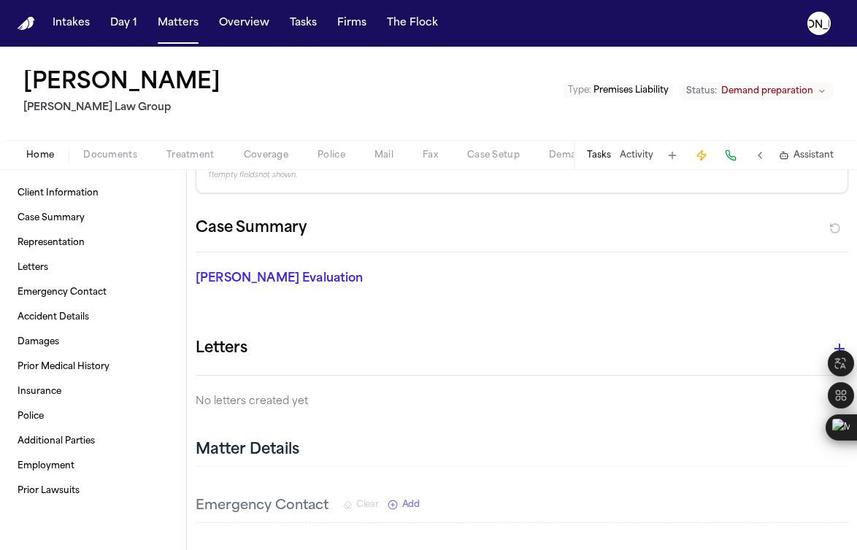
scroll to position [99, 0]
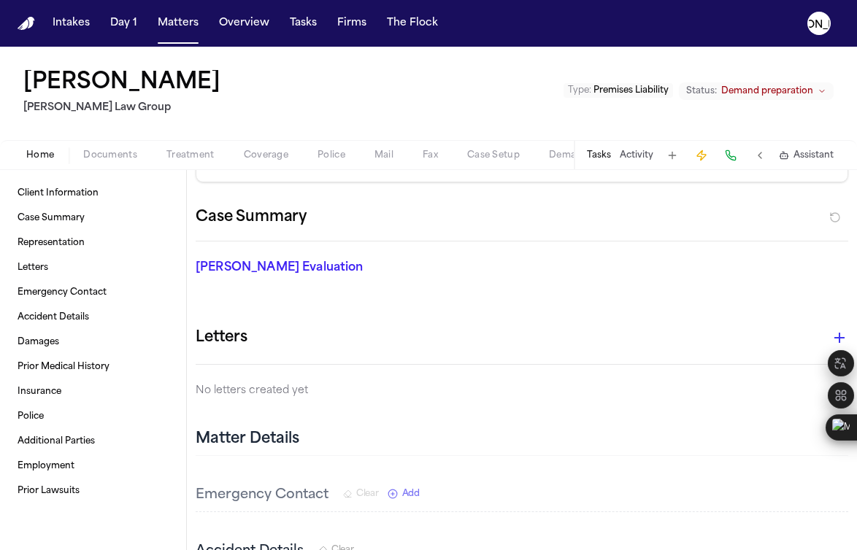
click at [101, 155] on span "Documents" at bounding box center [110, 156] width 54 height 12
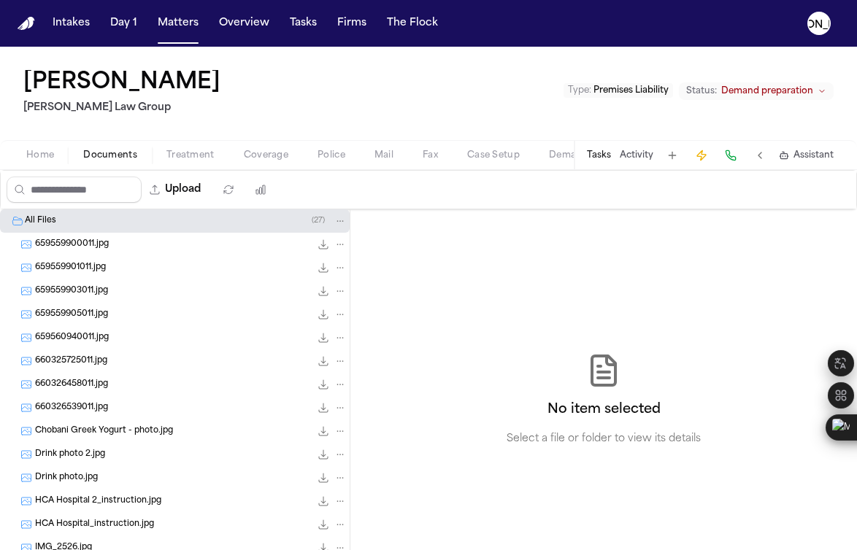
click at [77, 242] on span "659559900011.jpg" at bounding box center [72, 245] width 74 height 12
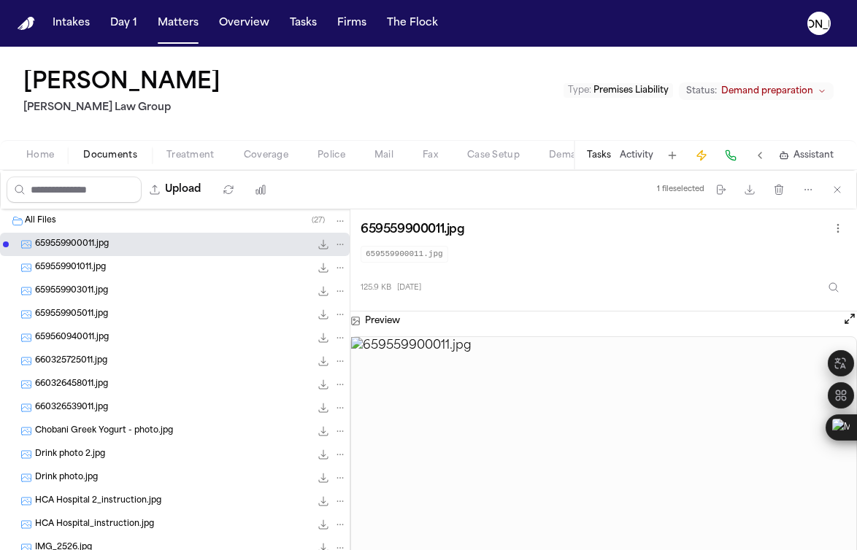
click at [80, 273] on span "659559901011.jpg" at bounding box center [70, 268] width 71 height 12
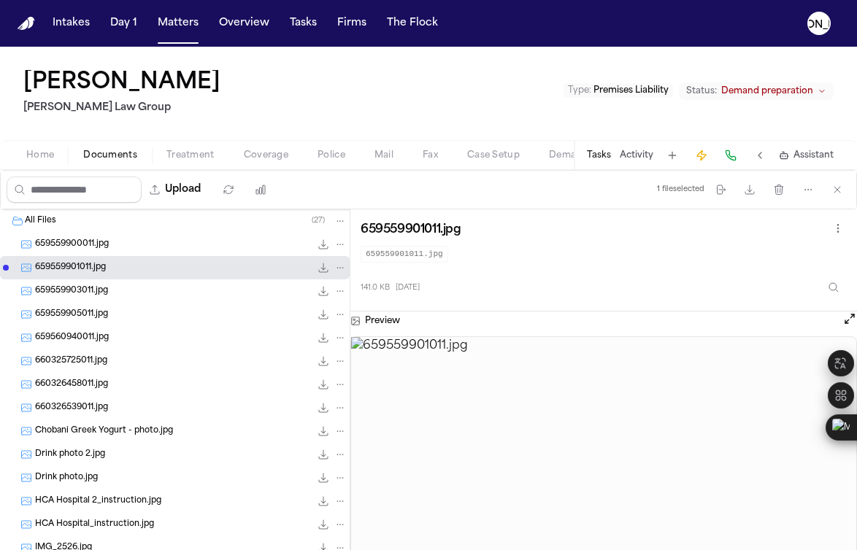
click at [81, 290] on span "659559903011.jpg" at bounding box center [71, 291] width 73 height 12
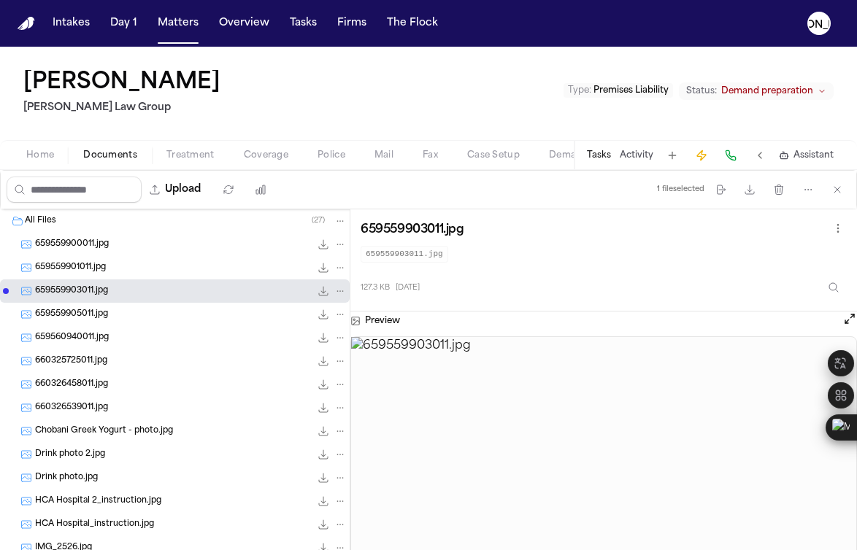
click at [84, 335] on span "659560940011.jpg" at bounding box center [72, 338] width 74 height 12
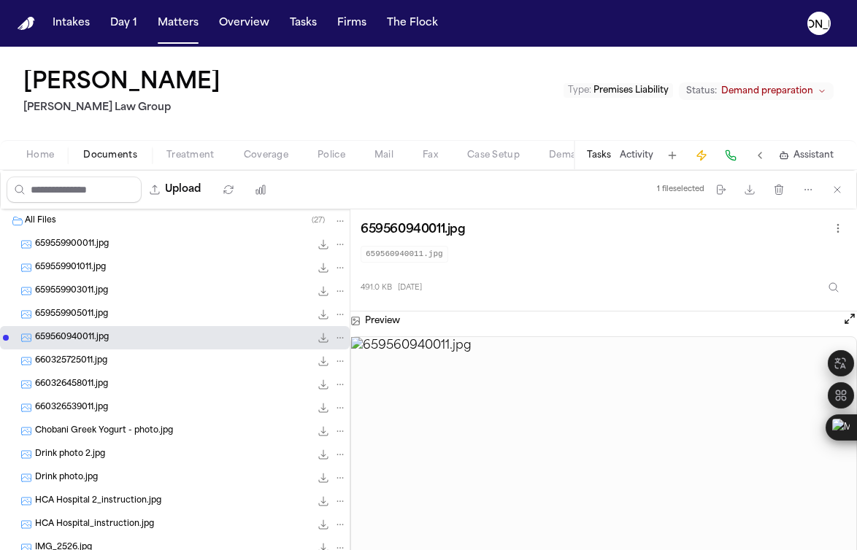
click at [88, 363] on span "660325725011.jpg" at bounding box center [71, 361] width 72 height 12
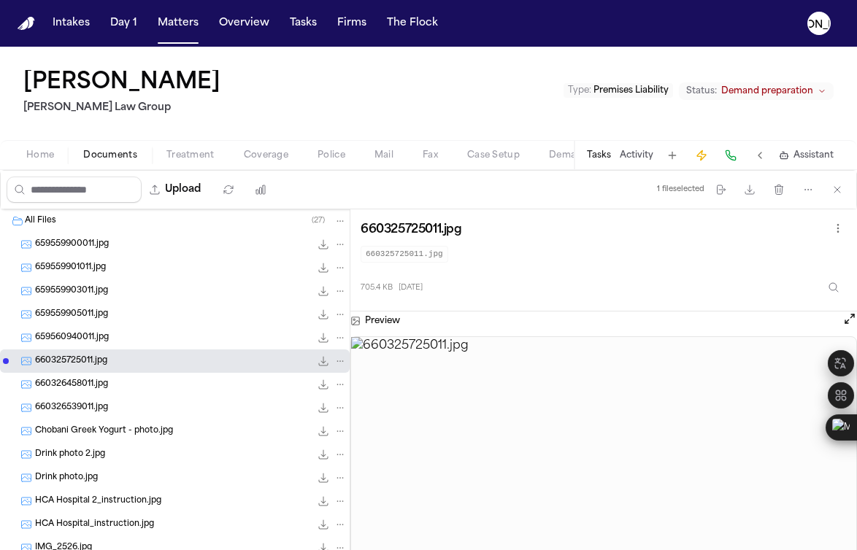
click at [85, 403] on span "660326539011.jpg" at bounding box center [71, 408] width 73 height 12
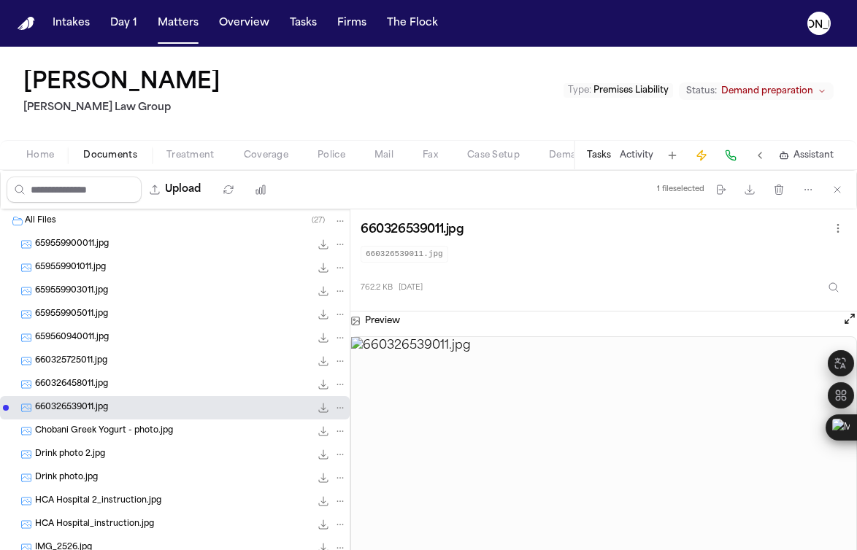
click at [92, 428] on span "Chobani Greek Yogurt - photo.jpg" at bounding box center [104, 432] width 138 height 12
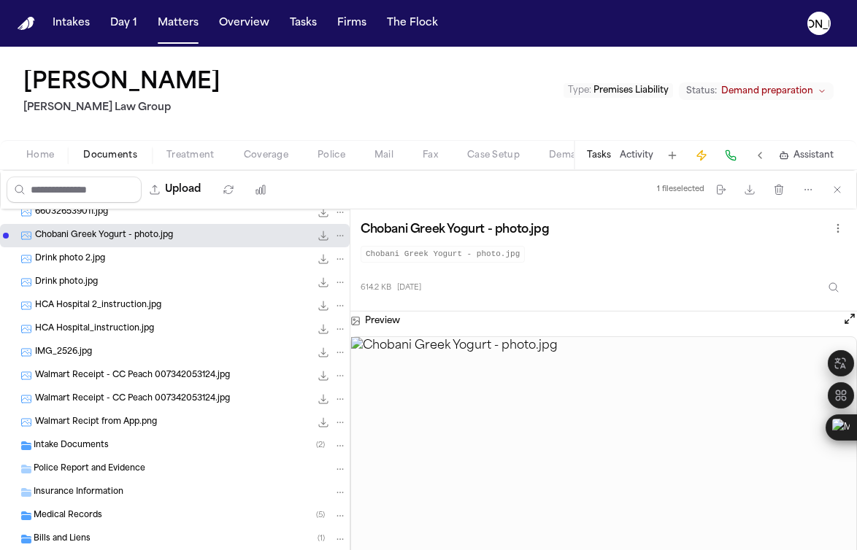
scroll to position [295, 0]
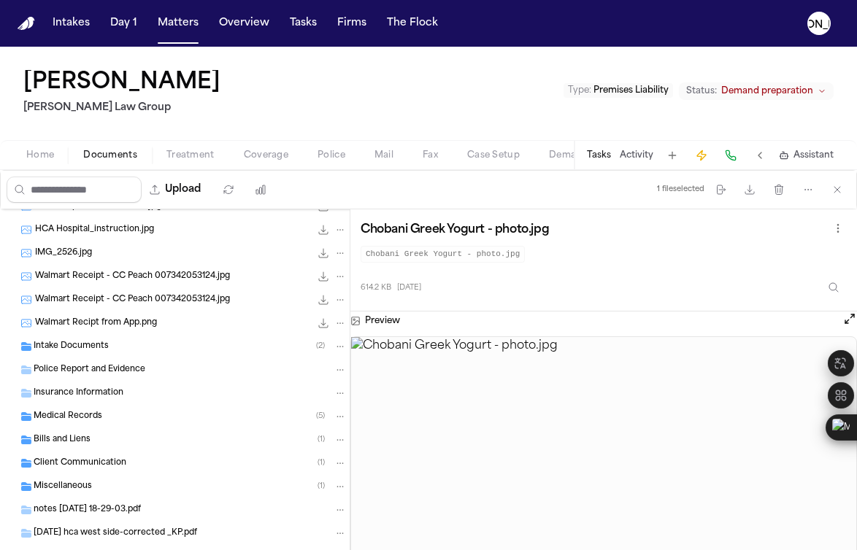
click at [79, 331] on div "Walmart Recipt from App.png 108.7 KB • PNG" at bounding box center [175, 323] width 350 height 23
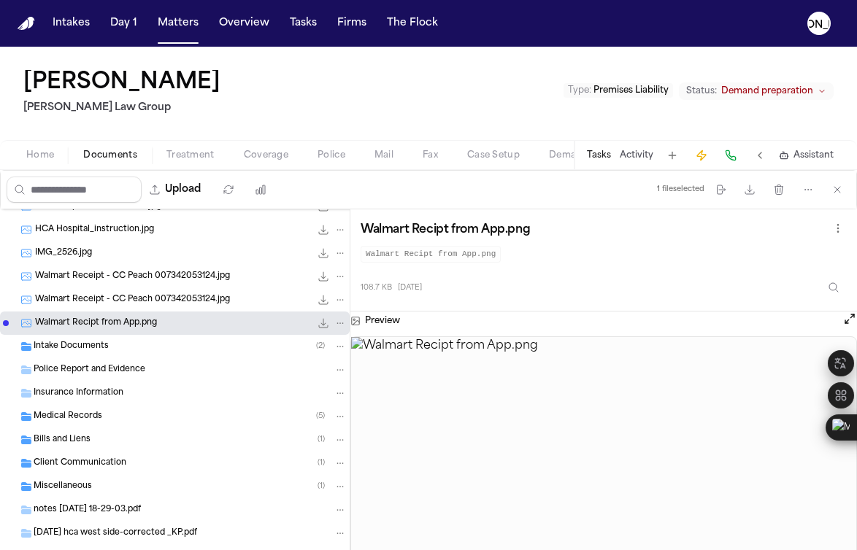
click at [78, 348] on span "Intake Documents" at bounding box center [71, 347] width 75 height 12
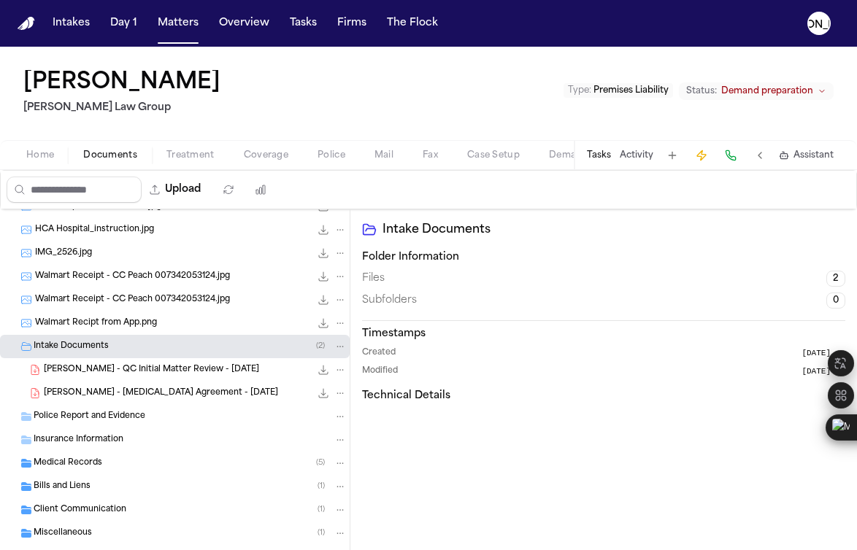
click at [159, 373] on span "[PERSON_NAME] - QC Initial Matter Review - [DATE]" at bounding box center [151, 370] width 215 height 12
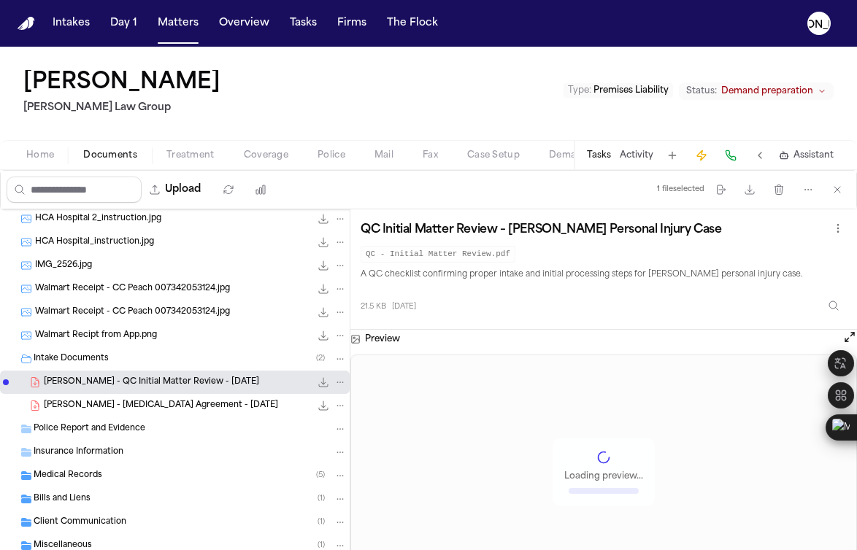
scroll to position [266, 0]
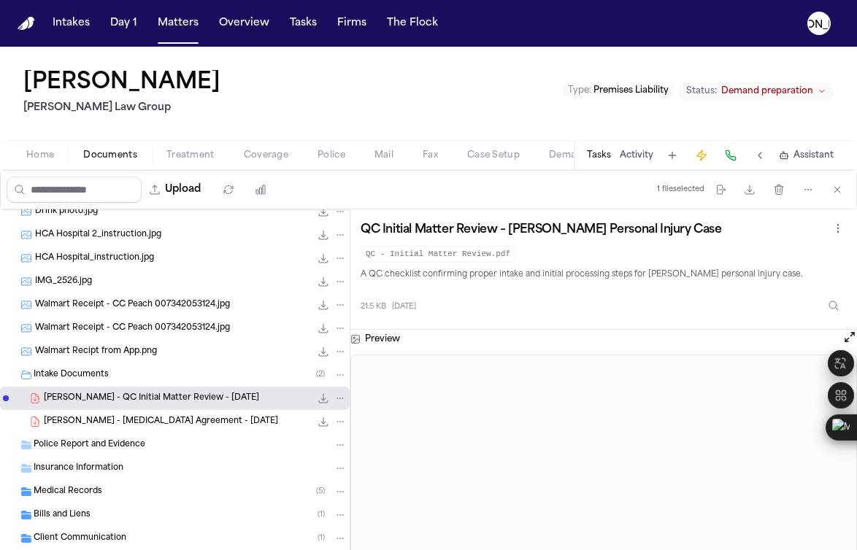
click at [151, 329] on span "Walmart Receipt - CC Peach 007342053124.jpg" at bounding box center [132, 329] width 195 height 12
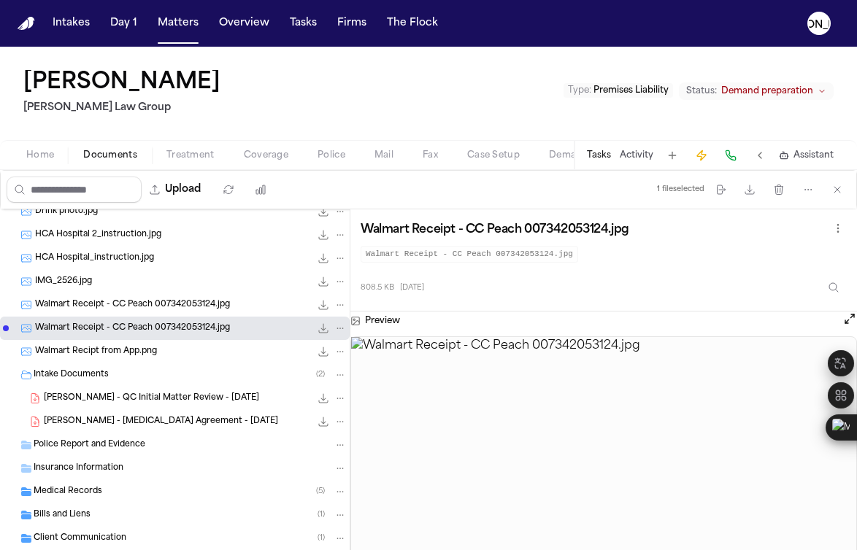
click at [85, 277] on span "IMG_2526.jpg" at bounding box center [63, 282] width 57 height 12
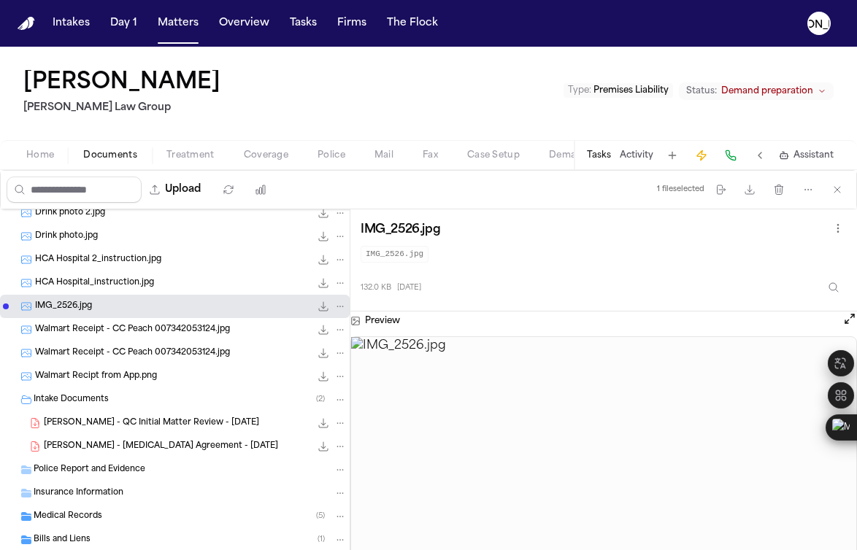
scroll to position [241, 0]
click at [85, 279] on span "HCA Hospital_instruction.jpg" at bounding box center [94, 284] width 119 height 12
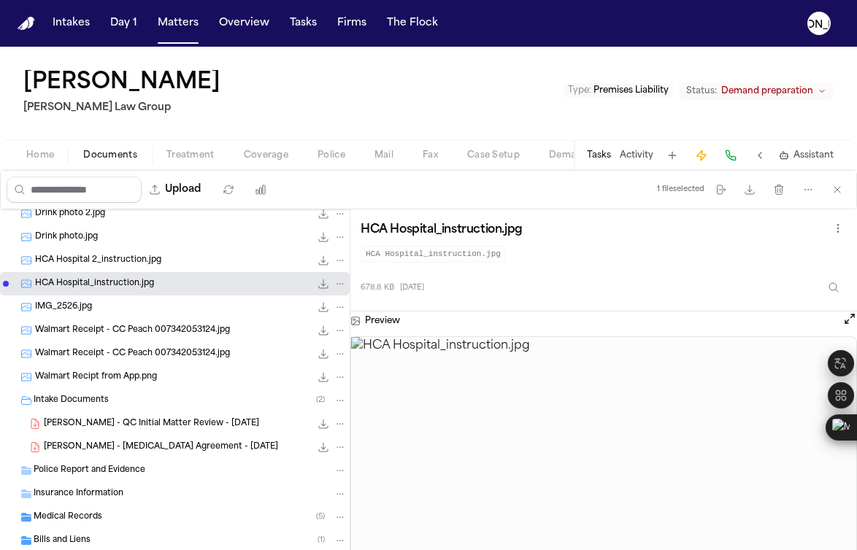
click at [95, 261] on span "HCA Hospital 2_instruction.jpg" at bounding box center [98, 261] width 126 height 12
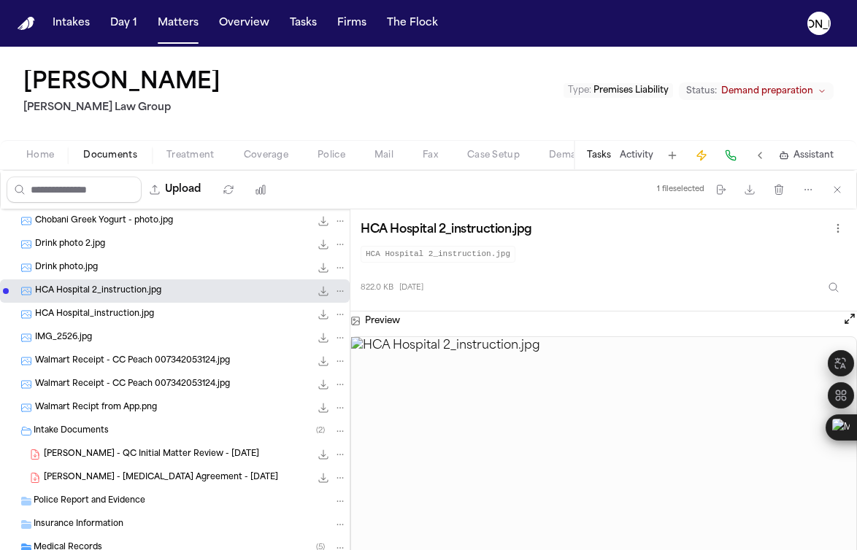
click at [75, 271] on span "Drink photo.jpg" at bounding box center [66, 268] width 63 height 12
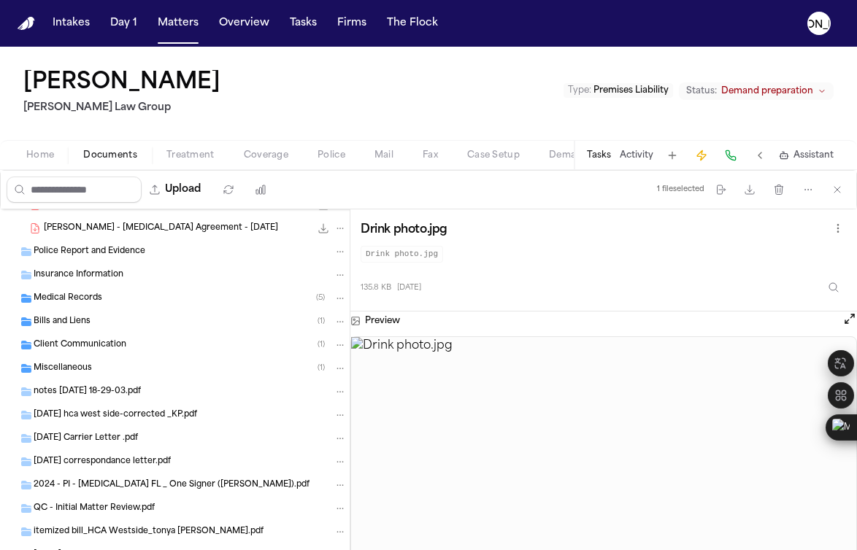
scroll to position [375, 0]
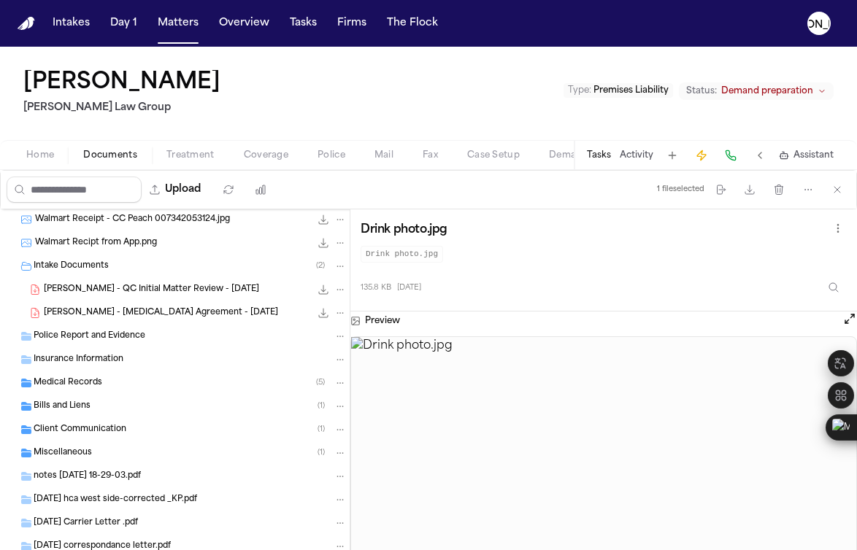
click at [83, 363] on span "Insurance Information" at bounding box center [79, 360] width 90 height 12
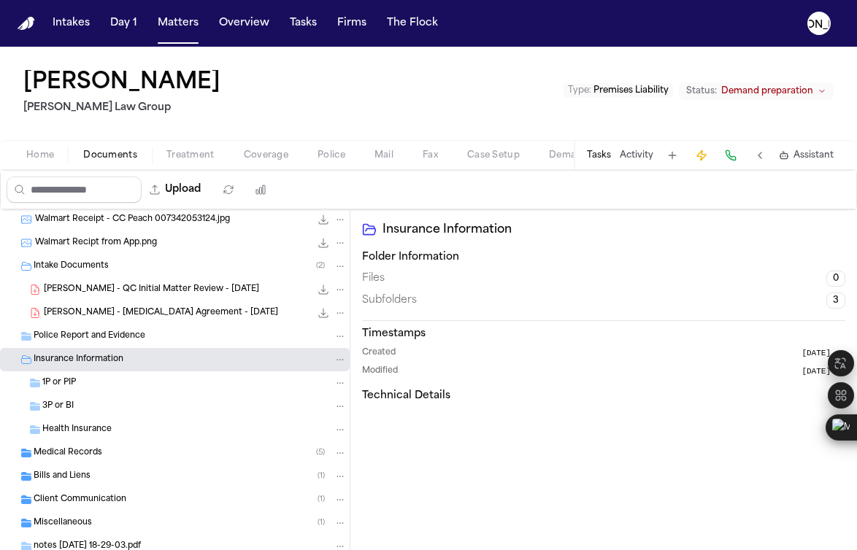
click at [90, 382] on div "1P or PIP" at bounding box center [194, 383] width 304 height 13
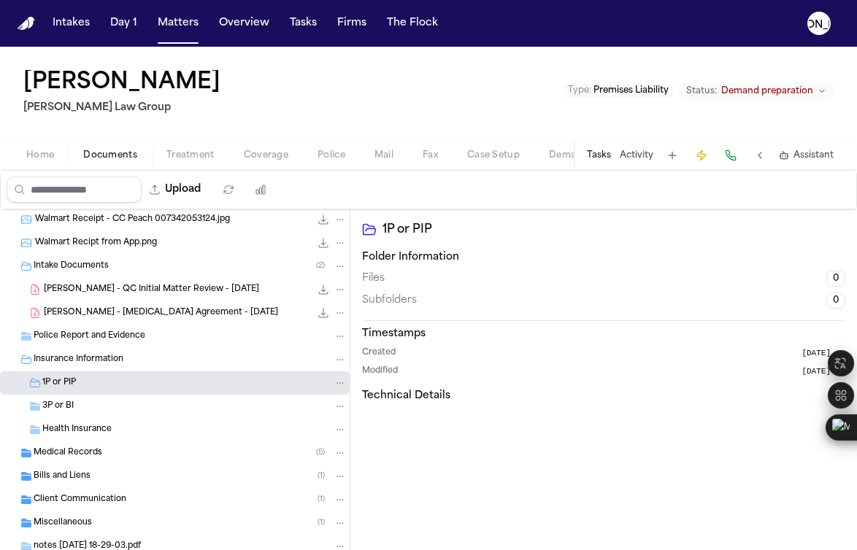
click at [79, 457] on span "Medical Records" at bounding box center [68, 453] width 69 height 12
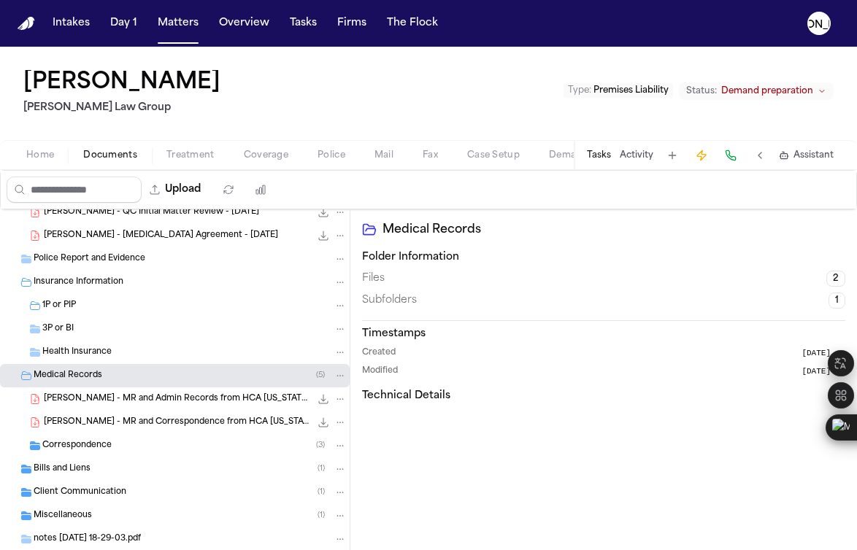
scroll to position [531, 0]
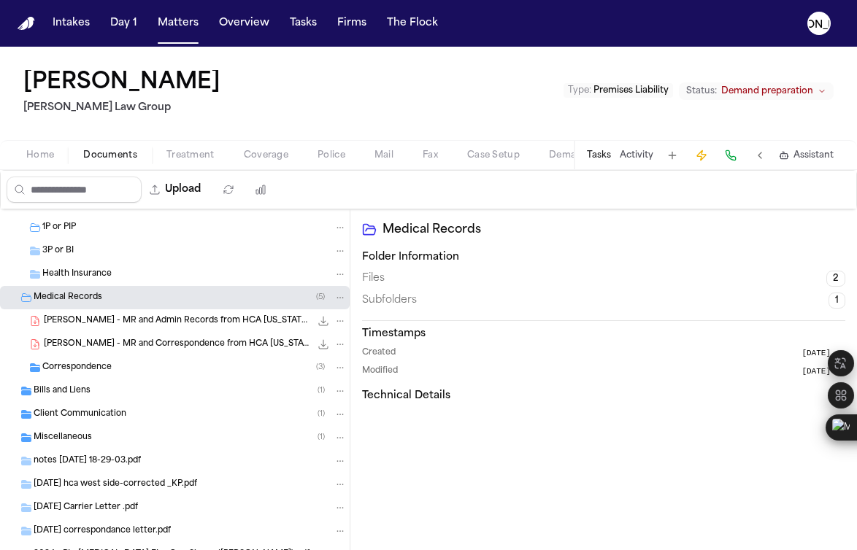
click at [99, 391] on div "Bills and Liens ( 1 )" at bounding box center [190, 391] width 313 height 13
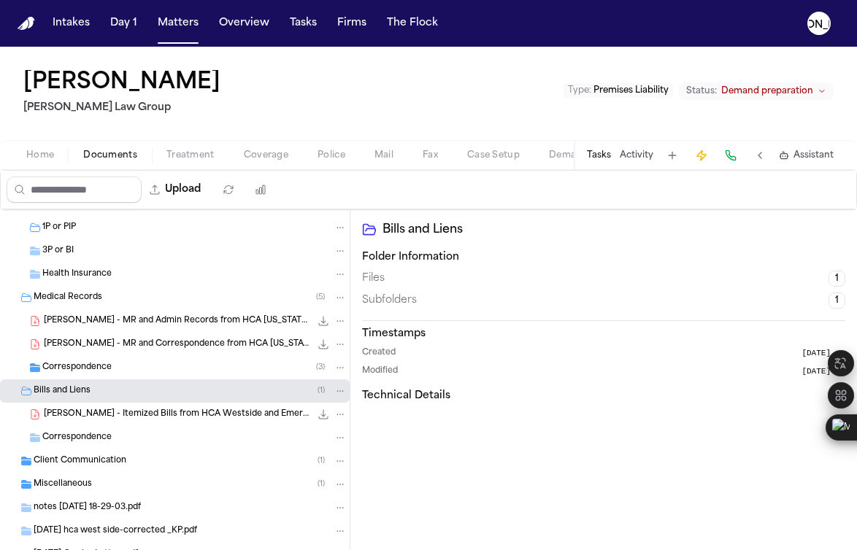
scroll to position [631, 0]
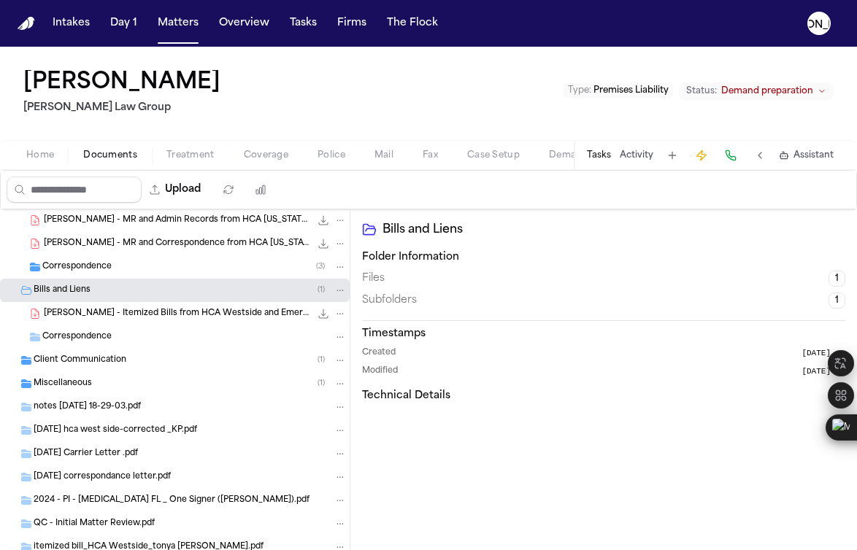
click at [119, 313] on span "[PERSON_NAME] - Itemized Bills from HCA Westside and Emergency Medicine Service…" at bounding box center [177, 314] width 266 height 12
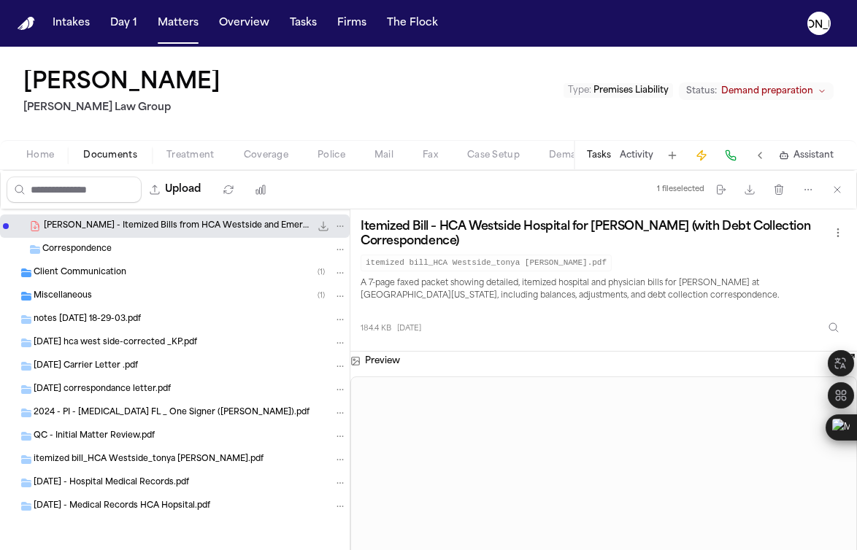
scroll to position [720, 0]
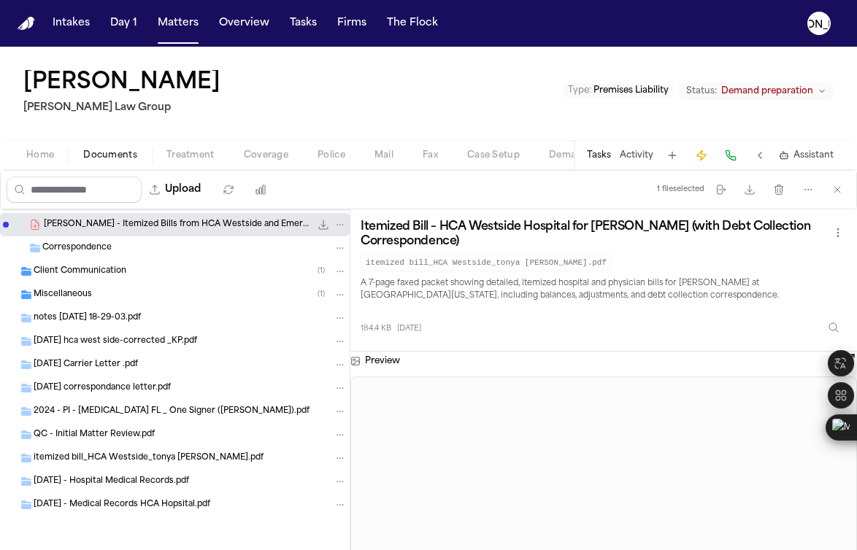
click at [104, 500] on span "[DATE] - Medical Records HCA Hopsital.pdf" at bounding box center [122, 505] width 177 height 12
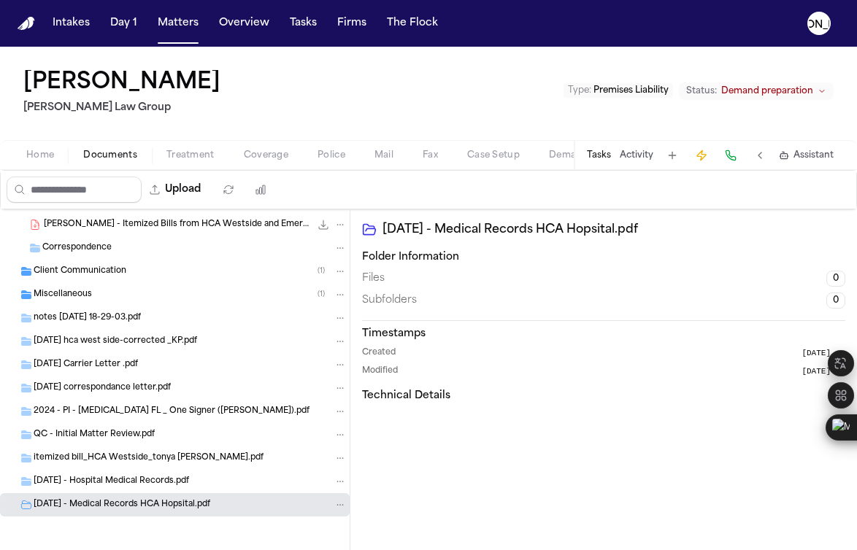
click at [107, 481] on span "[DATE] - Hospital Medical Records.pdf" at bounding box center [111, 482] width 155 height 12
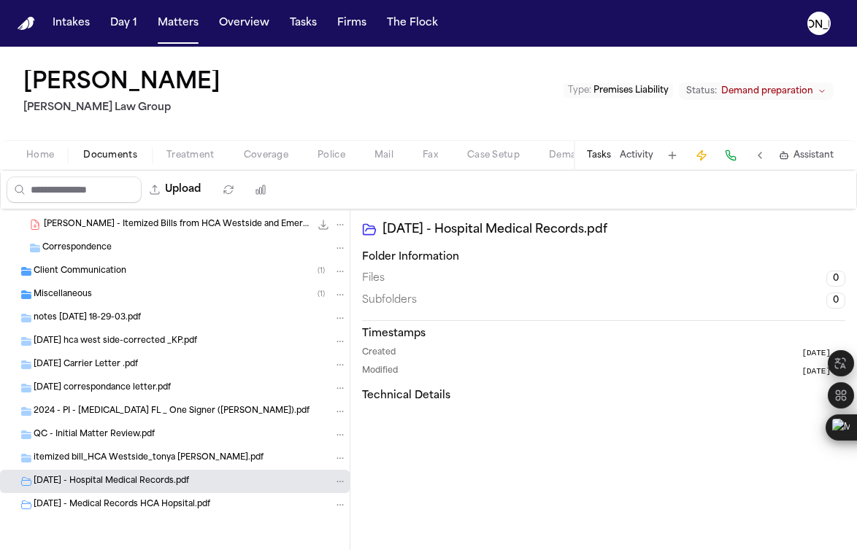
click at [107, 451] on div "itemized bill_HCA Westside_tonya [PERSON_NAME].pdf" at bounding box center [175, 458] width 350 height 23
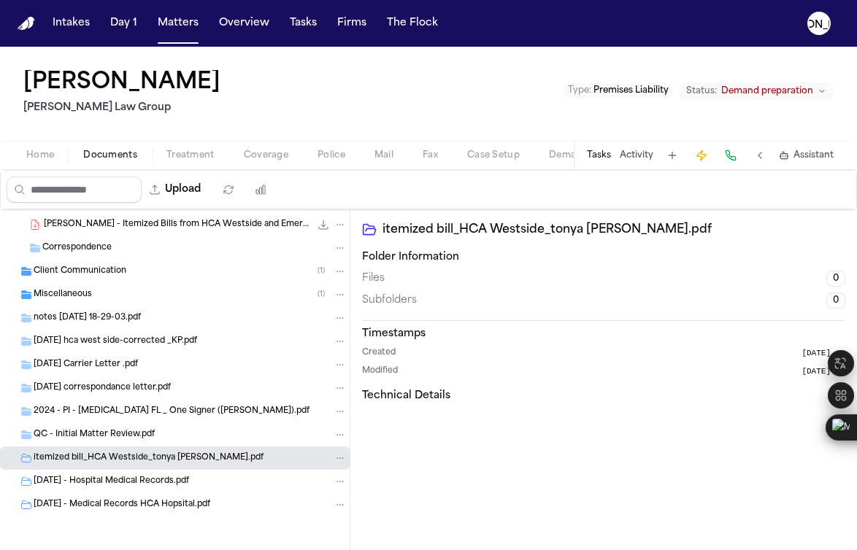
click at [92, 415] on span "2024 - PI - [MEDICAL_DATA] FL _ One Signer ([PERSON_NAME]).pdf" at bounding box center [172, 412] width 276 height 12
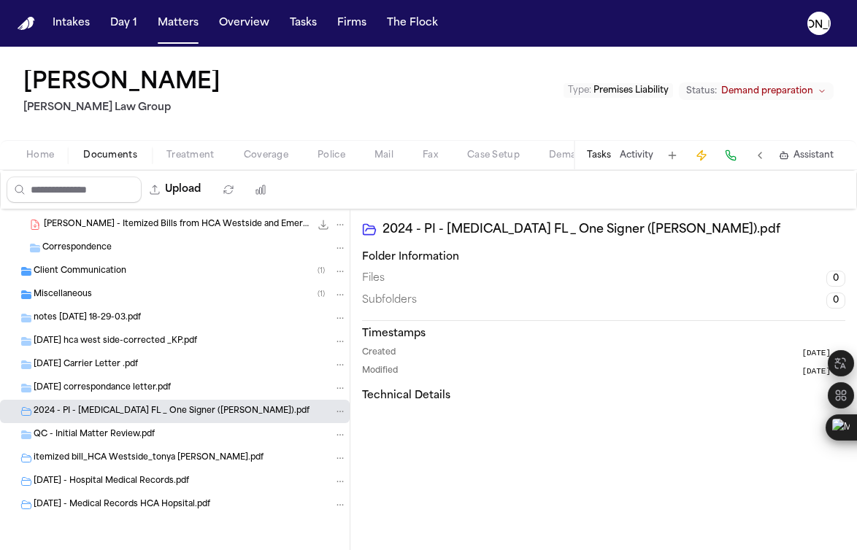
click at [96, 379] on div "[DATE] correspondance letter.pdf" at bounding box center [175, 388] width 350 height 23
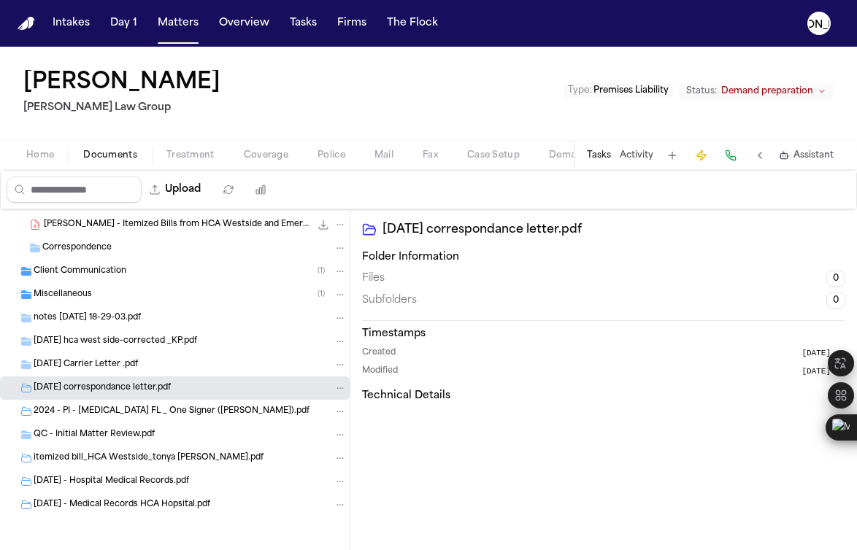
click at [99, 362] on span "[DATE] Carrier Letter .pdf" at bounding box center [86, 365] width 104 height 12
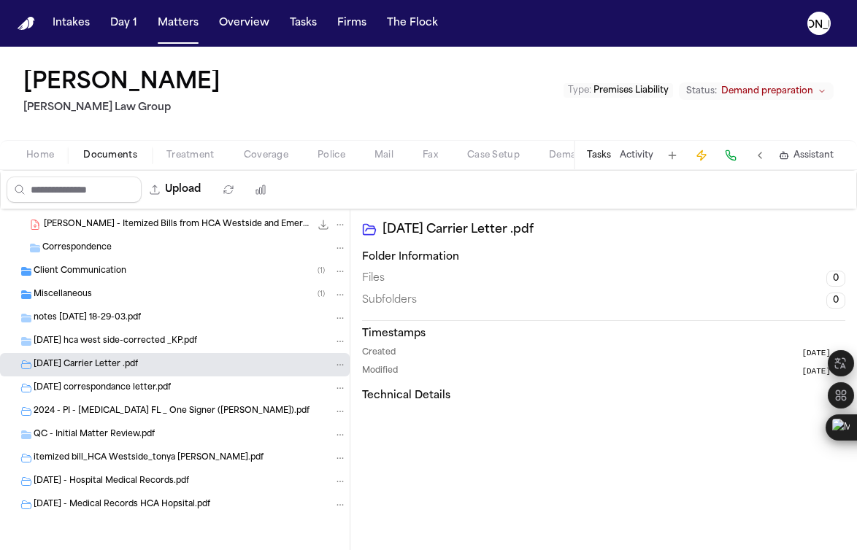
click at [99, 341] on span "[DATE] hca west side-corrected _KP.pdf" at bounding box center [115, 342] width 163 height 12
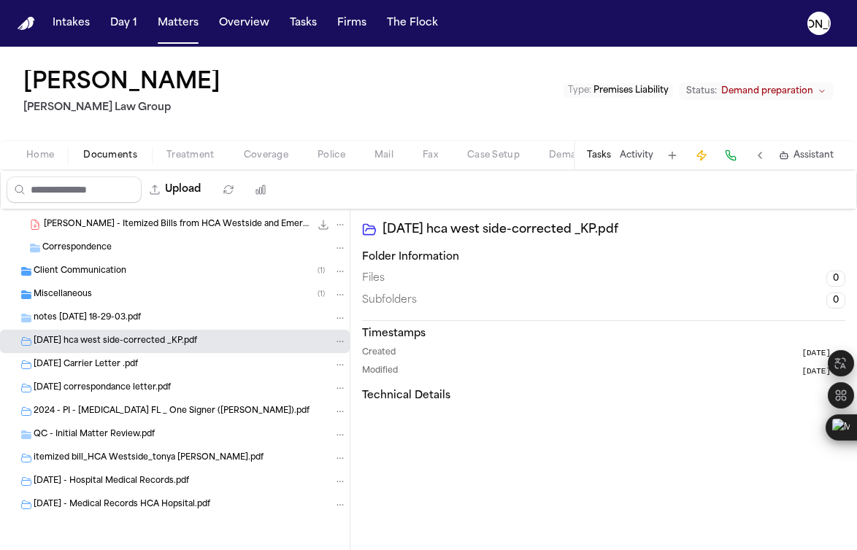
click at [95, 305] on div "Miscellaneous ( 1 )" at bounding box center [175, 294] width 350 height 23
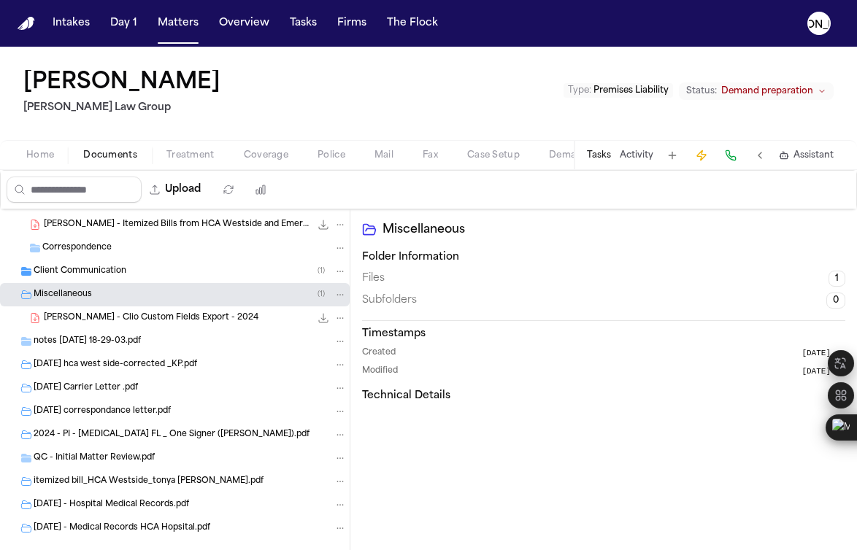
click at [88, 280] on div "Client Communication ( 1 )" at bounding box center [175, 271] width 350 height 23
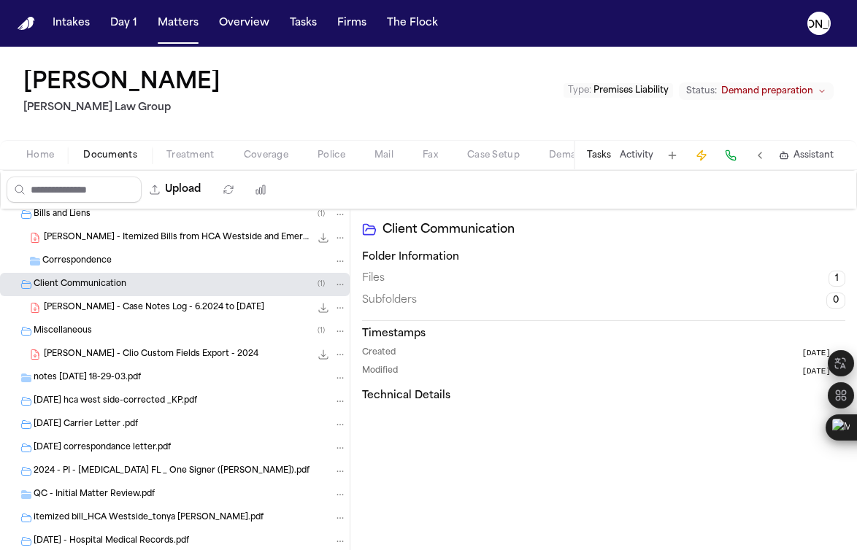
scroll to position [696, 0]
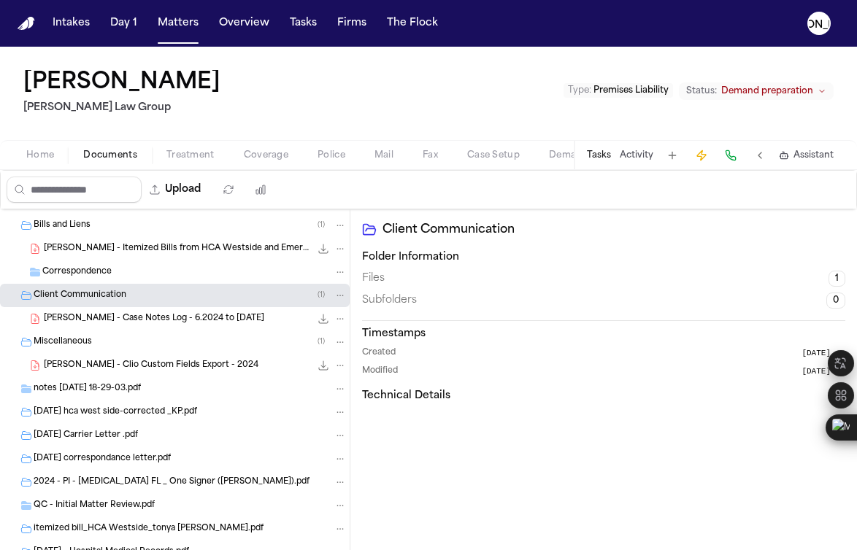
click at [123, 316] on span "[PERSON_NAME] - Case Notes Log - 6.2024 to [DATE]" at bounding box center [154, 319] width 220 height 12
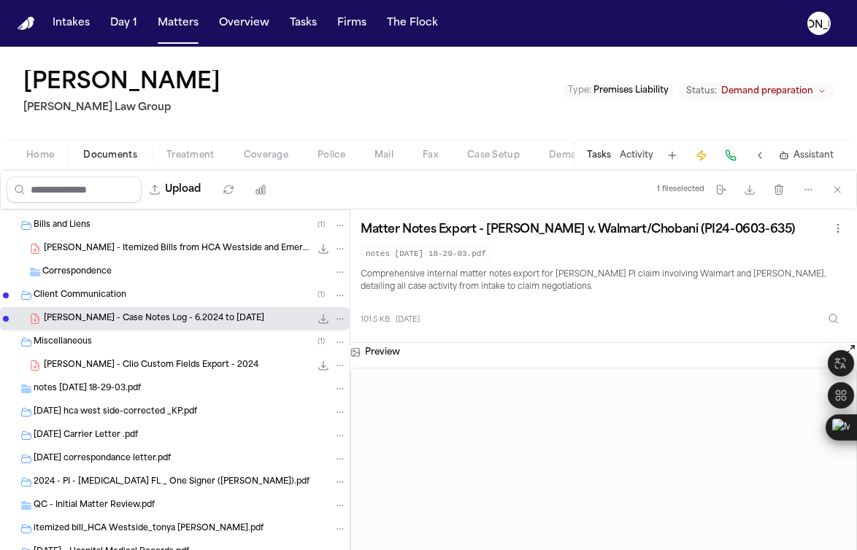
click at [146, 366] on span "[PERSON_NAME] - Clio Custom Fields Export - 2024" at bounding box center [151, 366] width 215 height 12
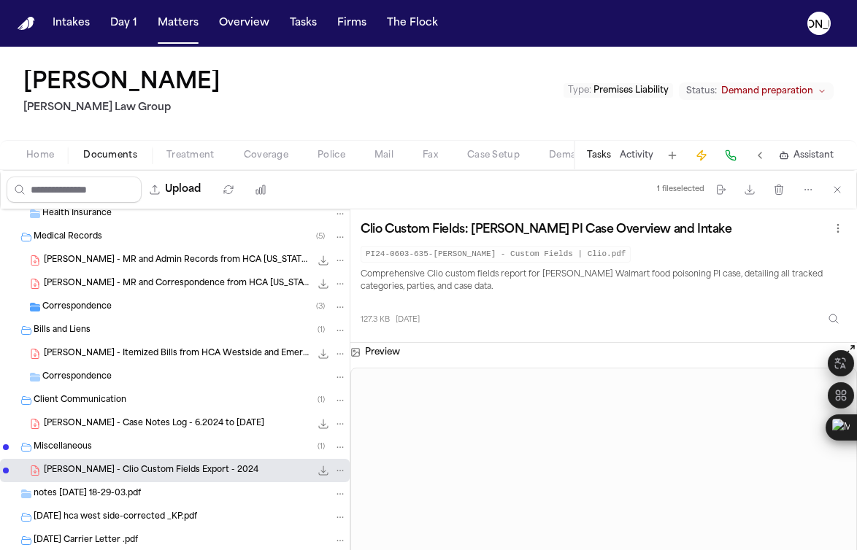
scroll to position [591, 0]
click at [63, 312] on span "Correspondence" at bounding box center [76, 307] width 69 height 12
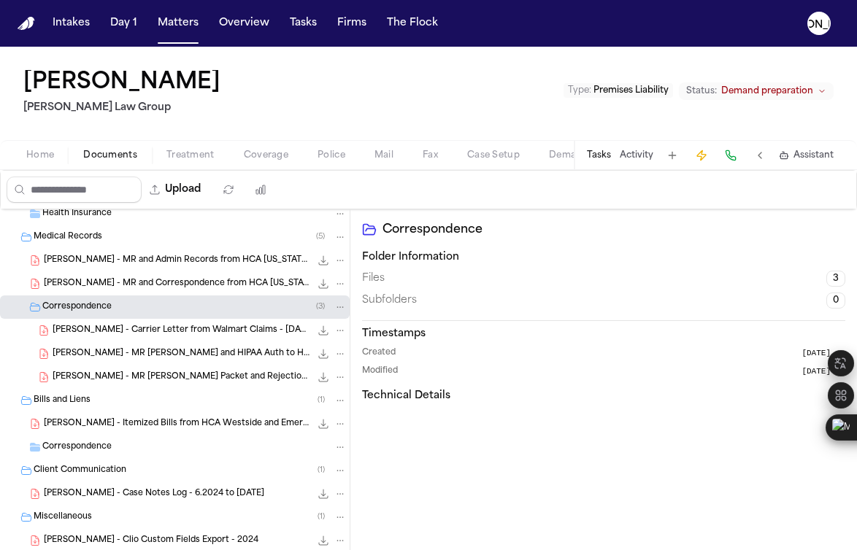
click at [95, 372] on span "[PERSON_NAME] - MR [PERSON_NAME] Packet and Rejection from HCA Westside - [DATE…" at bounding box center [182, 378] width 258 height 12
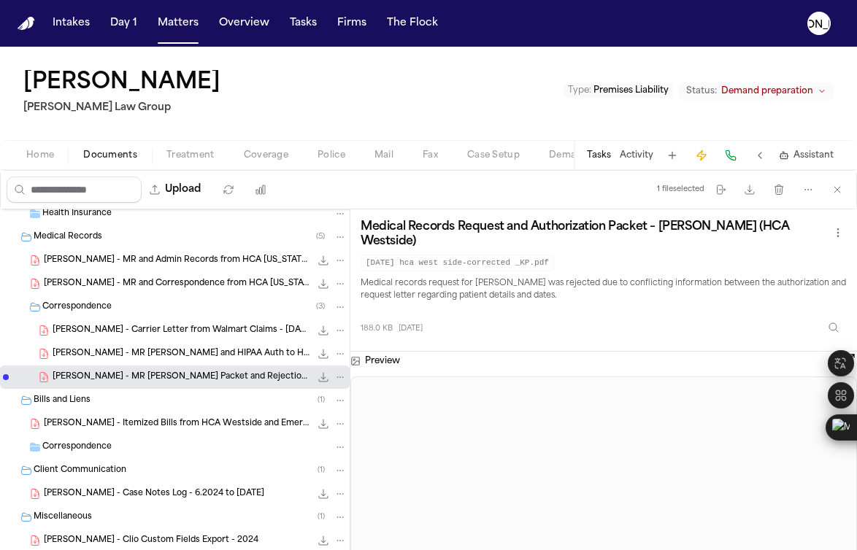
click at [107, 350] on span "[PERSON_NAME] - MR [PERSON_NAME] and HIPAA Auth to HCA Westside - [DATE] with D…" at bounding box center [182, 354] width 258 height 12
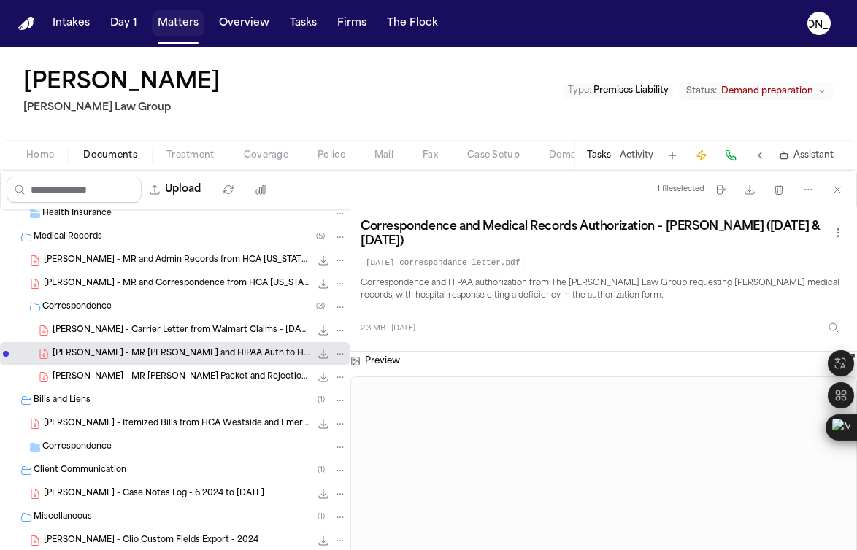
click at [177, 23] on button "Matters" at bounding box center [178, 23] width 53 height 26
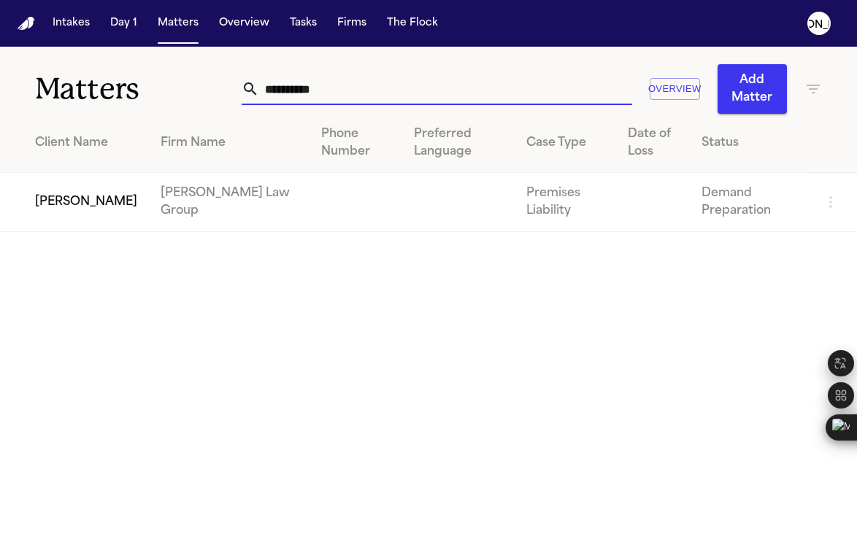
click at [293, 103] on input "**********" at bounding box center [445, 89] width 373 height 32
drag, startPoint x: 367, startPoint y: 93, endPoint x: 147, endPoint y: 70, distance: 220.9
click at [147, 70] on div "**********" at bounding box center [428, 80] width 857 height 67
paste input "**********"
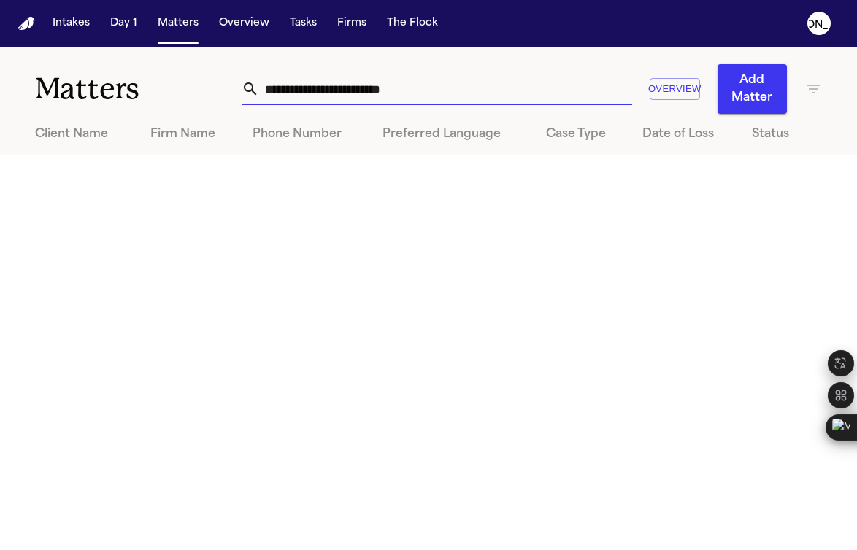
click at [439, 99] on input "**********" at bounding box center [445, 89] width 373 height 32
drag, startPoint x: 356, startPoint y: 91, endPoint x: 7, endPoint y: 41, distance: 353.1
click at [31, 50] on div "**********" at bounding box center [428, 80] width 857 height 67
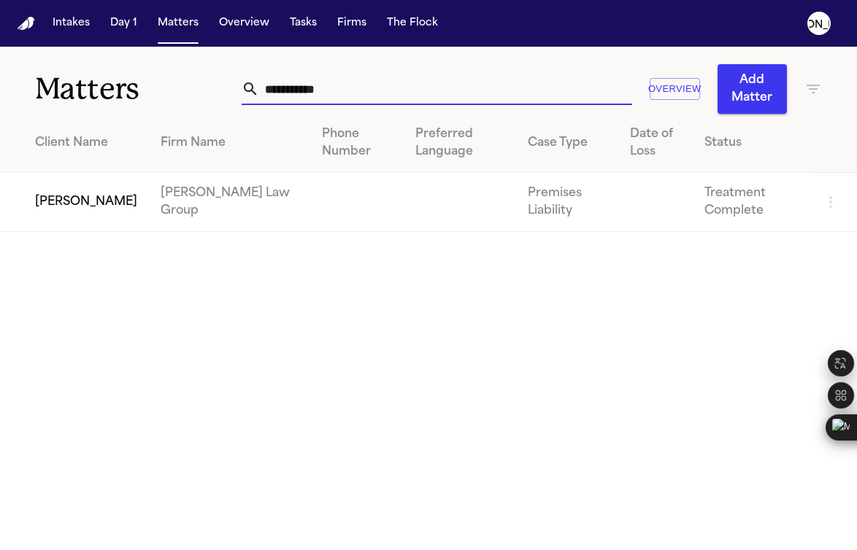
type input "**********"
click at [95, 201] on td "[PERSON_NAME]" at bounding box center [74, 202] width 149 height 59
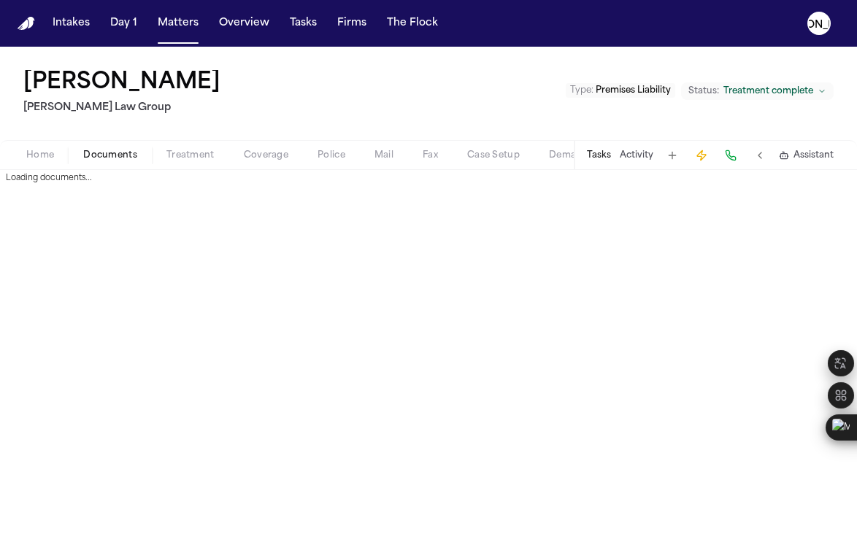
click at [112, 158] on span "Documents" at bounding box center [110, 156] width 54 height 12
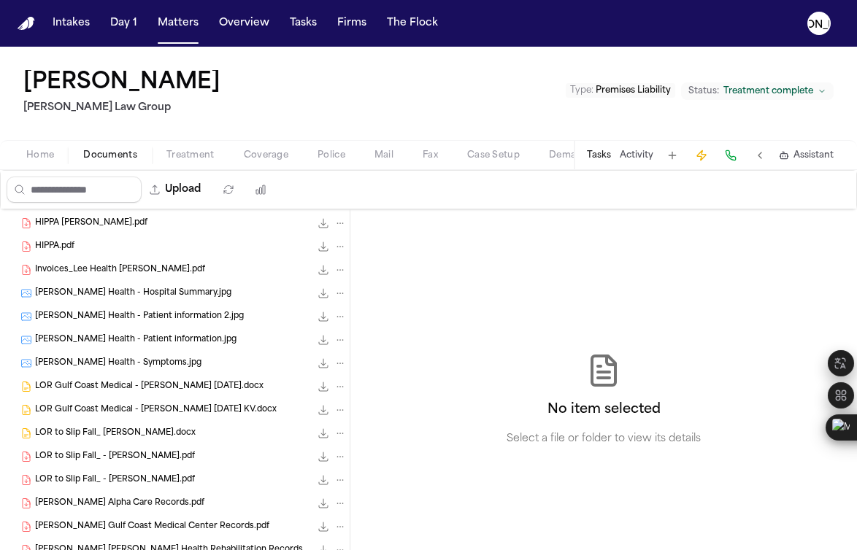
scroll to position [489, 0]
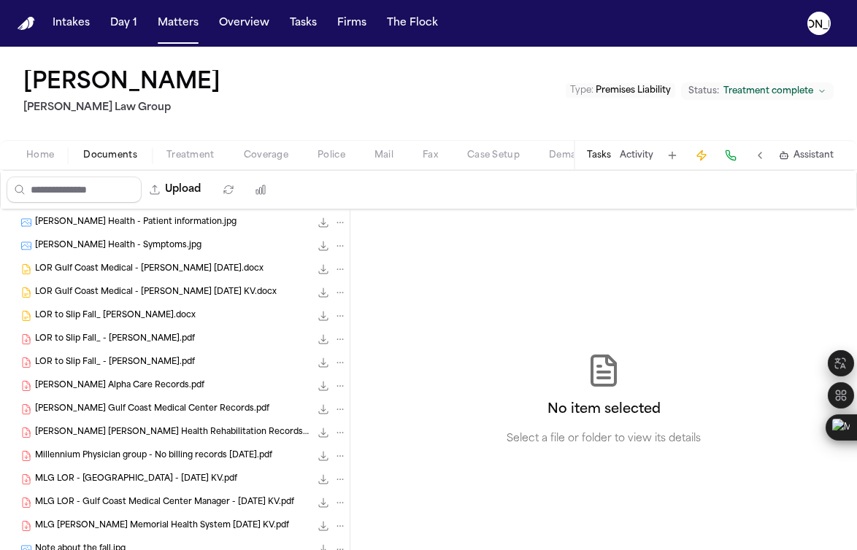
click at [142, 342] on span "LOR to Slip Fall_ - [PERSON_NAME].pdf" at bounding box center [115, 340] width 160 height 12
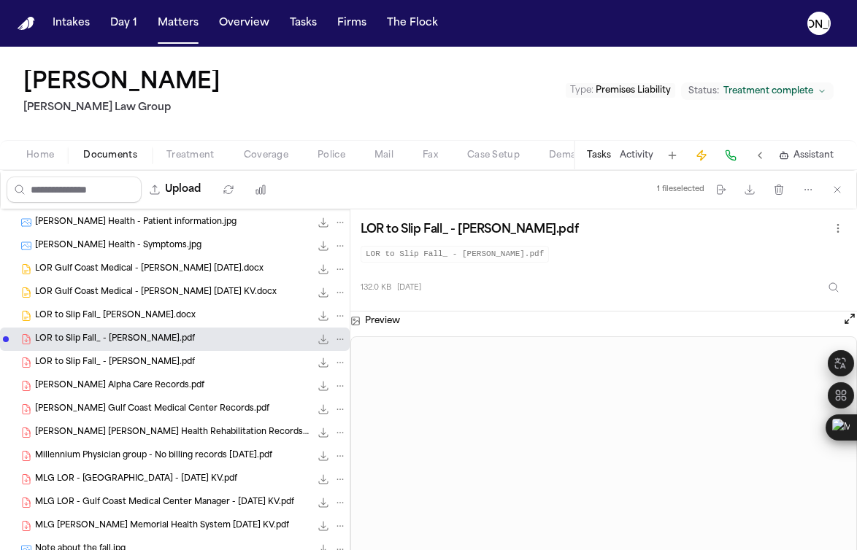
click at [90, 396] on div "[PERSON_NAME] Alpha Care Records.pdf 146.8 KB • PDF" at bounding box center [175, 385] width 350 height 23
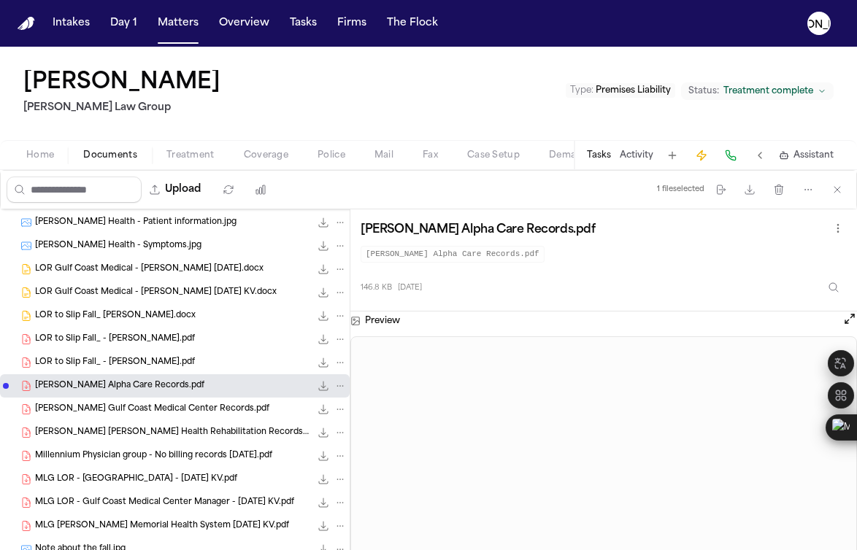
click at [94, 369] on div "LOR to Slip Fall_ - [PERSON_NAME].pdf 132.0 KB • PDF" at bounding box center [191, 362] width 312 height 15
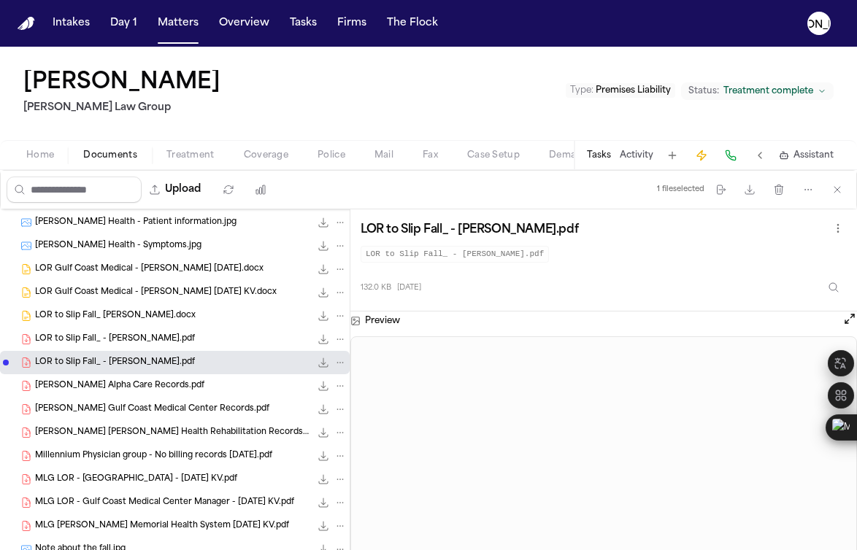
click at [109, 383] on span "[PERSON_NAME] Alpha Care Records.pdf" at bounding box center [119, 386] width 169 height 12
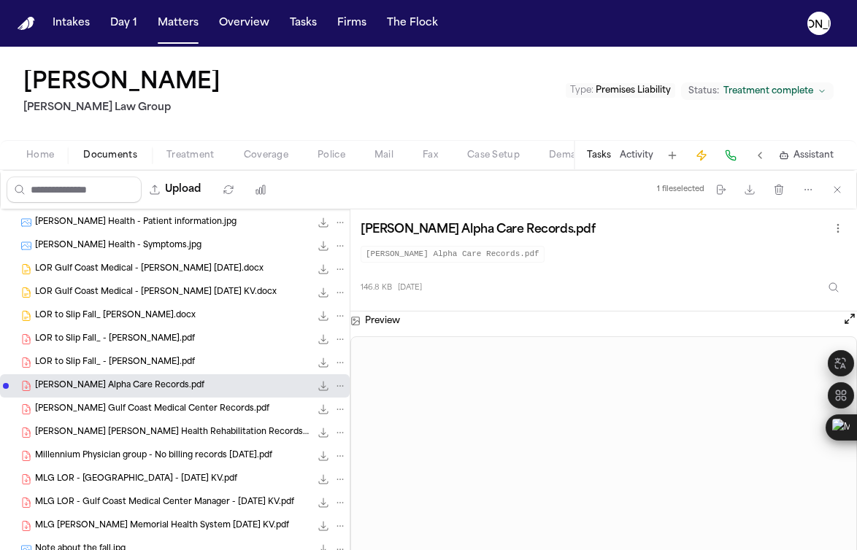
click at [0, 0] on span "93.3 KB • PDF" at bounding box center [0, 0] width 0 height 0
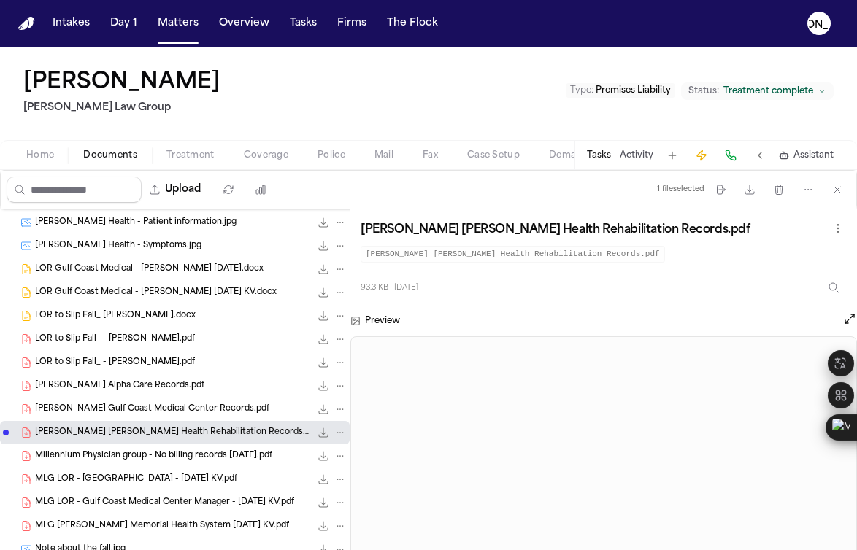
click at [173, 405] on span "[PERSON_NAME] Gulf Coast Medical Center Records.pdf" at bounding box center [152, 410] width 234 height 12
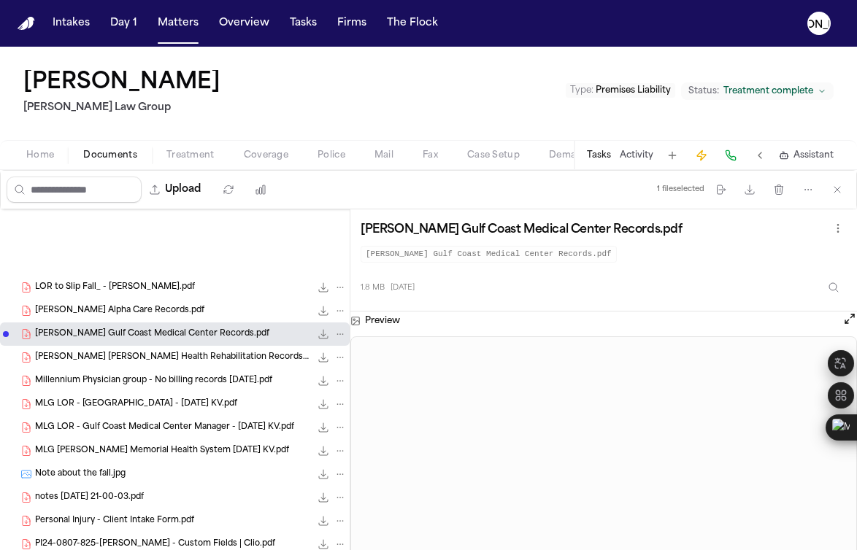
scroll to position [876, 0]
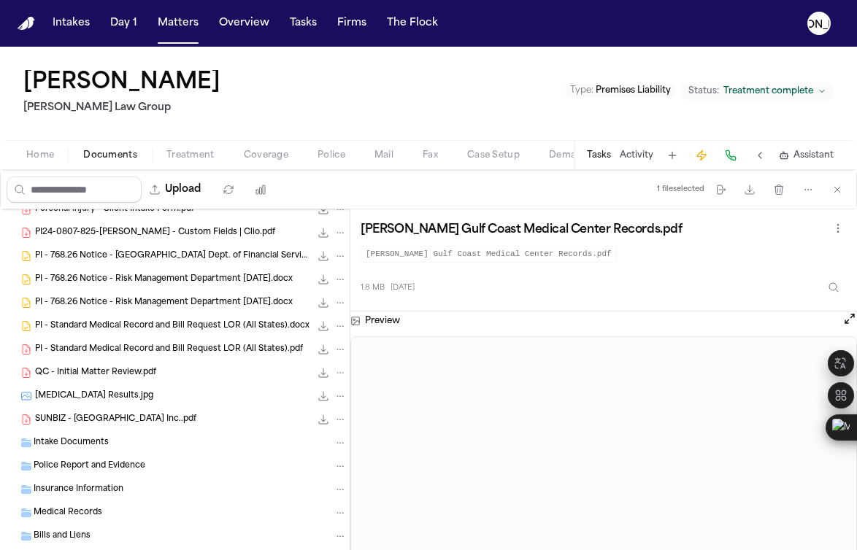
click at [102, 370] on span "QC - Initial Matter Review.pdf" at bounding box center [95, 373] width 121 height 12
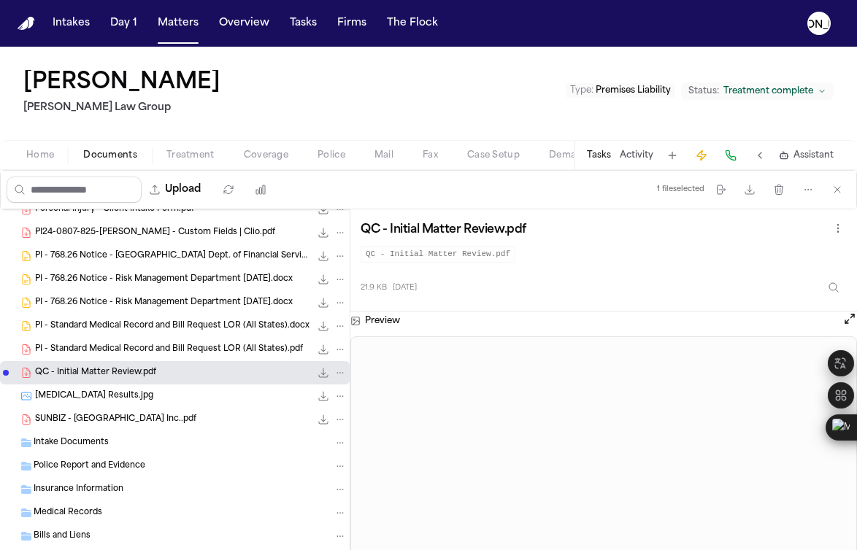
click at [100, 396] on span "[MEDICAL_DATA] Results.jpg" at bounding box center [94, 396] width 118 height 12
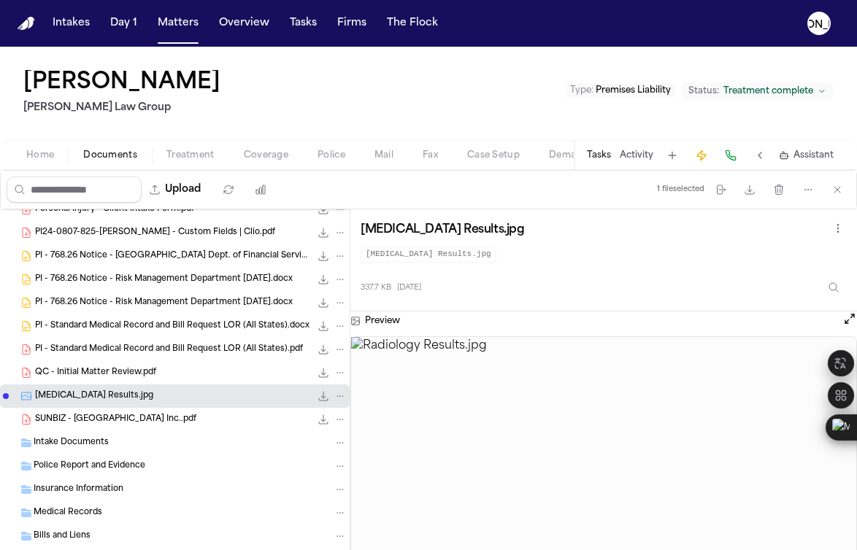
click at [97, 420] on span "SUNBIZ - [GEOGRAPHIC_DATA] Inc..pdf" at bounding box center [115, 420] width 161 height 12
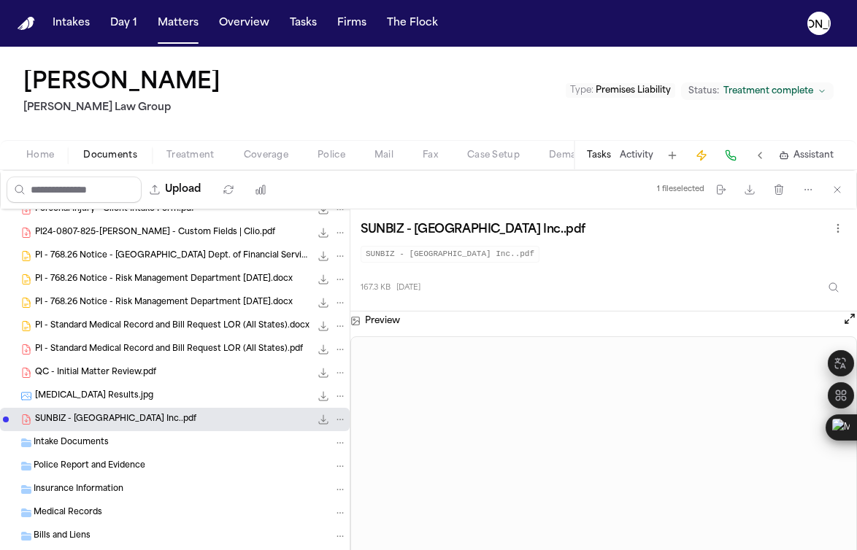
click at [82, 473] on div "Police Report and Evidence" at bounding box center [175, 466] width 350 height 23
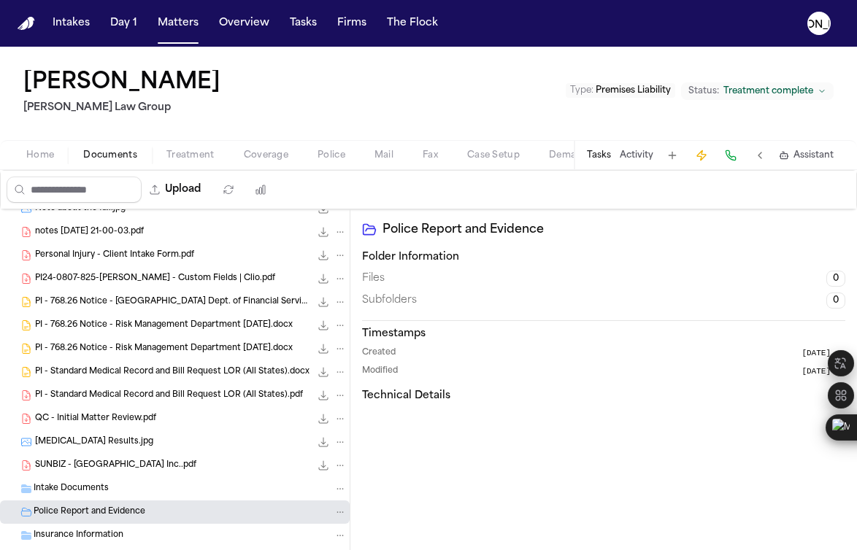
scroll to position [749, 0]
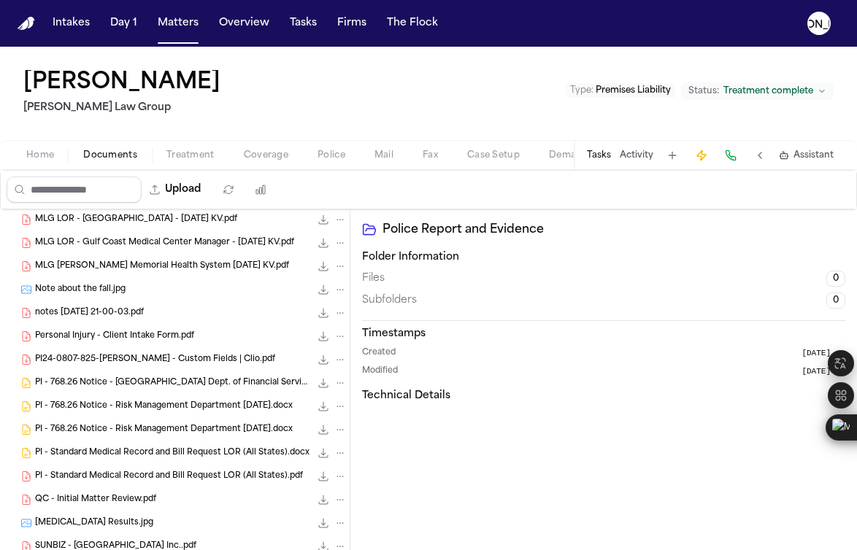
click at [112, 373] on div "PI - 768.26 Notice - [GEOGRAPHIC_DATA] Dept. of Financial Services ([GEOGRAPHIC…" at bounding box center [175, 383] width 350 height 23
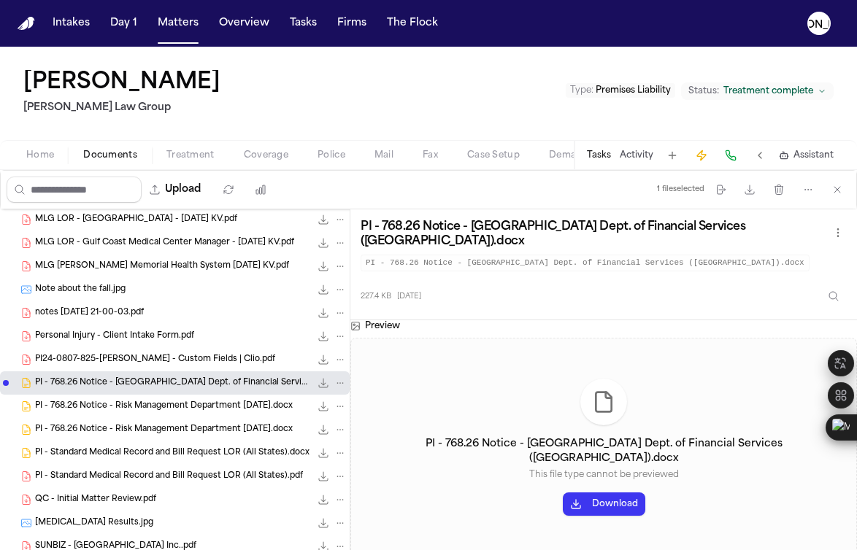
click at [109, 338] on span "Personal Injury - Client Intake Form.pdf" at bounding box center [114, 337] width 159 height 12
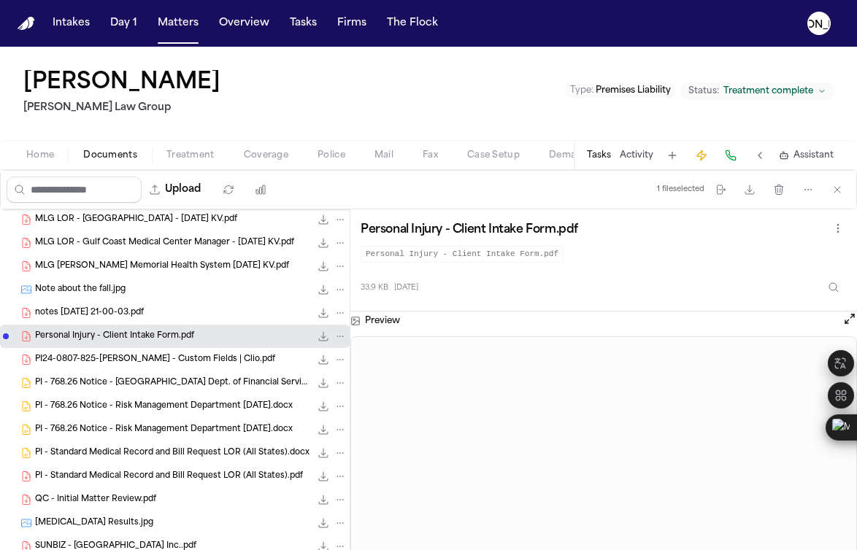
click at [91, 310] on span "notes [DATE] 21-00-03.pdf" at bounding box center [89, 313] width 109 height 12
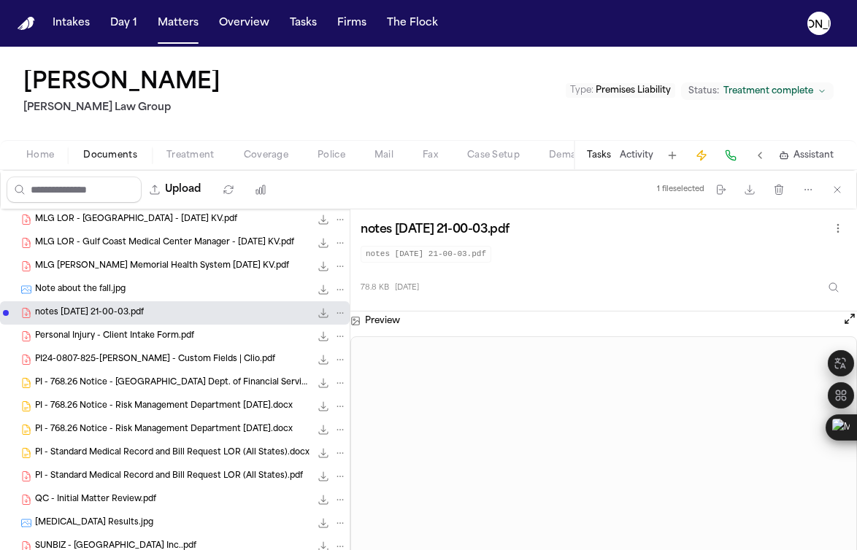
click at [106, 269] on span "MLG [PERSON_NAME] Memorial Health System [DATE] KV.pdf" at bounding box center [162, 267] width 254 height 12
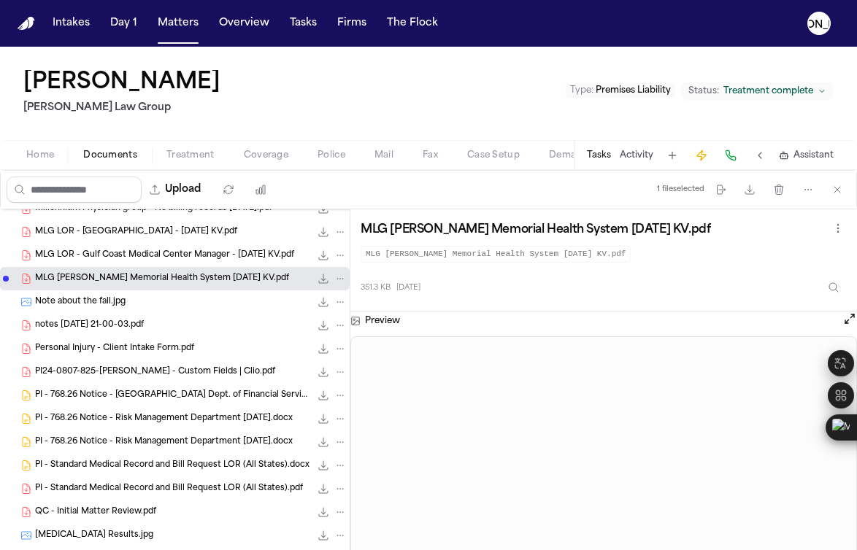
scroll to position [666, 0]
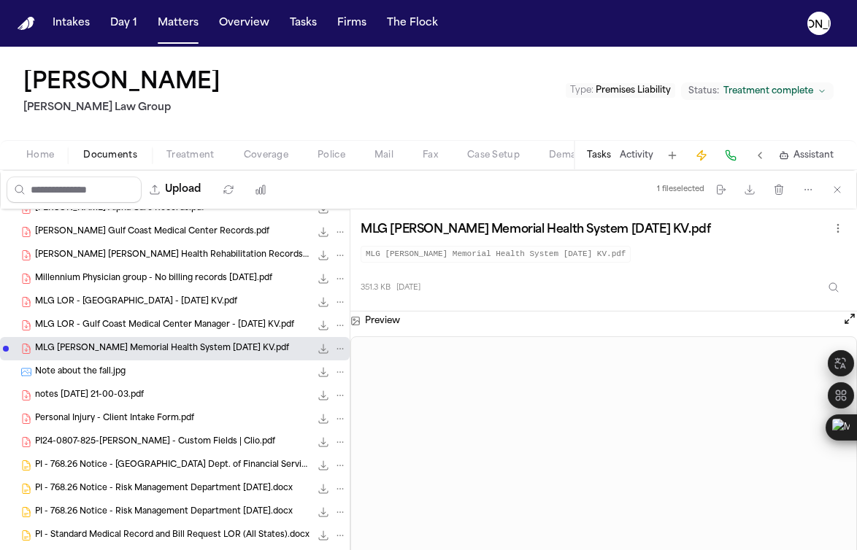
click at [142, 301] on span "MLG LOR - [GEOGRAPHIC_DATA] - [DATE] KV.pdf" at bounding box center [136, 302] width 202 height 12
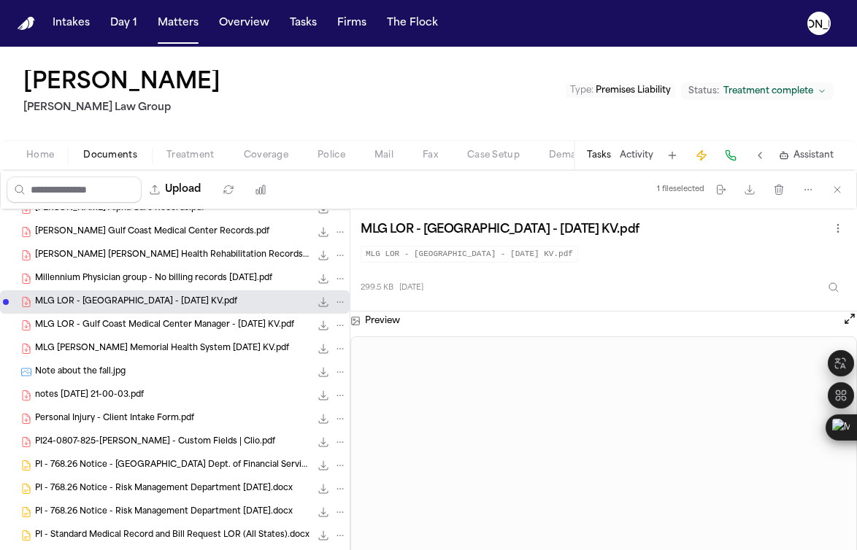
click at [131, 279] on span "Millennium Physician group - No billing records [DATE].pdf" at bounding box center [153, 279] width 237 height 12
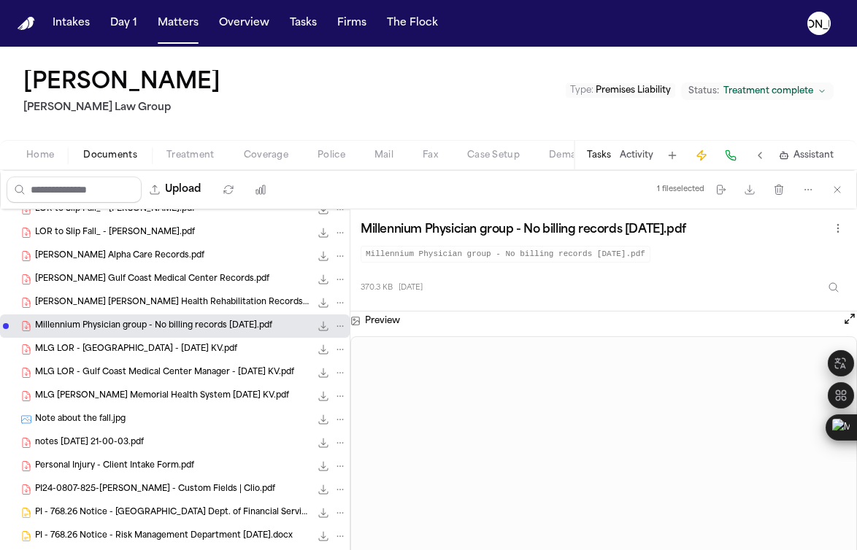
scroll to position [426, 0]
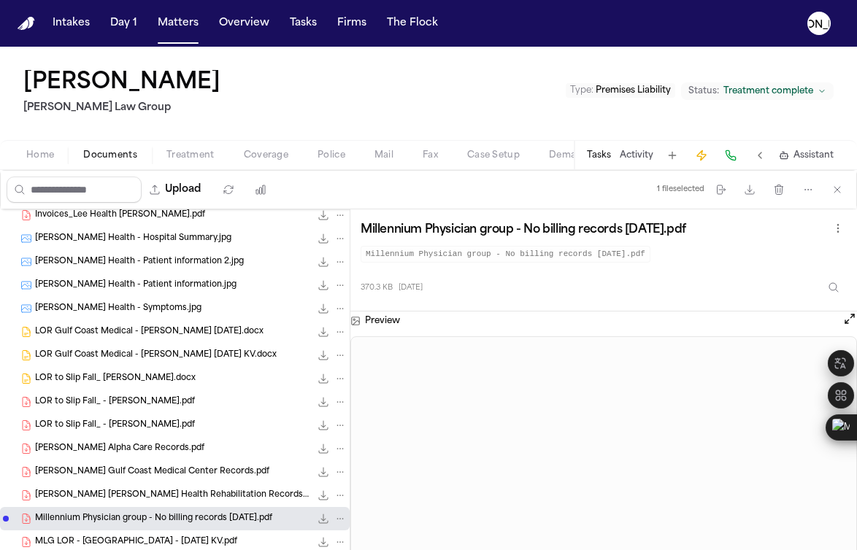
click at [129, 498] on span "[PERSON_NAME] [PERSON_NAME] Health Rehabilitation Records.pdf" at bounding box center [172, 496] width 275 height 12
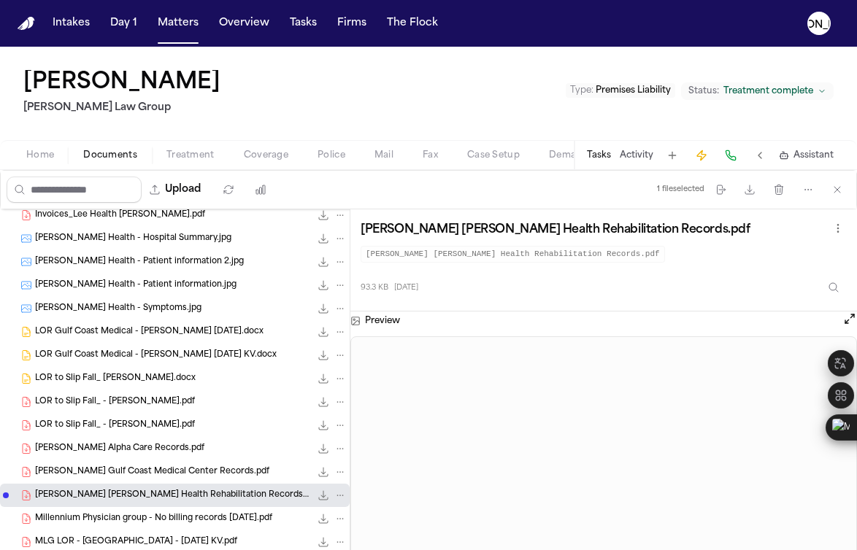
click at [128, 480] on div "[PERSON_NAME] Gulf Coast Medical Center Records.pdf 1.8 MB • PDF" at bounding box center [175, 472] width 350 height 23
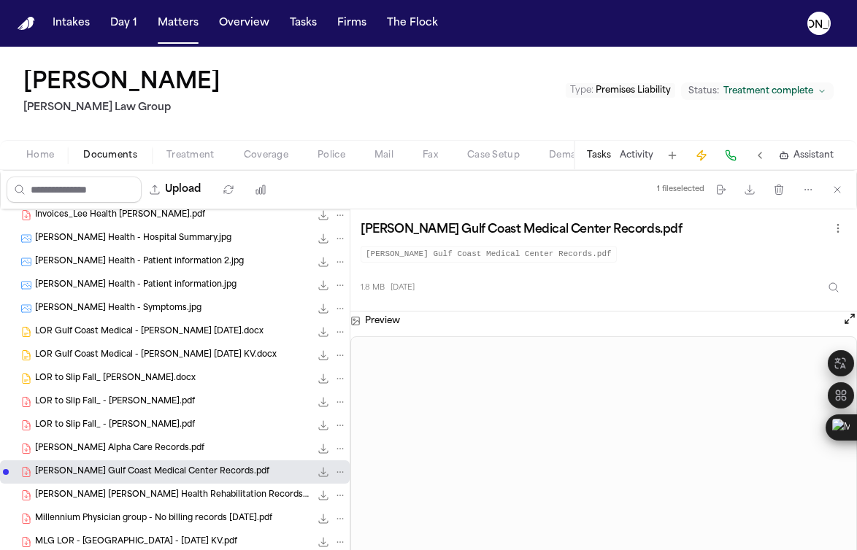
click at [112, 443] on span "[PERSON_NAME] Alpha Care Records.pdf" at bounding box center [119, 449] width 169 height 12
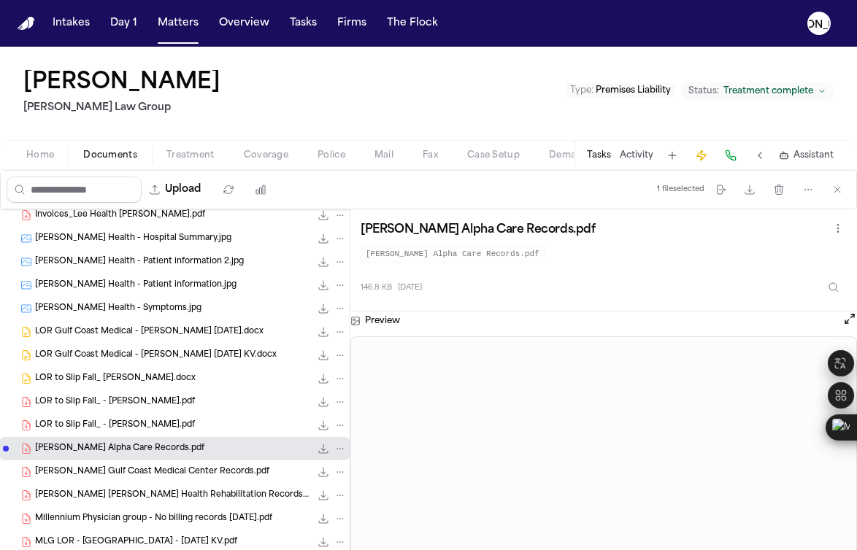
click at [120, 368] on div "LOR to Slip Fall_ [PERSON_NAME].docx 195.1 KB • DOCX" at bounding box center [175, 378] width 350 height 23
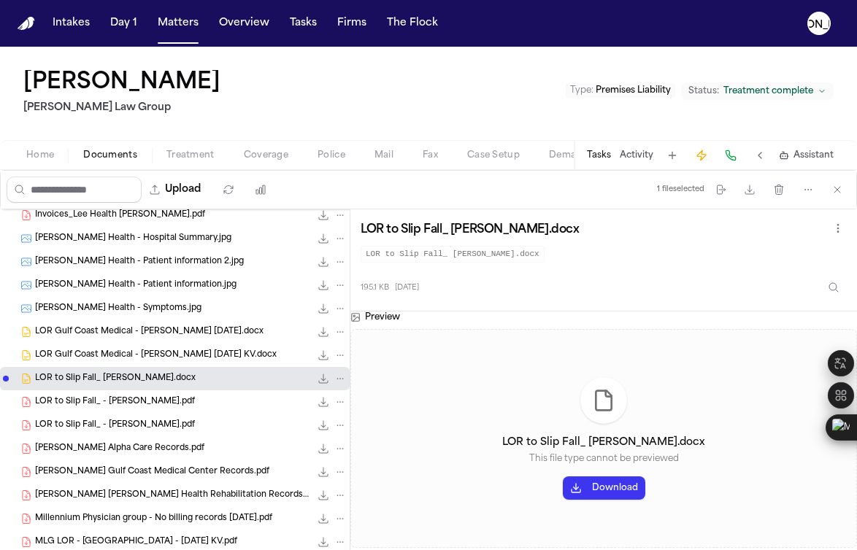
click at [117, 339] on div "LOR Gulf Coast Medical - [PERSON_NAME] [DATE].docx 195.5 KB • DOCX" at bounding box center [175, 331] width 350 height 23
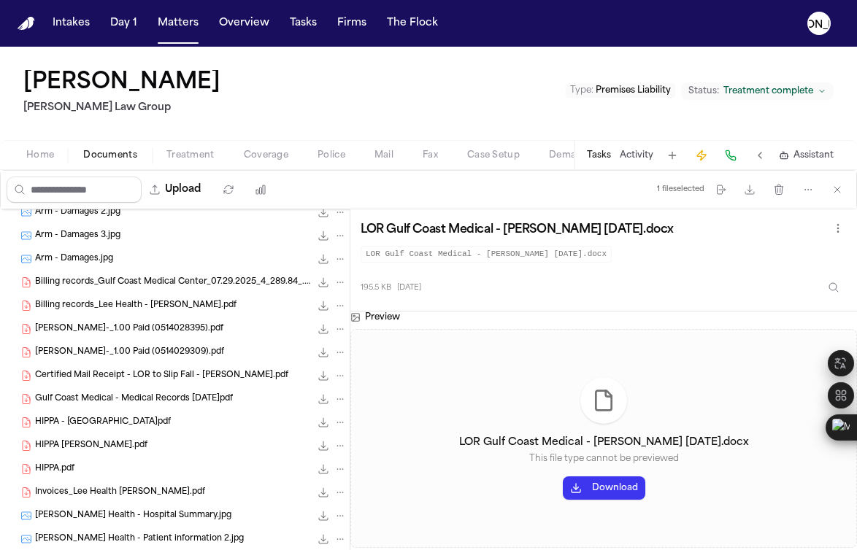
scroll to position [147, 0]
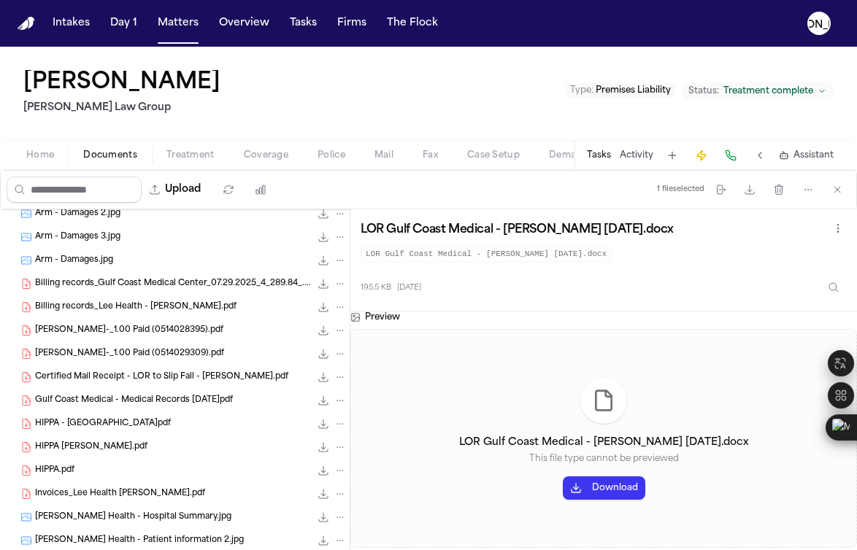
click at [111, 323] on div "[PERSON_NAME]-_1.00 Paid (0514028395).pdf 72.4 KB • PDF" at bounding box center [191, 330] width 312 height 15
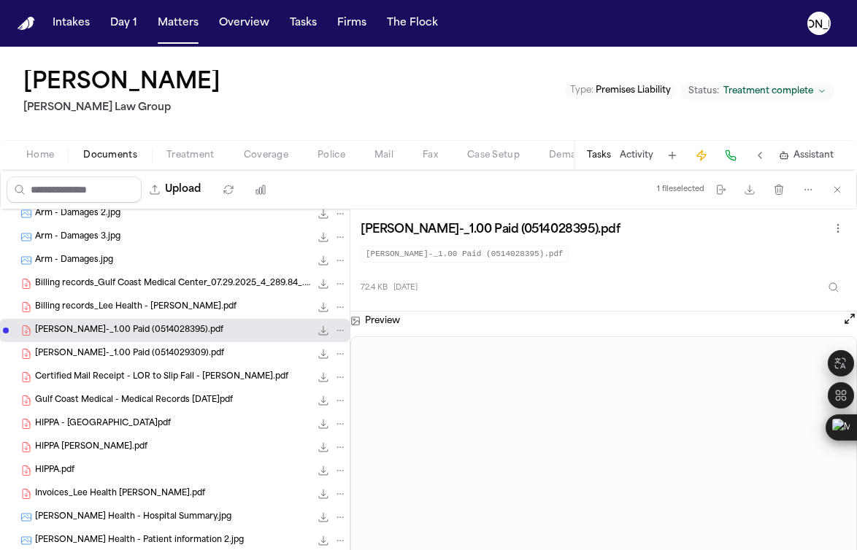
click at [112, 350] on span "[PERSON_NAME]-_1.00 Paid (0514029309).pdf" at bounding box center [129, 354] width 189 height 12
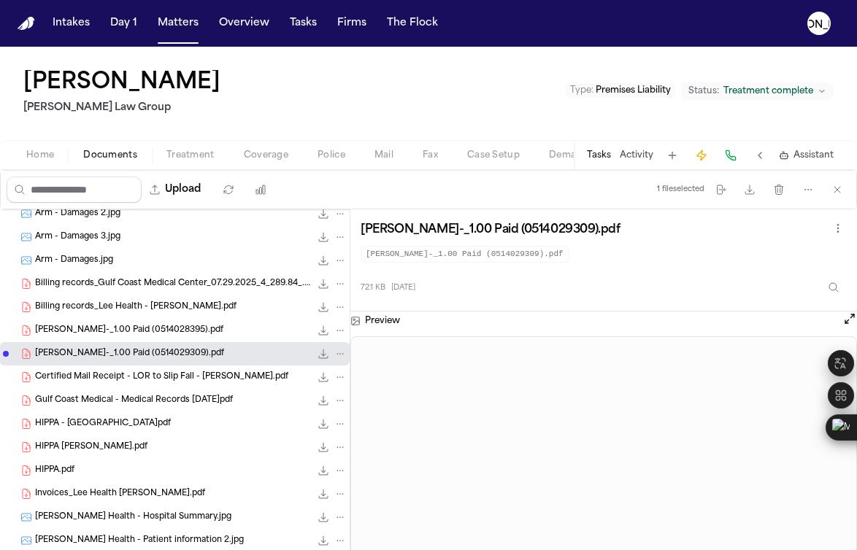
click at [109, 383] on div "Certified Mail Receipt - LOR to Slip Fall - [PERSON_NAME].pdf 63.9 KB • PDF" at bounding box center [191, 377] width 312 height 15
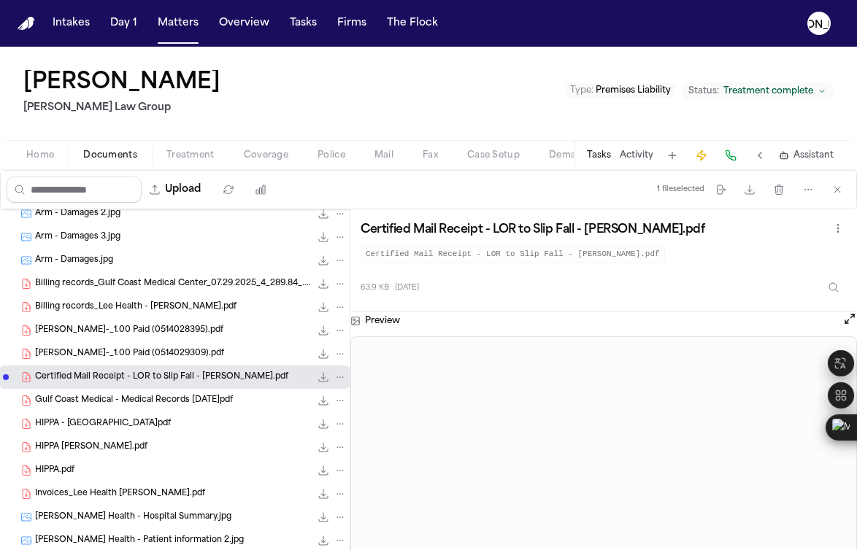
click at [272, 158] on span "Coverage" at bounding box center [266, 156] width 45 height 12
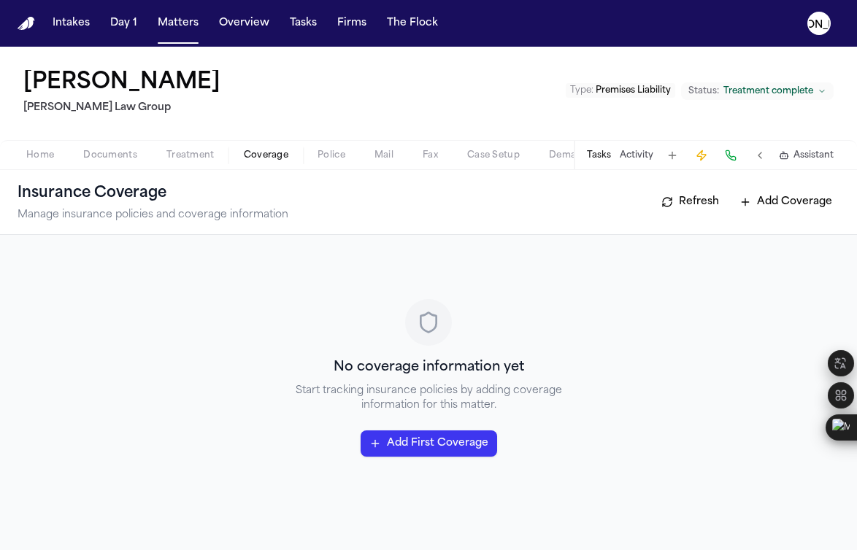
drag, startPoint x: 193, startPoint y: 56, endPoint x: 109, endPoint y: 51, distance: 84.8
click at [193, 56] on div "[PERSON_NAME] [PERSON_NAME] Law Group Type : Premises Liability Status: Treatme…" at bounding box center [428, 93] width 857 height 93
click at [158, 31] on button "Matters" at bounding box center [178, 23] width 53 height 26
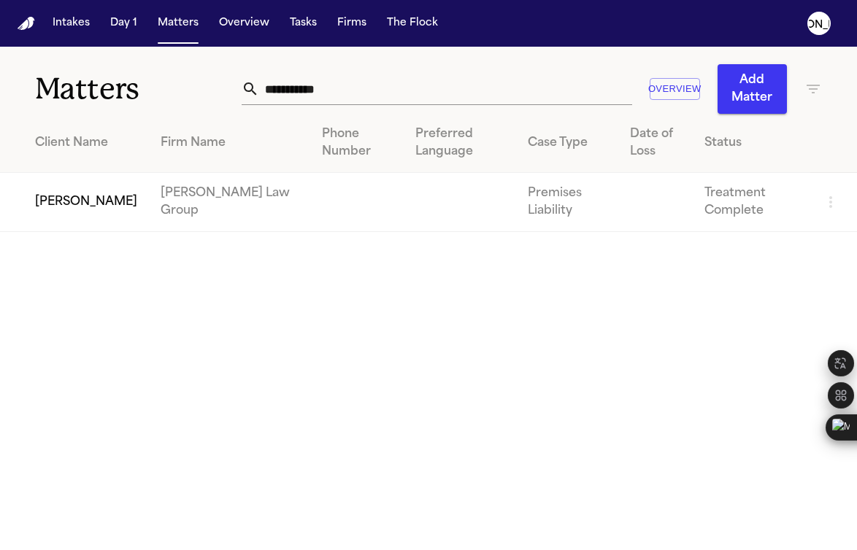
click at [326, 96] on input "**********" at bounding box center [445, 89] width 373 height 32
drag, startPoint x: 364, startPoint y: 96, endPoint x: 100, endPoint y: 50, distance: 268.3
click at [106, 51] on div "**********" at bounding box center [428, 80] width 857 height 67
type input "*******"
click at [118, 205] on td "[PERSON_NAME]" at bounding box center [74, 202] width 149 height 59
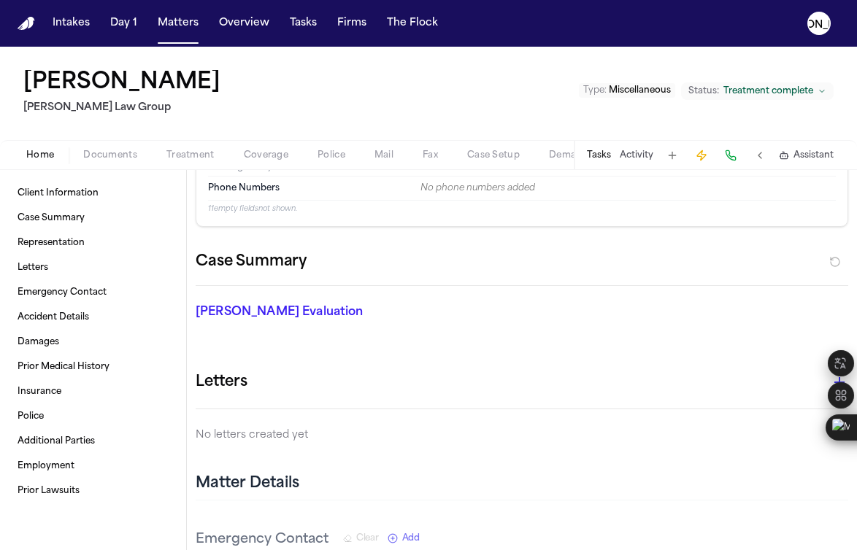
scroll to position [140, 0]
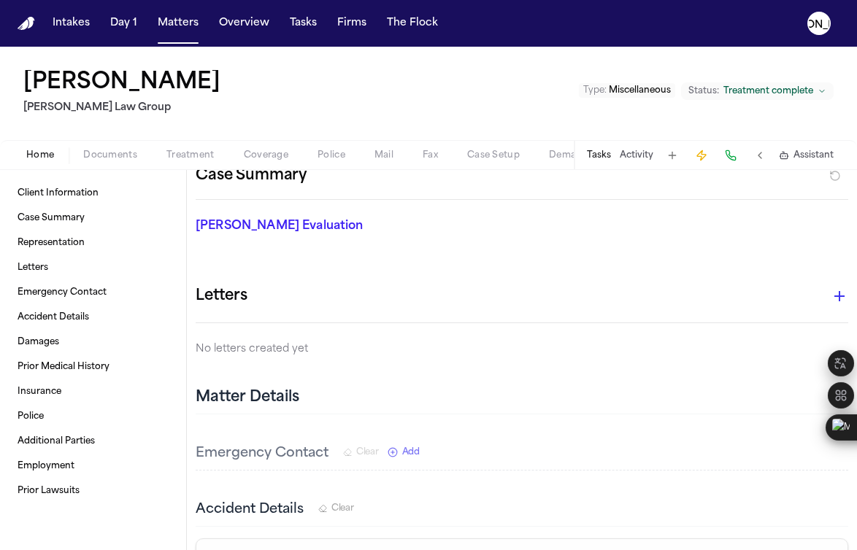
click at [117, 160] on span "Documents" at bounding box center [110, 156] width 54 height 12
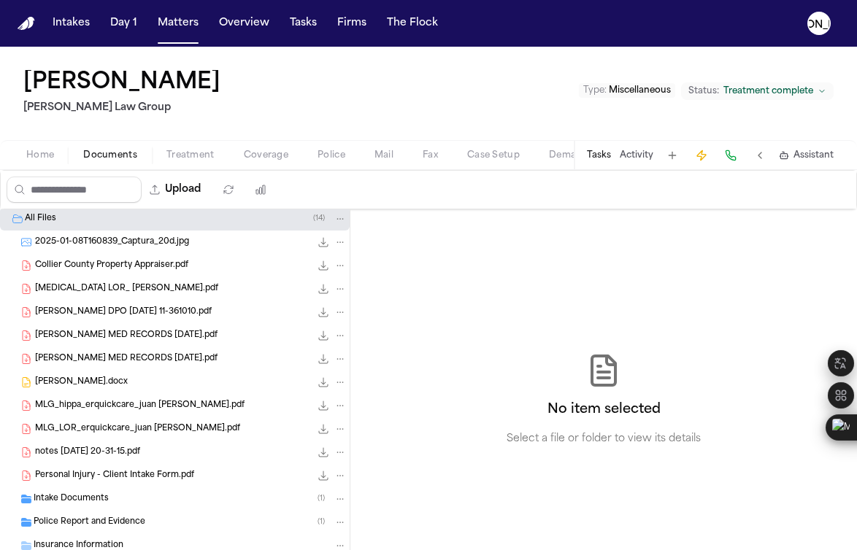
scroll to position [3, 0]
click at [120, 474] on span "Personal Injury - Client Intake Form.pdf" at bounding box center [114, 475] width 159 height 12
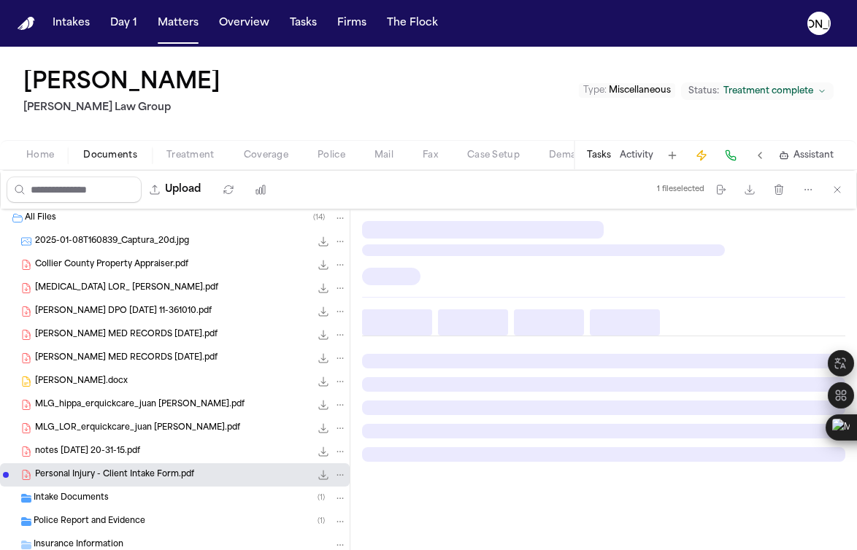
click at [120, 474] on span "Personal Injury - Client Intake Form.pdf" at bounding box center [114, 475] width 159 height 12
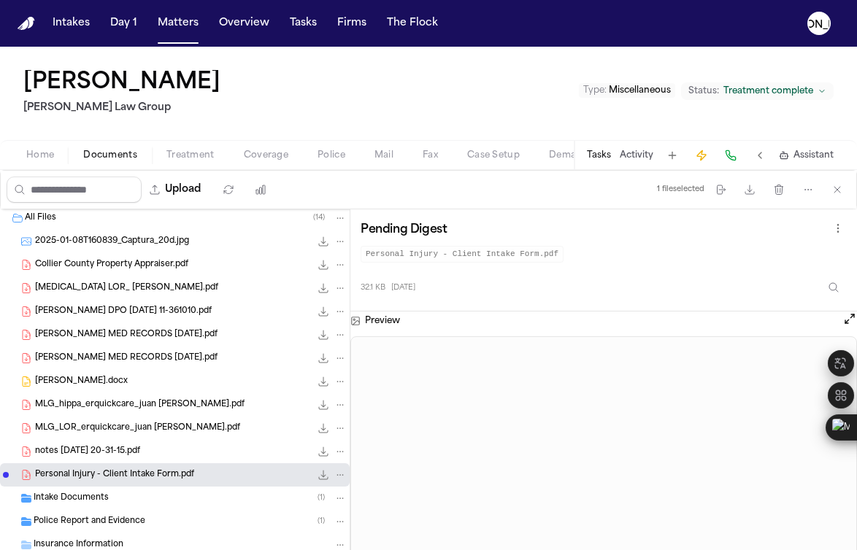
scroll to position [0, 0]
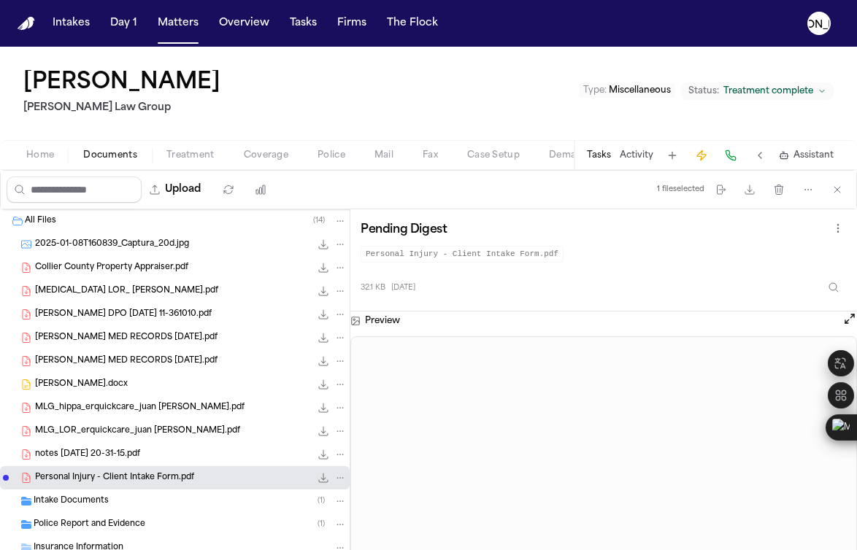
click at [84, 245] on span "2025-01-08T160839_Captura_20d.jpg" at bounding box center [112, 245] width 154 height 12
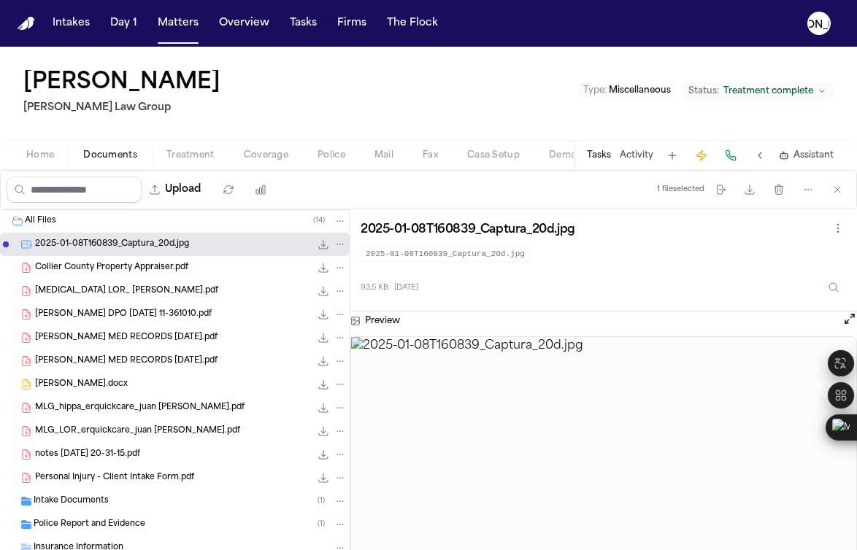
click at [205, 265] on div "Collier County Property Appraiser.pdf 901.4 KB • PDF" at bounding box center [191, 268] width 312 height 15
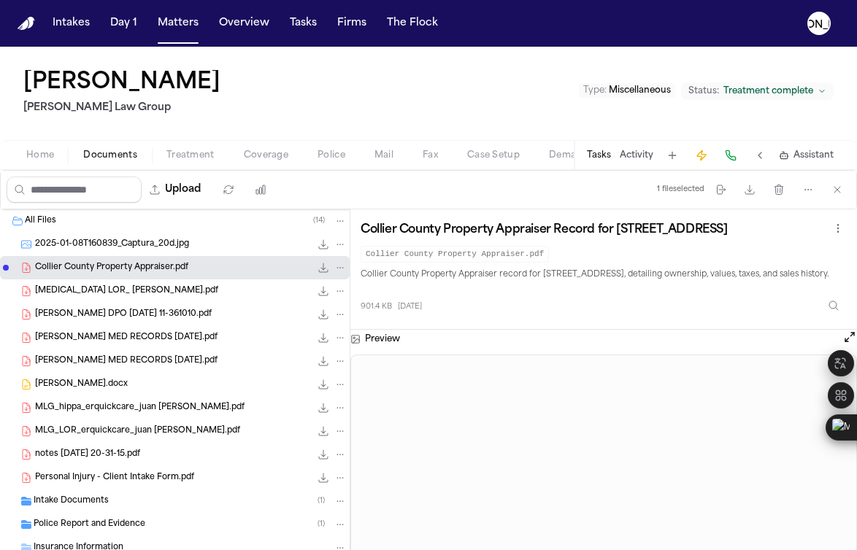
click at [166, 297] on div "[MEDICAL_DATA] LOR_ [PERSON_NAME].pdf 339.0 KB • PDF" at bounding box center [191, 291] width 312 height 15
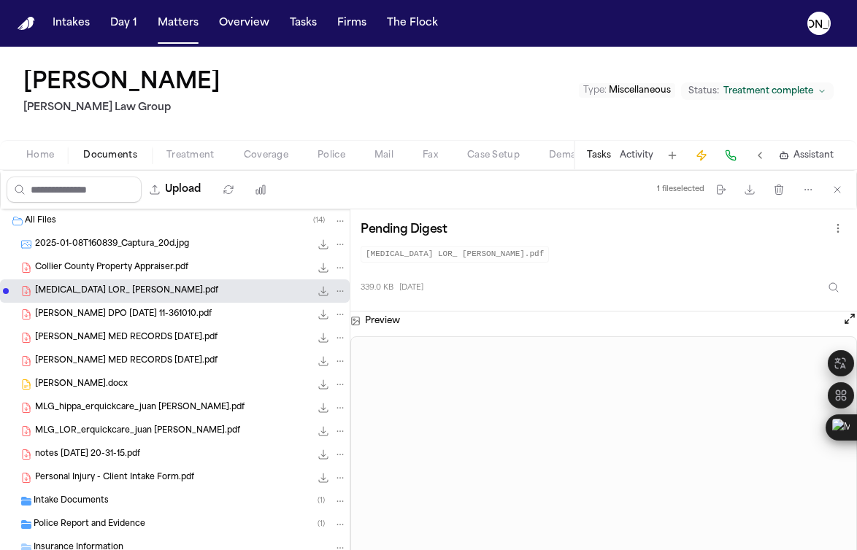
click at [145, 323] on div "[PERSON_NAME] DPO [DATE] 11-361010.pdf 235.8 KB • PDF" at bounding box center [175, 314] width 350 height 23
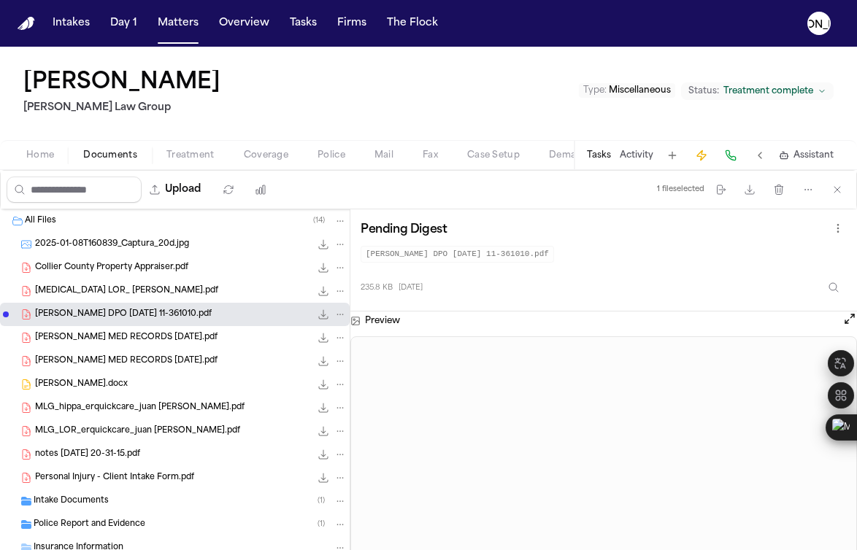
click at [147, 335] on span "[PERSON_NAME] MED RECORDS [DATE].pdf" at bounding box center [126, 338] width 182 height 12
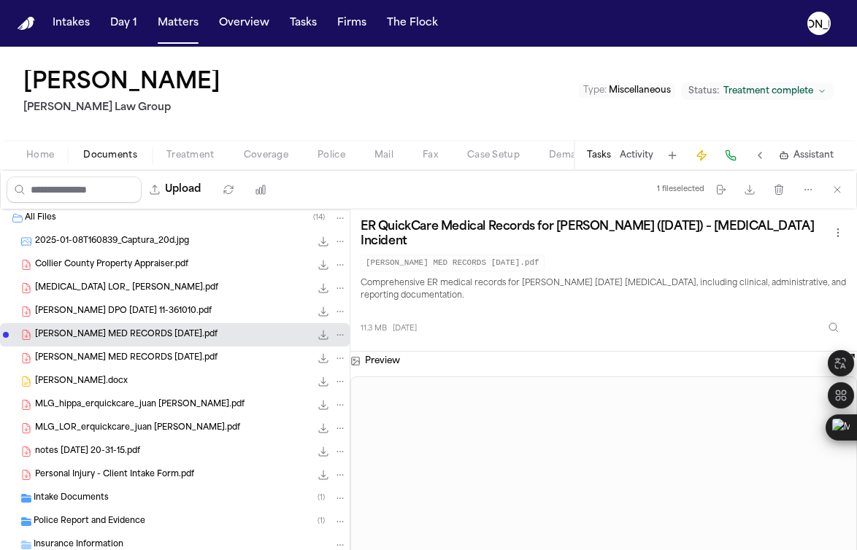
click at [145, 361] on span "[PERSON_NAME] MED RECORDS [DATE].pdf" at bounding box center [126, 359] width 182 height 12
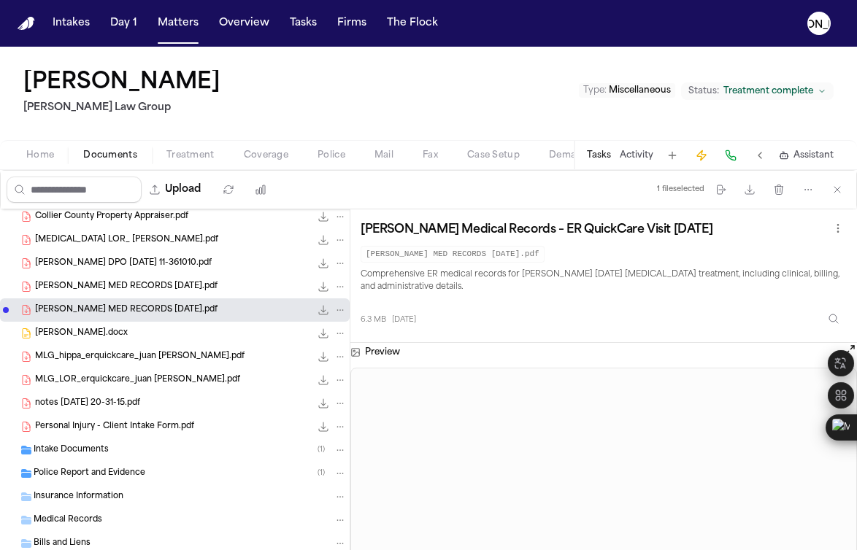
scroll to position [51, 0]
click at [131, 339] on div "[PERSON_NAME].docx 199.9 KB • DOCX" at bounding box center [191, 333] width 312 height 15
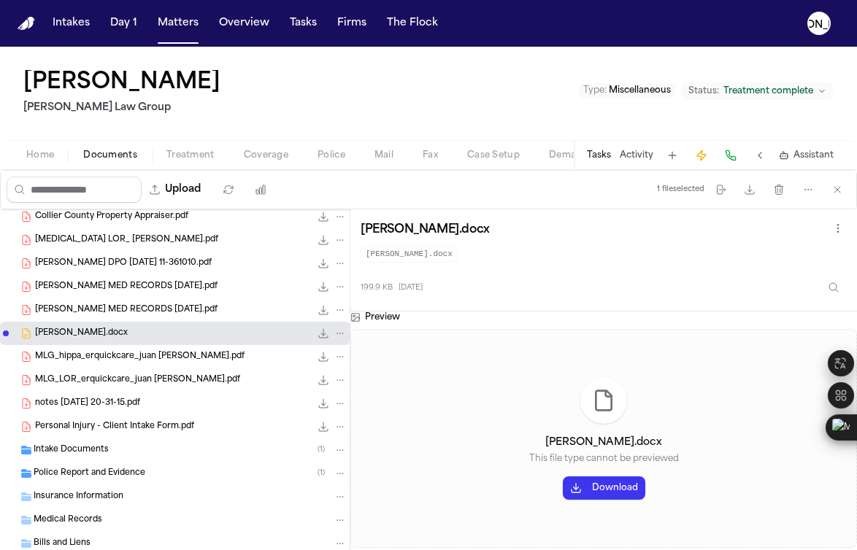
click at [174, 364] on div "MLG_hippa_erquickcare_juan [PERSON_NAME].pdf 109.4 KB • PDF" at bounding box center [175, 356] width 350 height 23
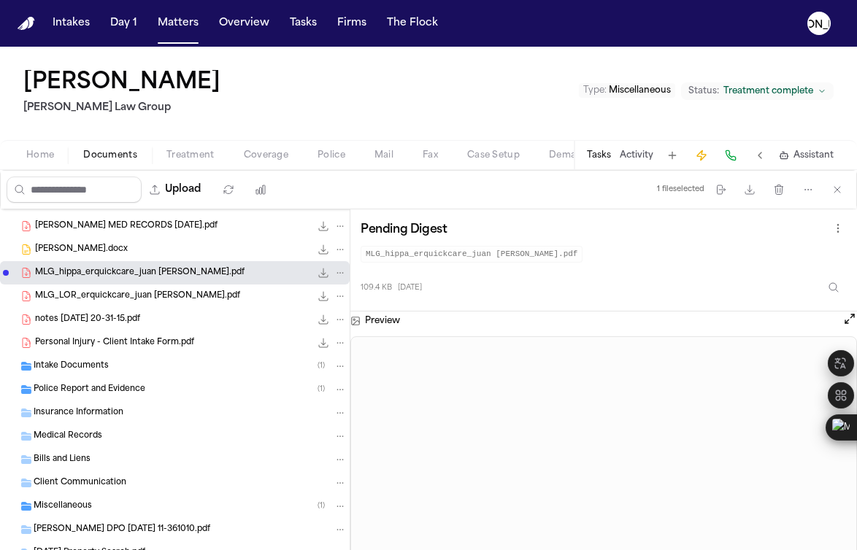
scroll to position [135, 0]
click at [120, 307] on div "MLG_LOR_erquickcare_juan [PERSON_NAME].pdf 259.3 KB • PDF" at bounding box center [175, 296] width 350 height 23
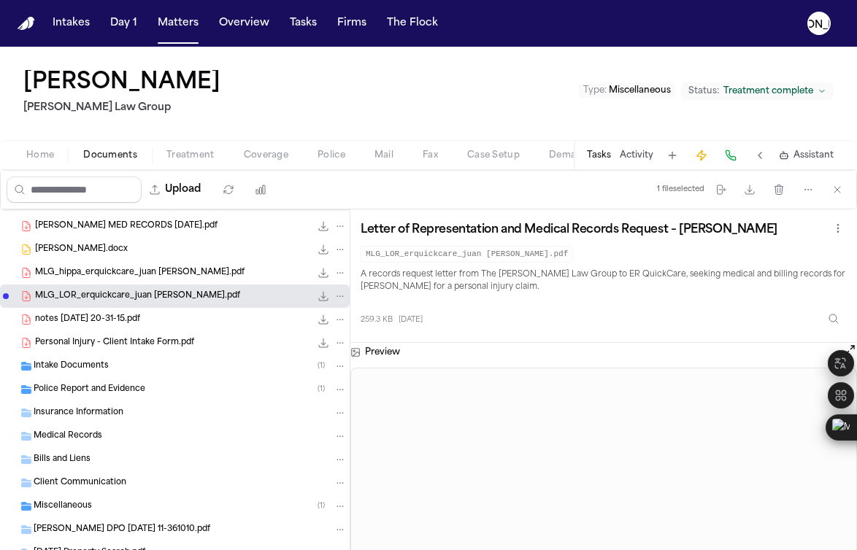
click at [117, 326] on div "notes [DATE] 20-31-15.pdf 78.2 KB • PDF" at bounding box center [191, 319] width 312 height 15
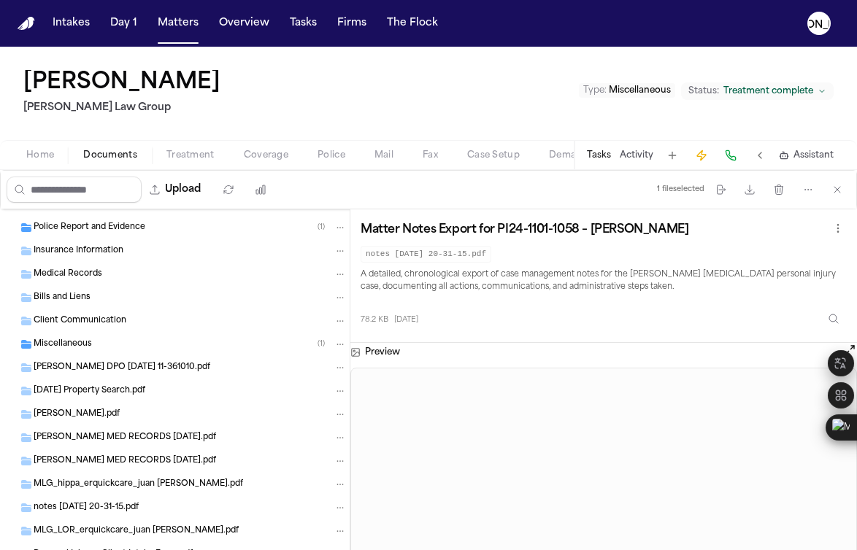
scroll to position [417, 0]
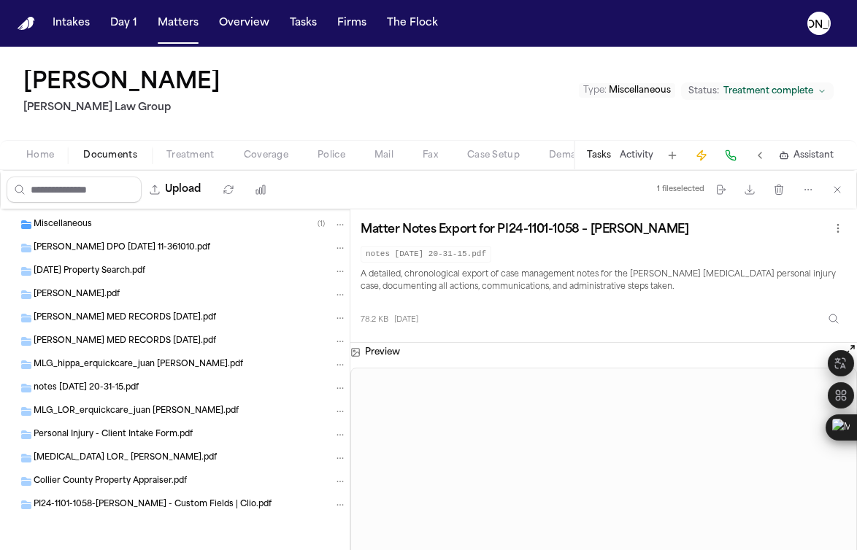
click at [109, 501] on span "PI24-1101-1058-[PERSON_NAME] - Custom Fields | Clio.pdf" at bounding box center [153, 505] width 238 height 12
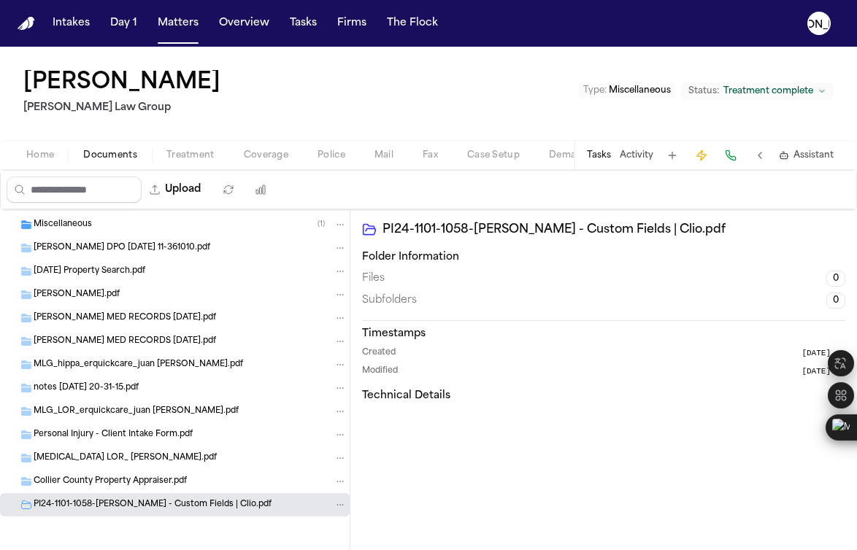
click at [106, 484] on span "Collier County Property Appraiser.pdf" at bounding box center [110, 482] width 153 height 12
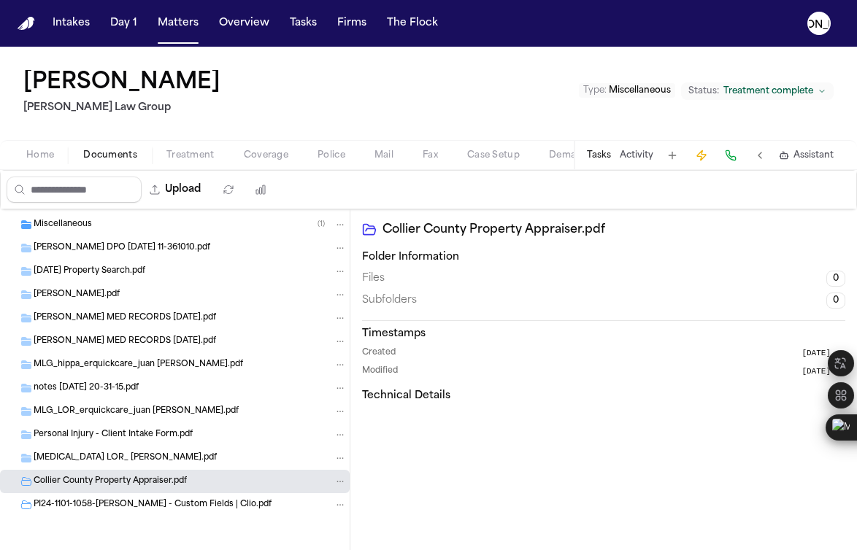
click at [104, 462] on span "[MEDICAL_DATA] LOR_ [PERSON_NAME].pdf" at bounding box center [125, 459] width 183 height 12
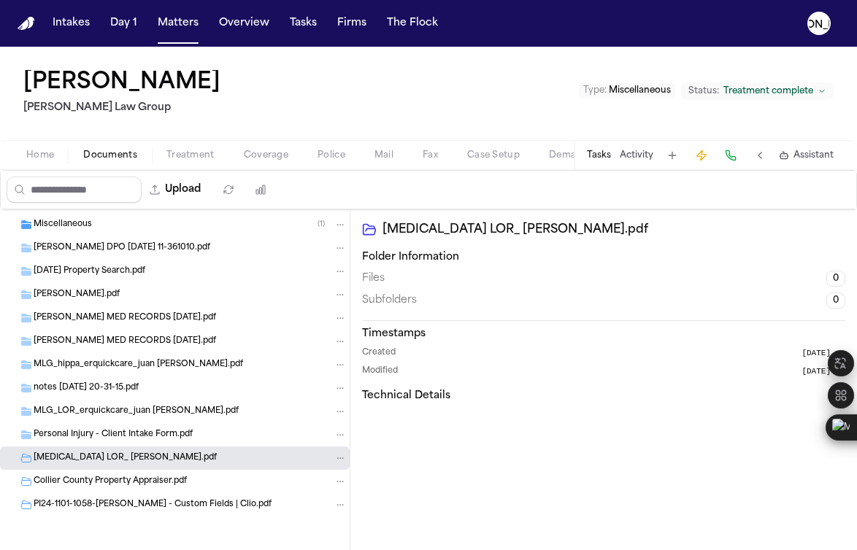
click at [104, 431] on span "Personal Injury - Client Intake Form.pdf" at bounding box center [113, 435] width 159 height 12
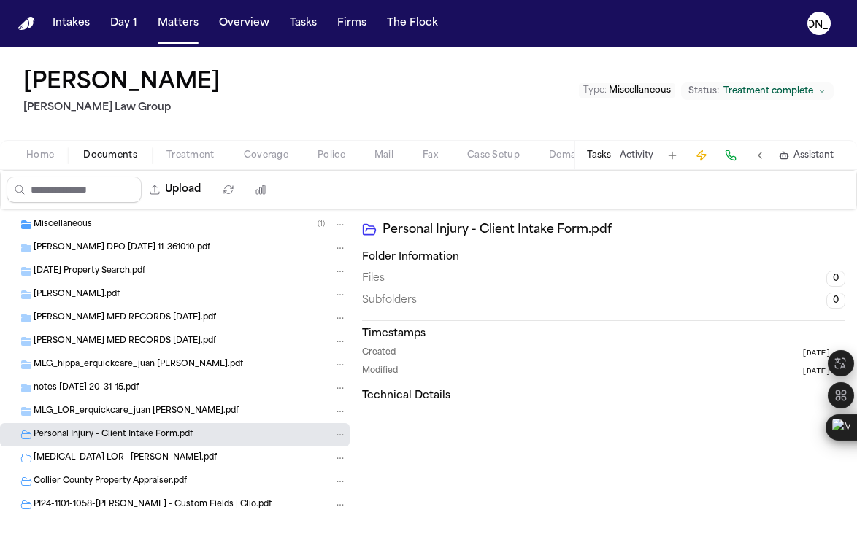
click at [107, 415] on span "MLG_LOR_erquickcare_juan [PERSON_NAME].pdf" at bounding box center [136, 412] width 205 height 12
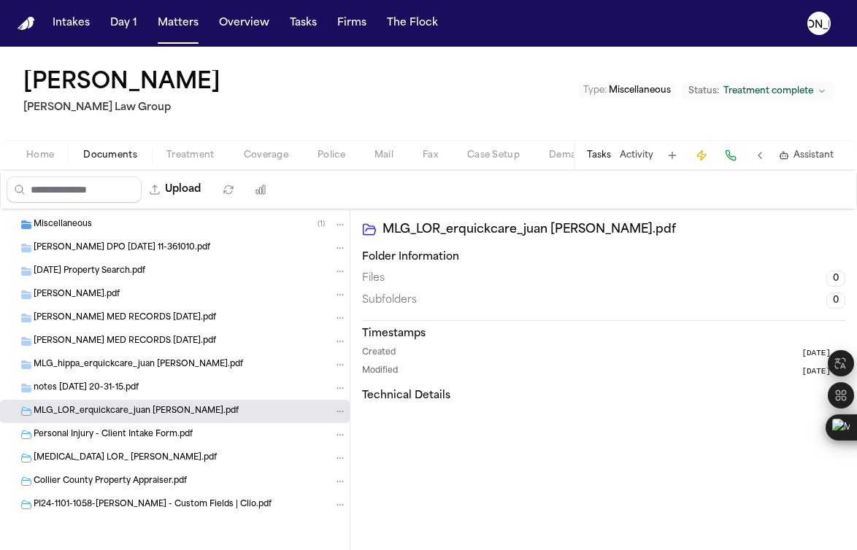
click at [120, 385] on span "notes [DATE] 20-31-15.pdf" at bounding box center [86, 388] width 105 height 12
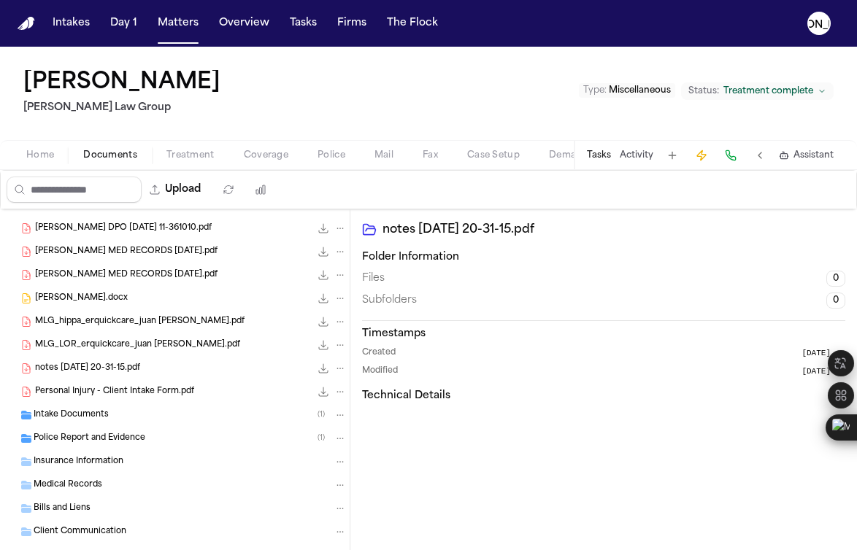
scroll to position [0, 0]
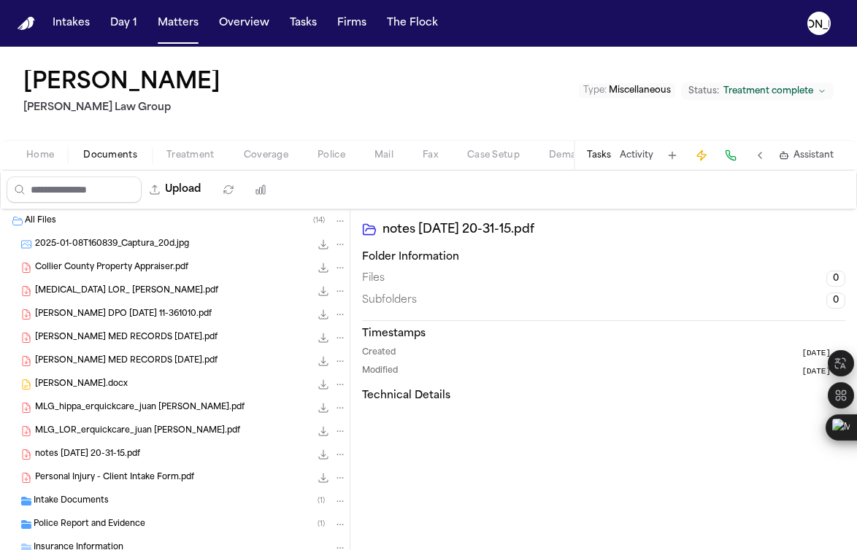
click at [113, 290] on span "[MEDICAL_DATA] LOR_ [PERSON_NAME].pdf" at bounding box center [126, 291] width 183 height 12
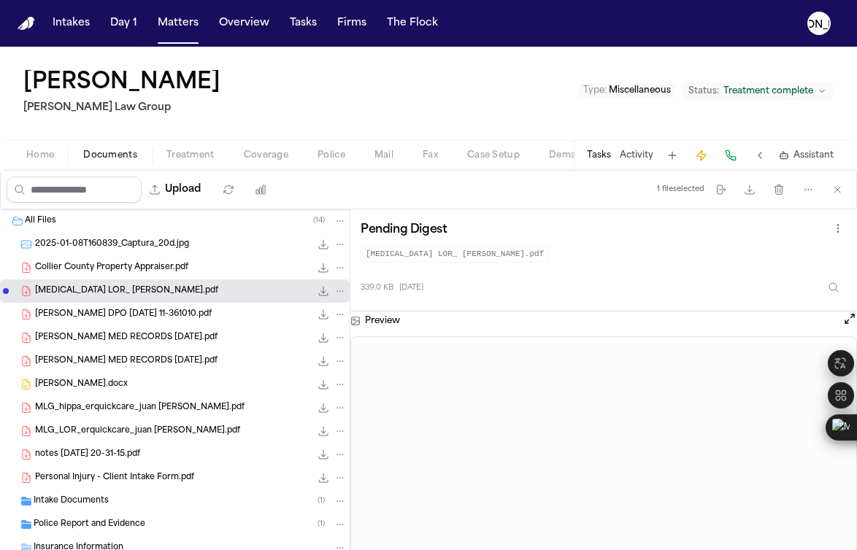
click at [112, 316] on span "[PERSON_NAME] DPO [DATE] 11-361010.pdf" at bounding box center [123, 315] width 177 height 12
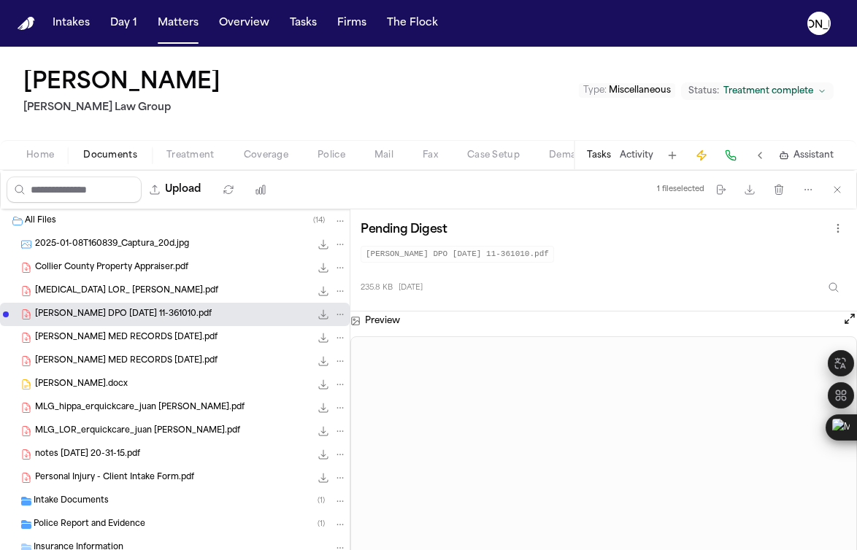
click at [104, 345] on div "[PERSON_NAME] MED RECORDS [DATE].pdf 11.3 MB • PDF" at bounding box center [191, 338] width 312 height 15
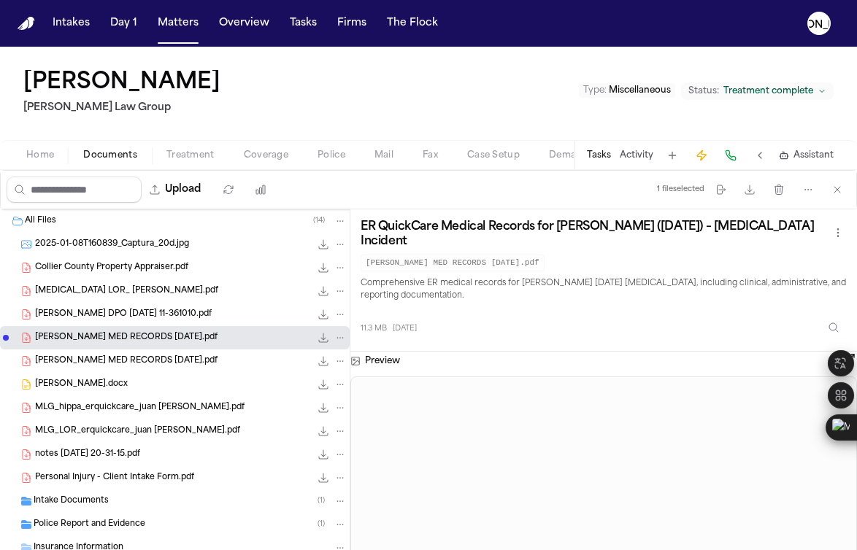
click at [107, 363] on span "[PERSON_NAME] MED RECORDS [DATE].pdf" at bounding box center [126, 361] width 182 height 12
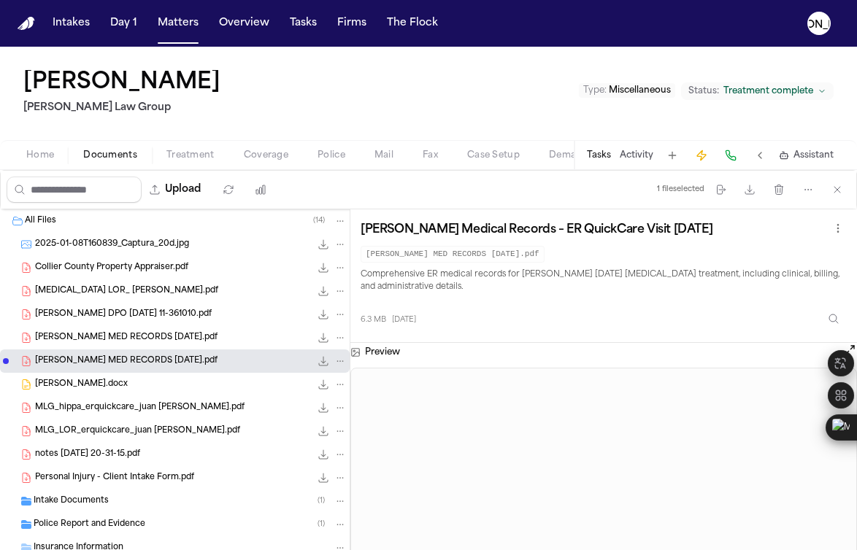
click at [106, 390] on div "[PERSON_NAME].docx 199.9 KB • DOCX" at bounding box center [191, 384] width 312 height 15
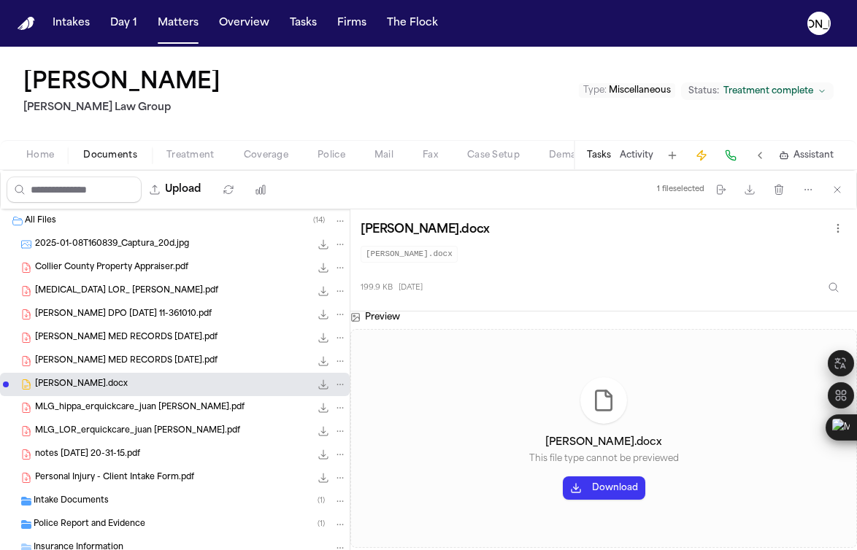
click at [102, 415] on div "MLG_hippa_erquickcare_juan [PERSON_NAME].pdf 109.4 KB • PDF" at bounding box center [175, 407] width 350 height 23
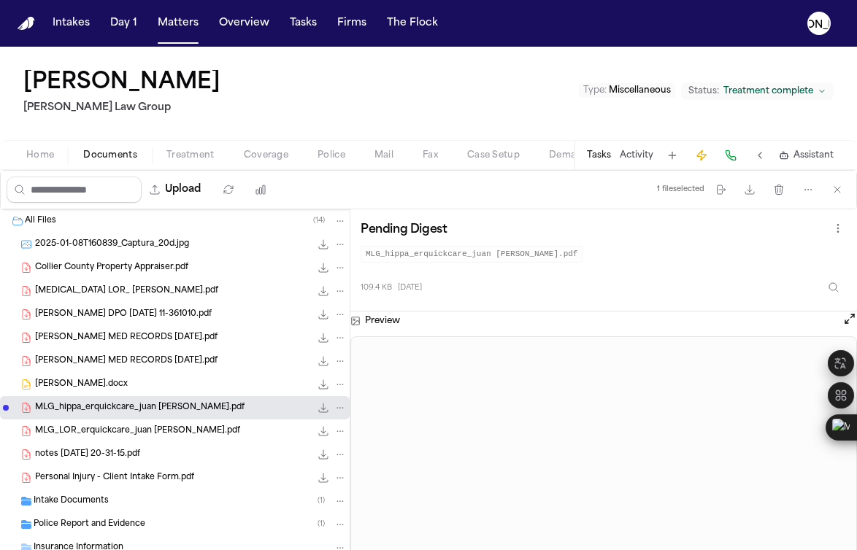
click at [104, 431] on span "MLG_LOR_erquickcare_juan [PERSON_NAME].pdf" at bounding box center [137, 432] width 205 height 12
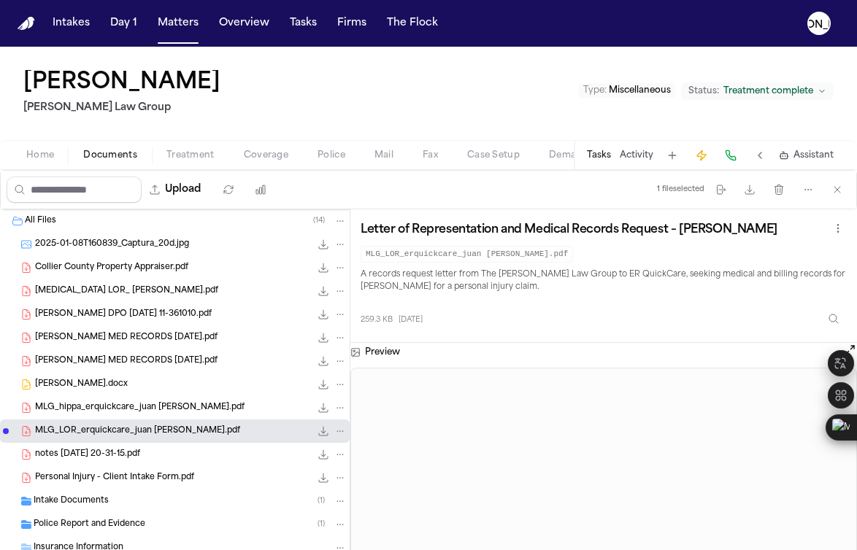
click at [101, 454] on span "notes [DATE] 20-31-15.pdf" at bounding box center [87, 455] width 105 height 12
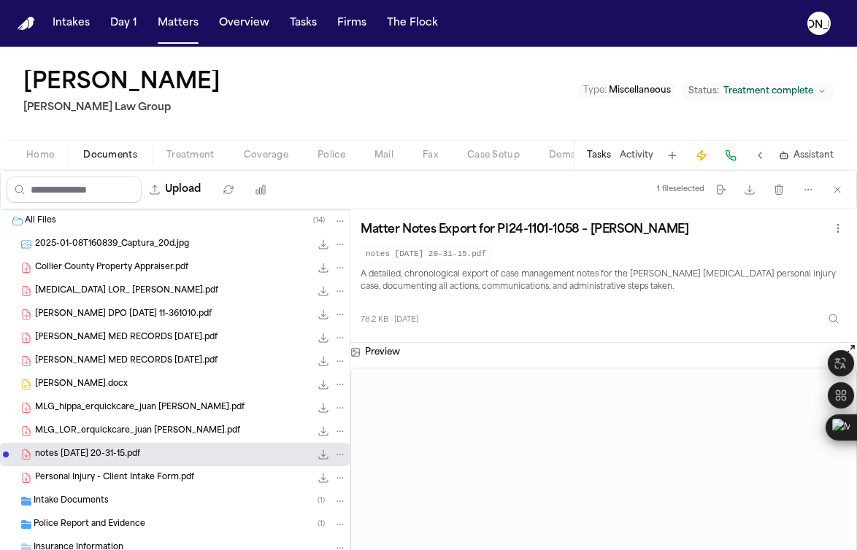
click at [103, 472] on span "Personal Injury - Client Intake Form.pdf" at bounding box center [114, 478] width 159 height 12
